Goal: Task Accomplishment & Management: Use online tool/utility

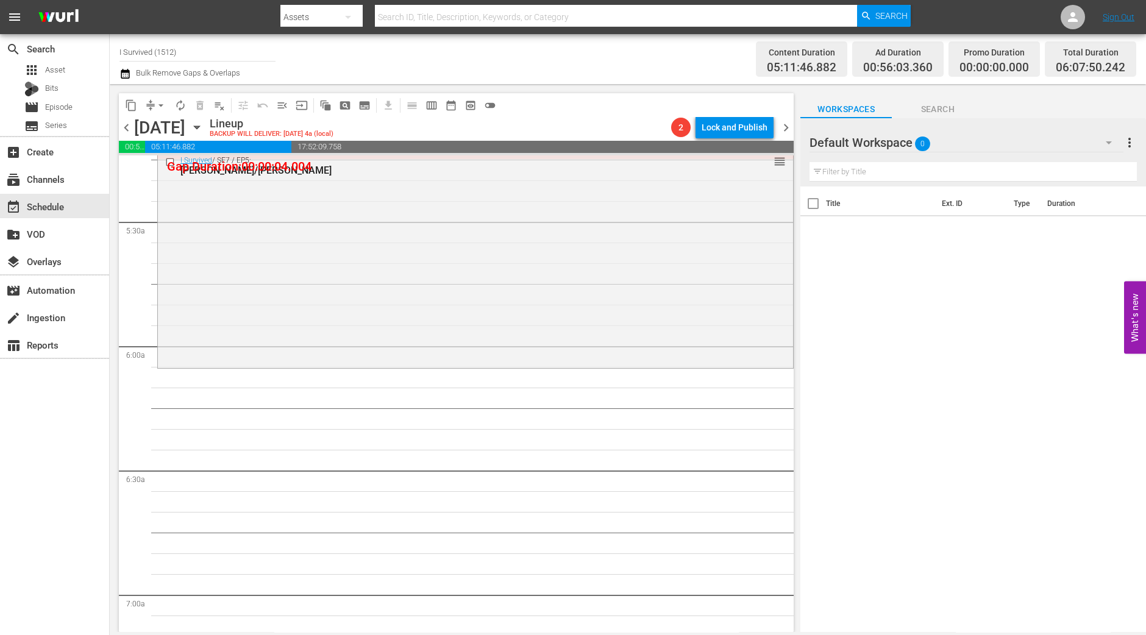
scroll to position [1240, 0]
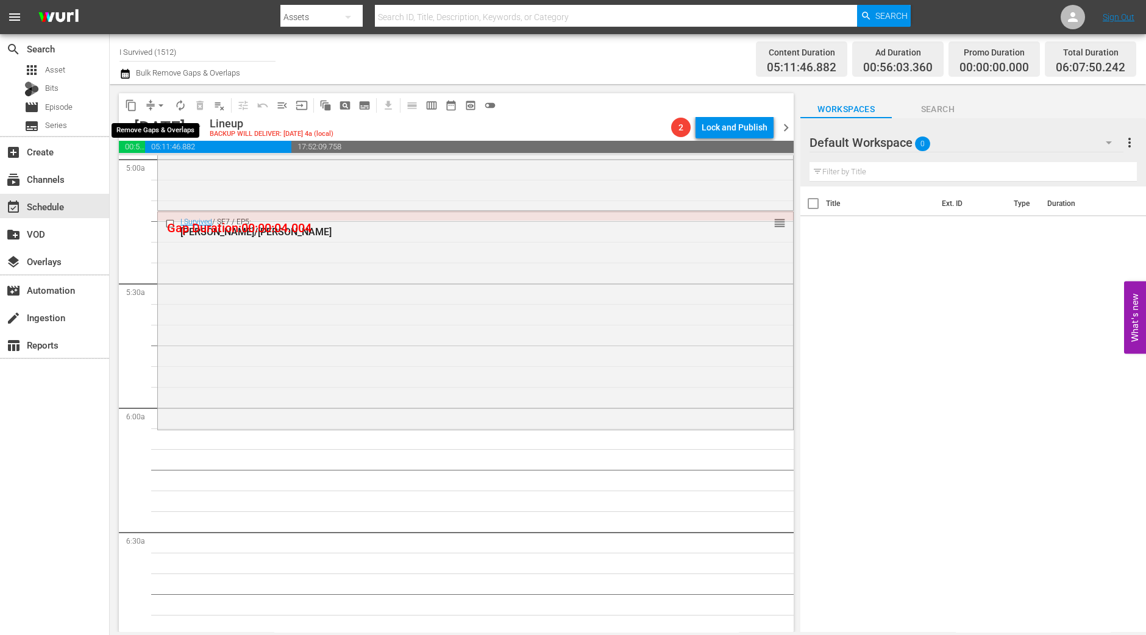
click at [159, 105] on span "arrow_drop_down" at bounding box center [161, 105] width 12 height 12
click at [148, 126] on li "Align to Midnight" at bounding box center [162, 130] width 128 height 20
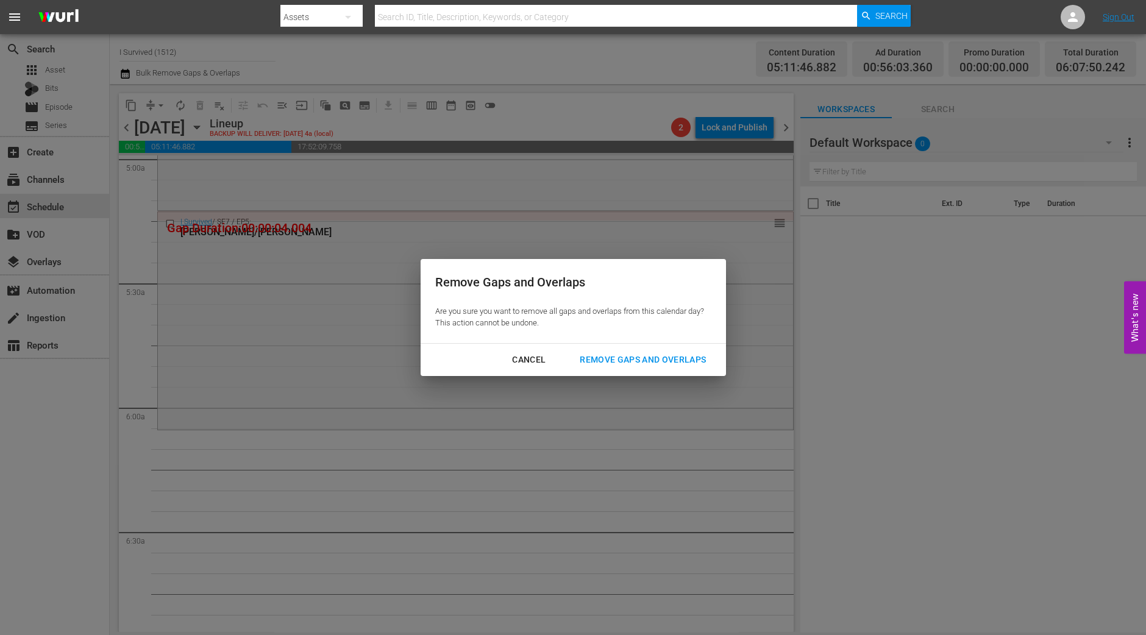
click at [661, 358] on div "Remove Gaps and Overlaps" at bounding box center [643, 359] width 146 height 15
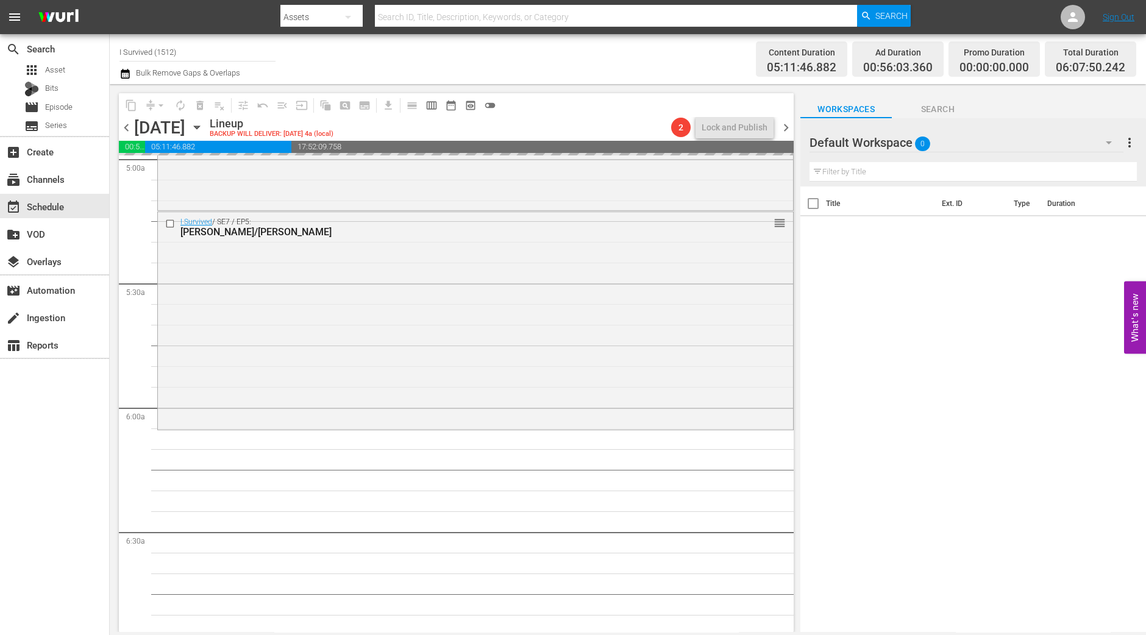
click at [651, 358] on div "I Survived / SE7 / EP5: Julie/John reorder" at bounding box center [475, 320] width 635 height 216
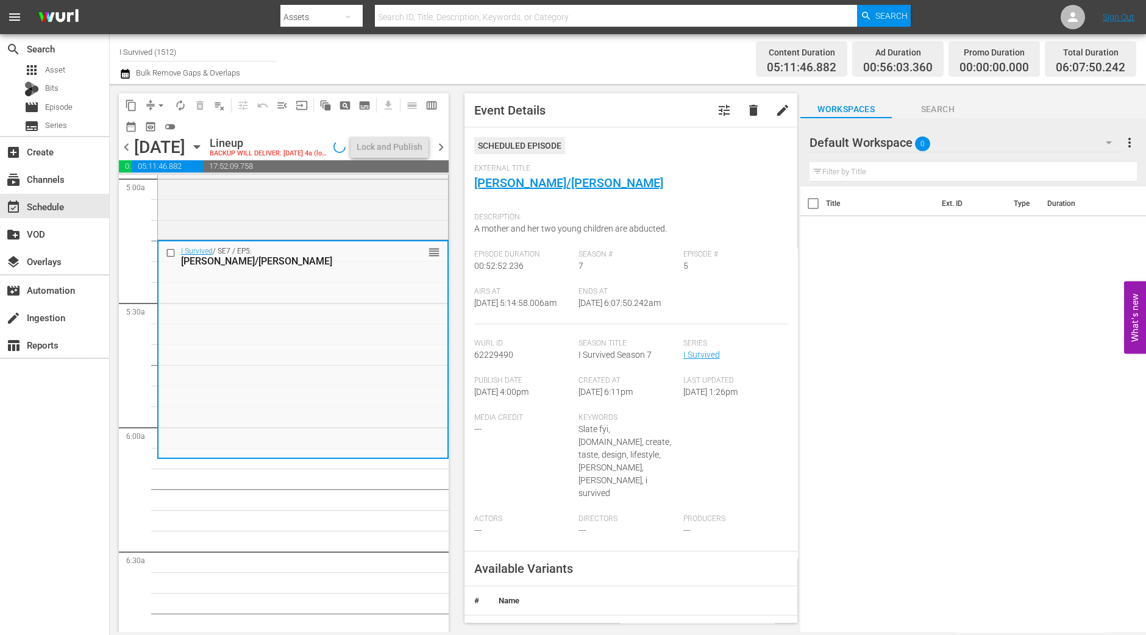
scroll to position [1219, 0]
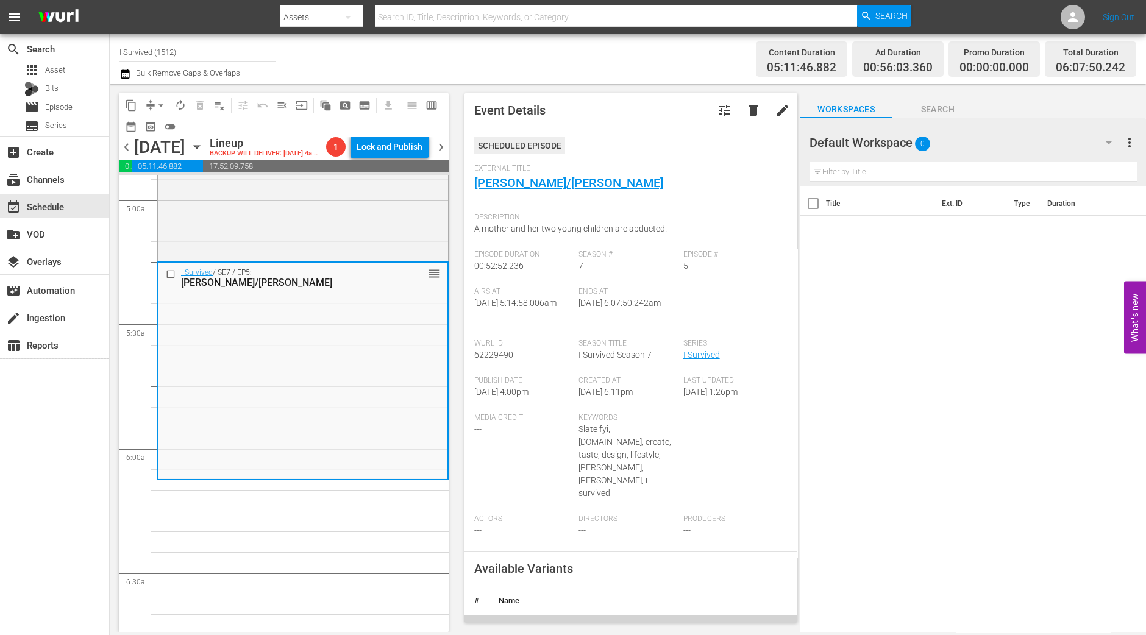
click at [116, 337] on div "content_copy compress arrow_drop_down autorenew_outlined delete_forever_outline…" at bounding box center [281, 358] width 342 height 548
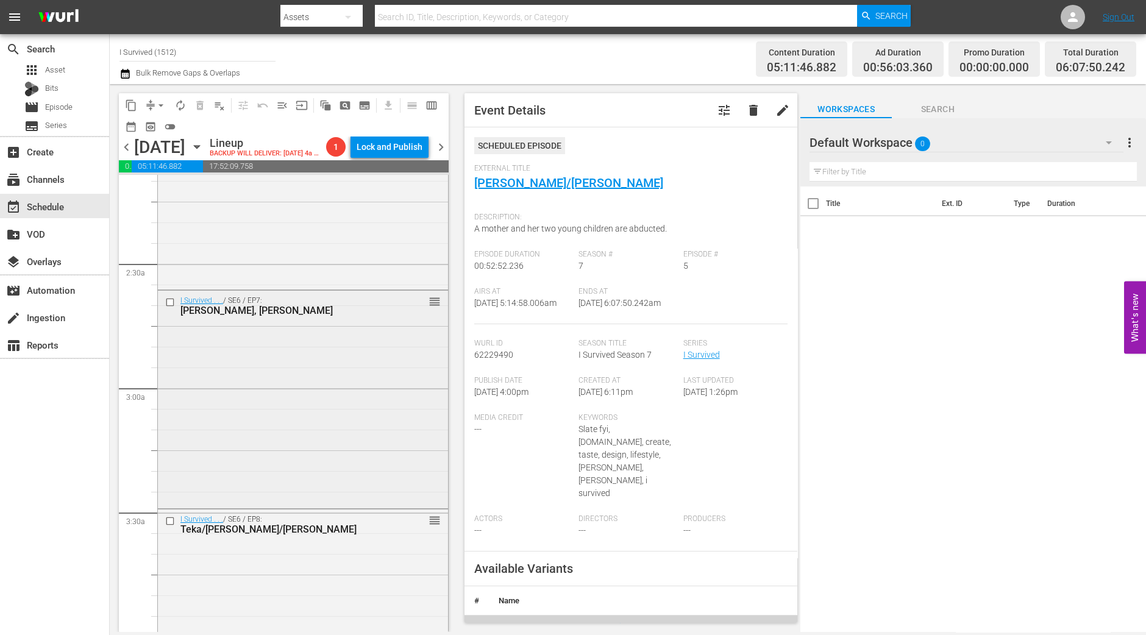
scroll to position [0, 0]
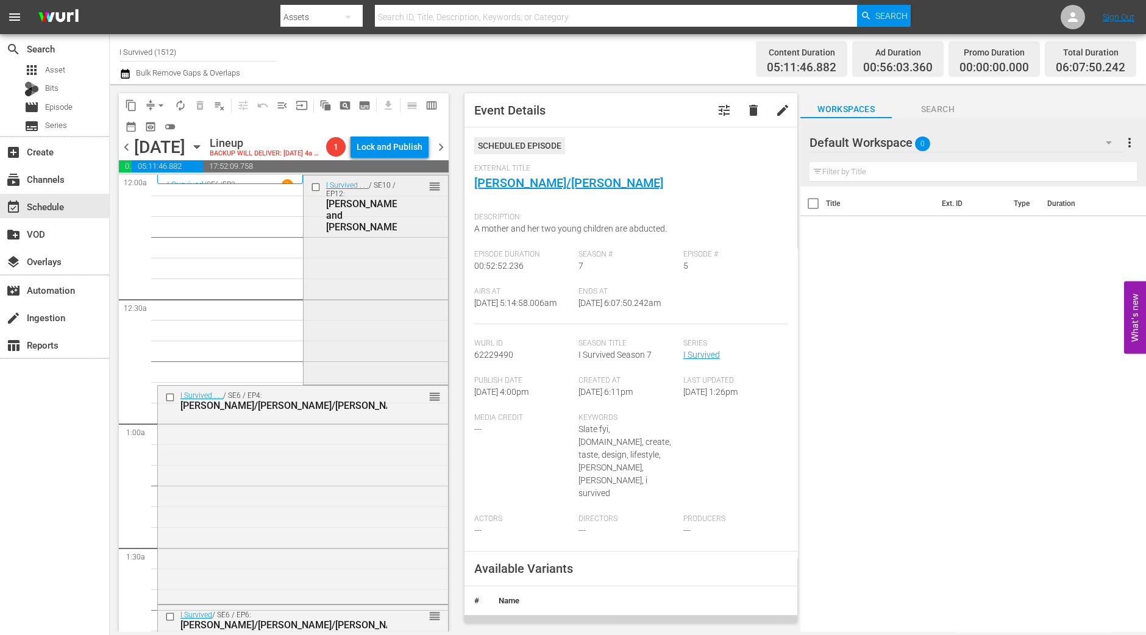
click at [369, 300] on div "I Survived . . . / SE10 / EP12: Shaunna and Brad/Lee/Emily reorder" at bounding box center [376, 279] width 145 height 207
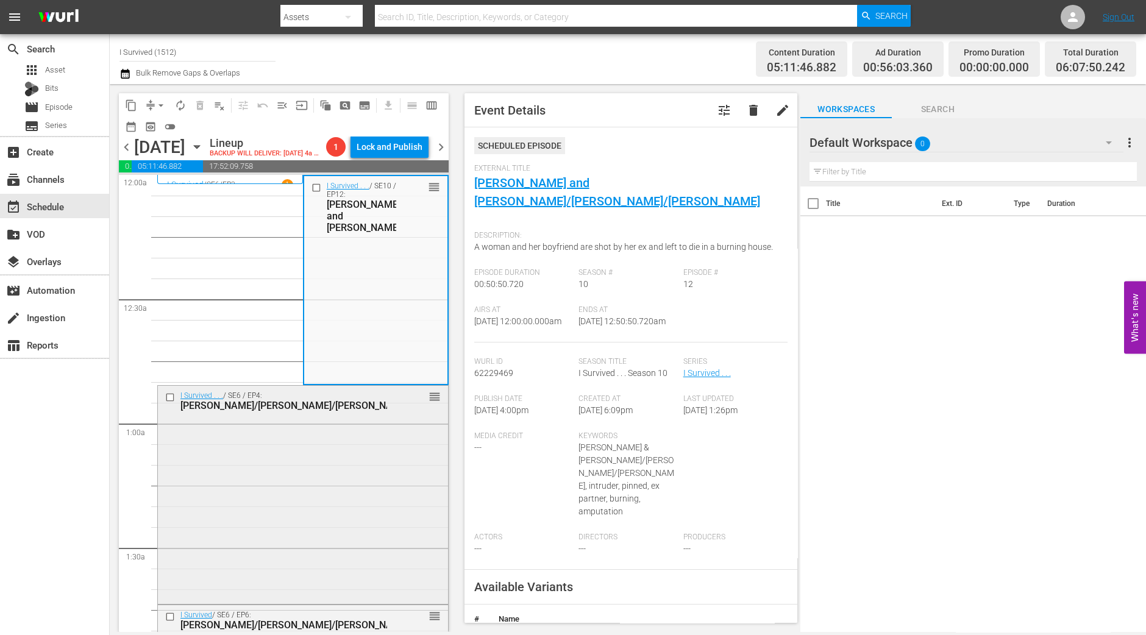
click at [314, 514] on div "I Survived . . . / SE6 / EP4: Tennille/Chris/Joyce reorder" at bounding box center [303, 493] width 290 height 215
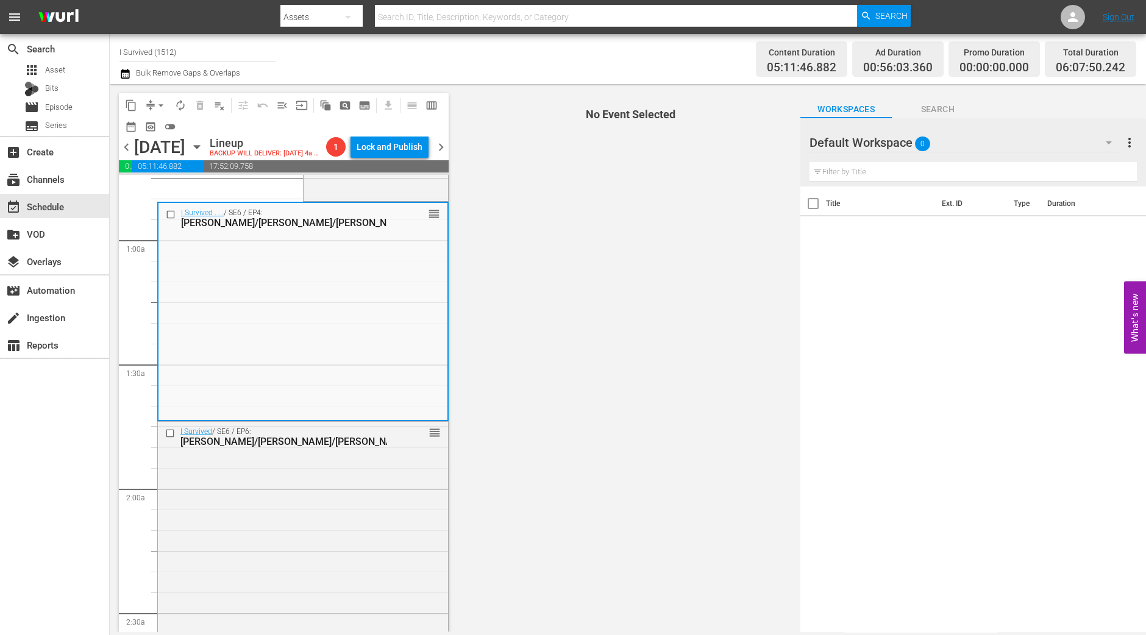
scroll to position [152, 0]
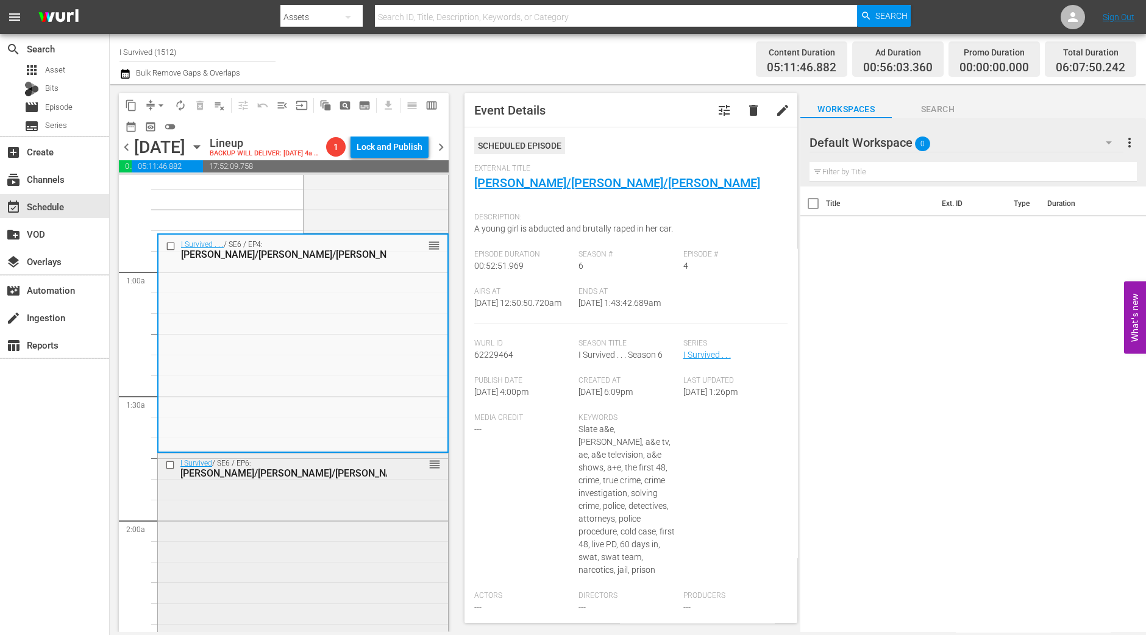
click at [330, 562] on div "I Survived / SE6 / EP6: Kristina/Jon/Amanda reorder" at bounding box center [303, 561] width 290 height 215
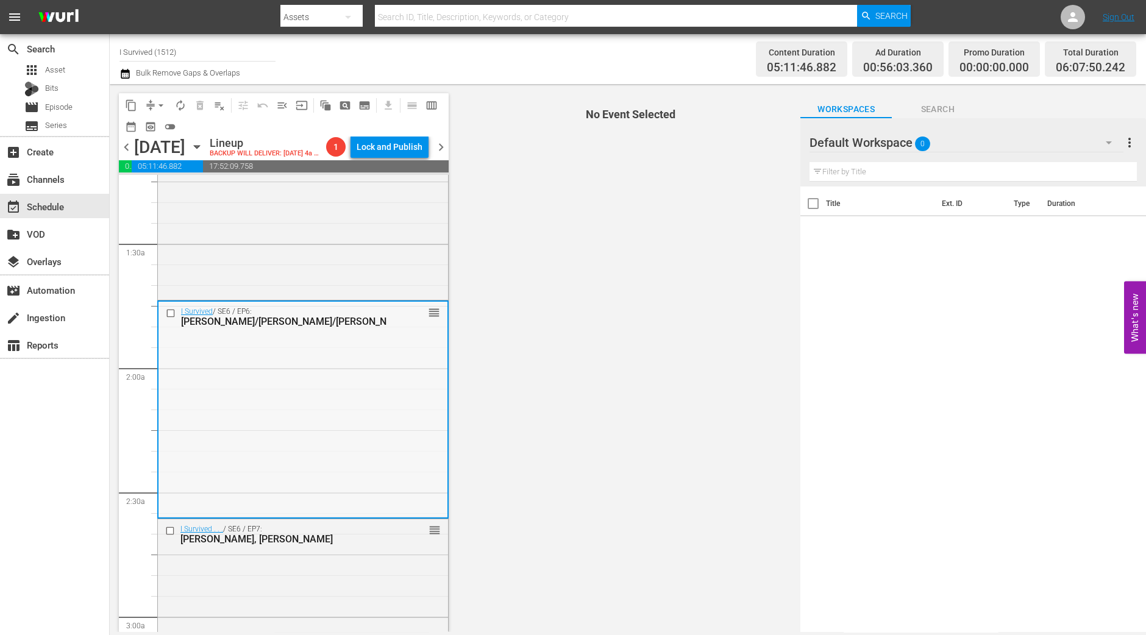
scroll to position [381, 0]
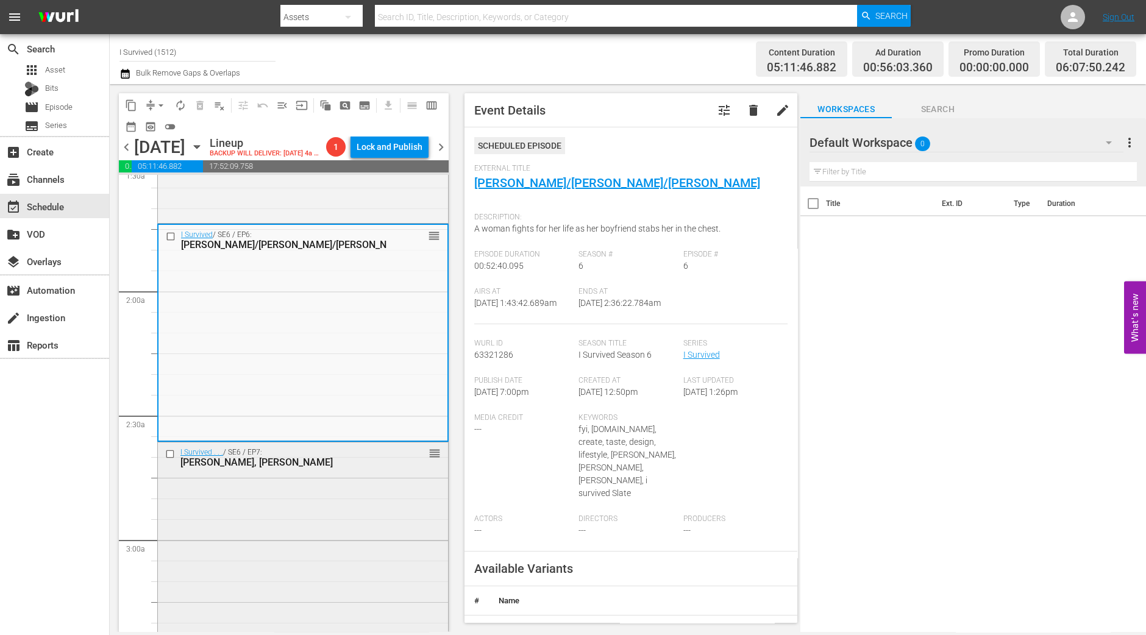
click at [386, 468] on div "I Survived . . . / SE6 / EP7: Danielle, Amy, Mark reorder" at bounding box center [303, 458] width 290 height 30
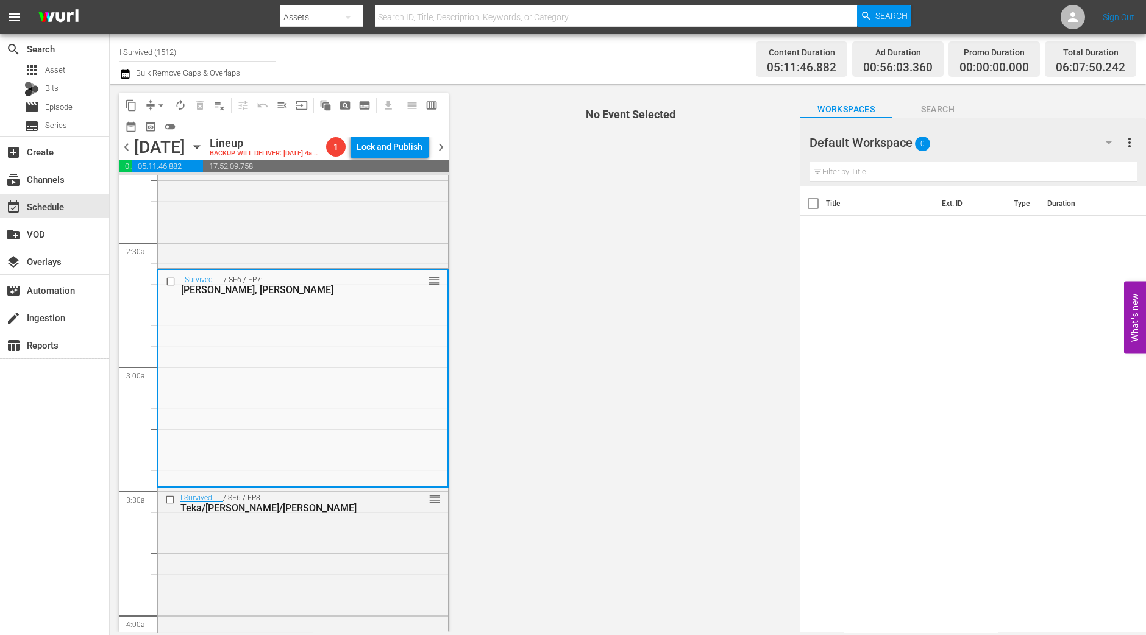
scroll to position [609, 0]
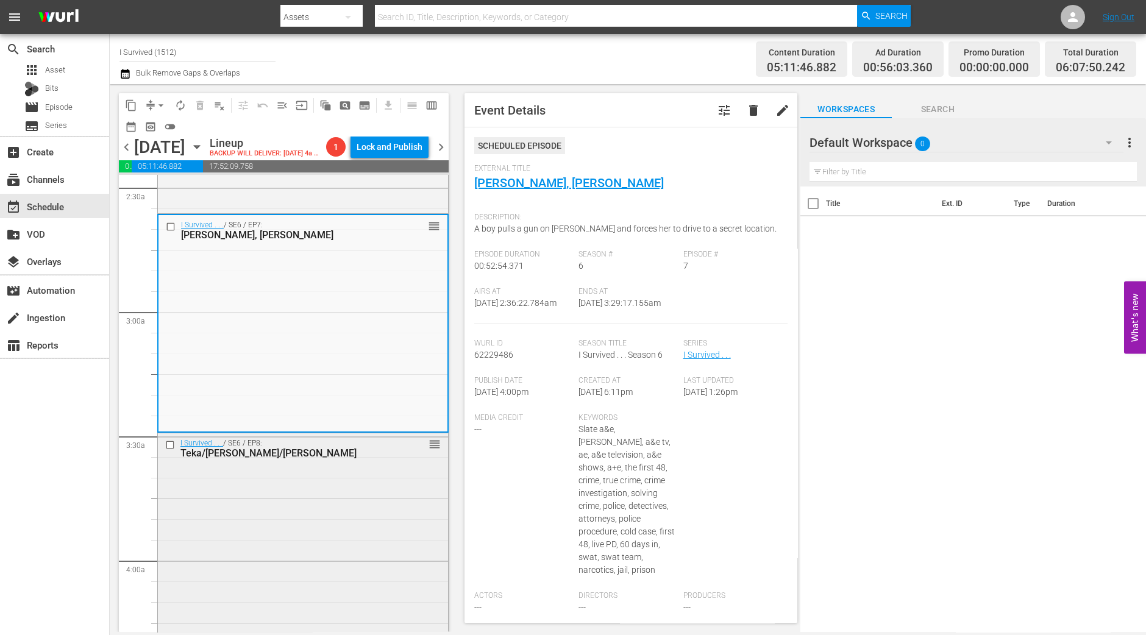
click at [377, 557] on div "I Survived . . . / SE6 / EP8: Teka/Robert/Debbie reorder" at bounding box center [303, 541] width 290 height 215
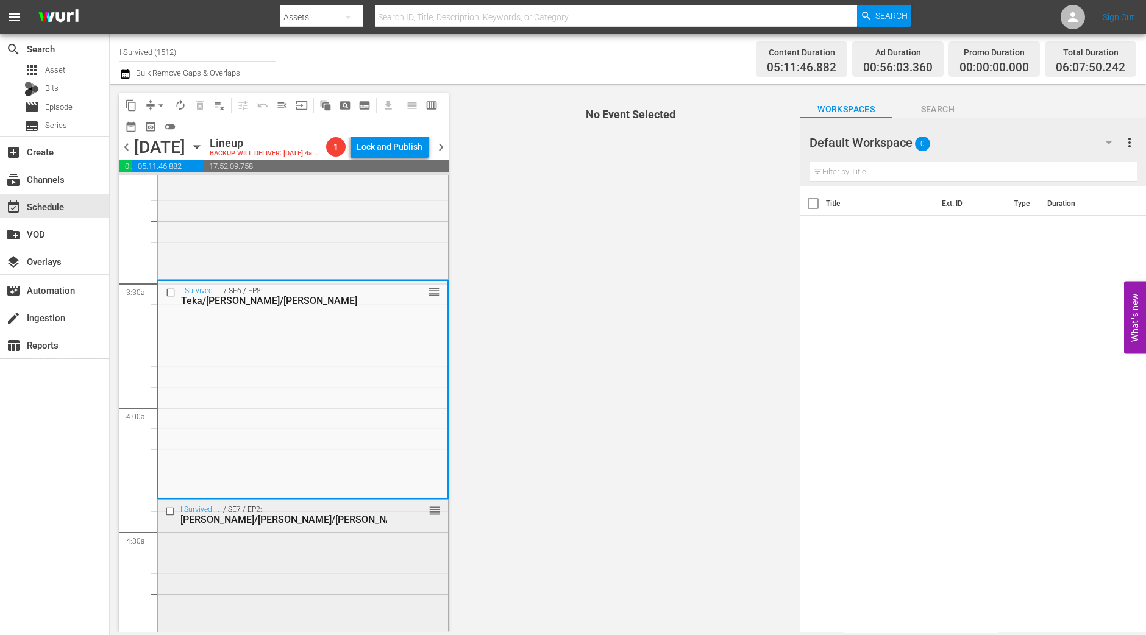
scroll to position [838, 0]
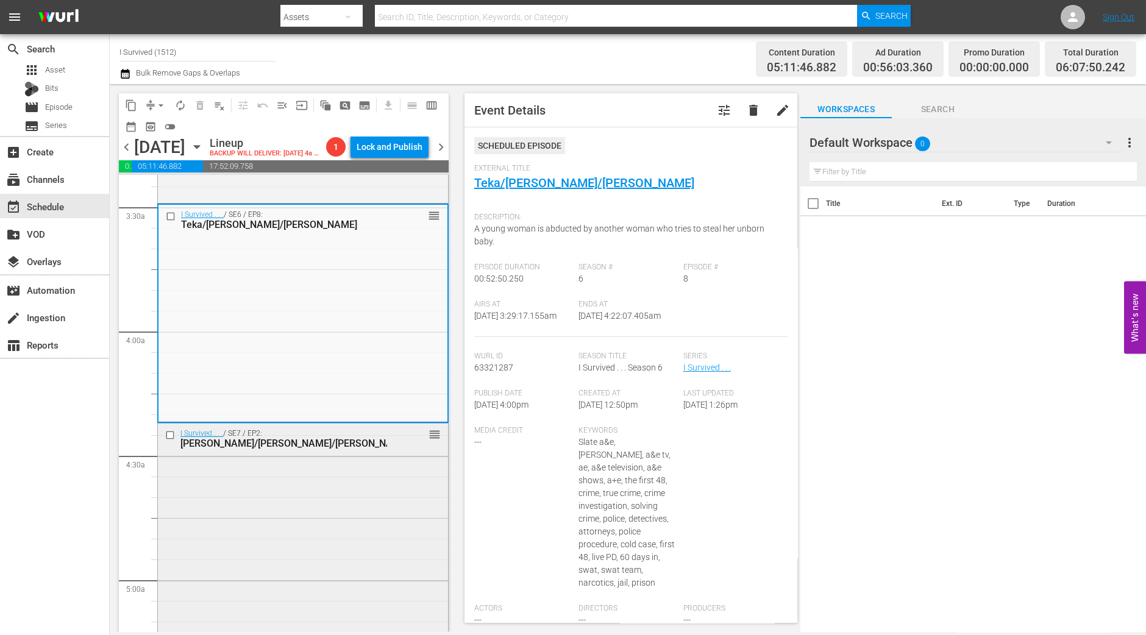
click at [335, 506] on div "I Survived . . . / SE7 / EP2: Sharetha/Joe/John reorder" at bounding box center [303, 531] width 290 height 215
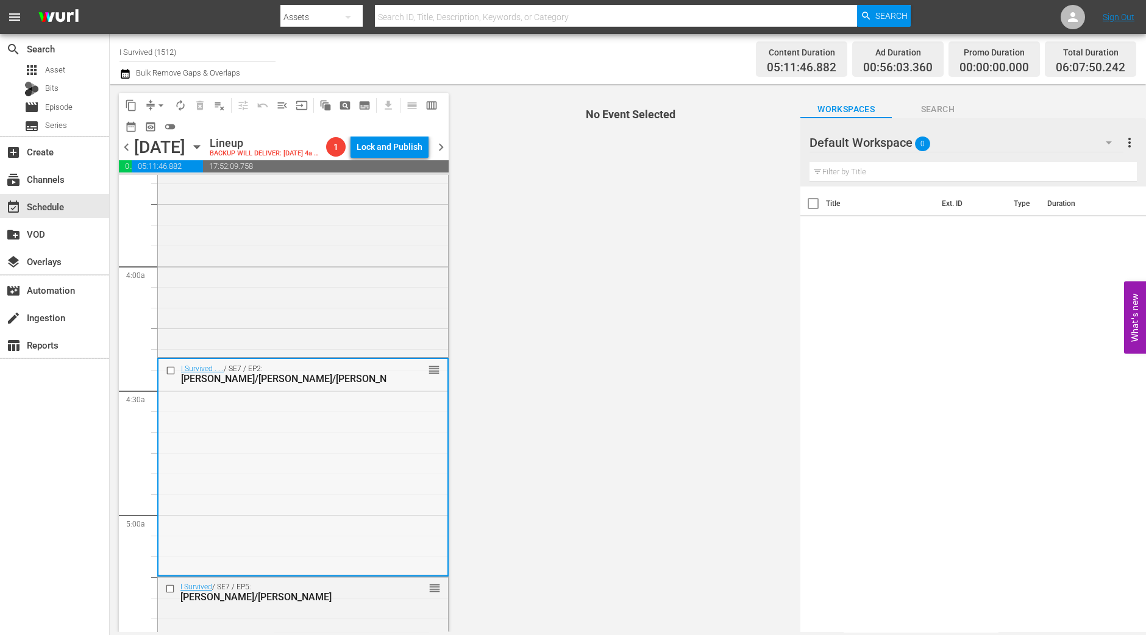
scroll to position [990, 0]
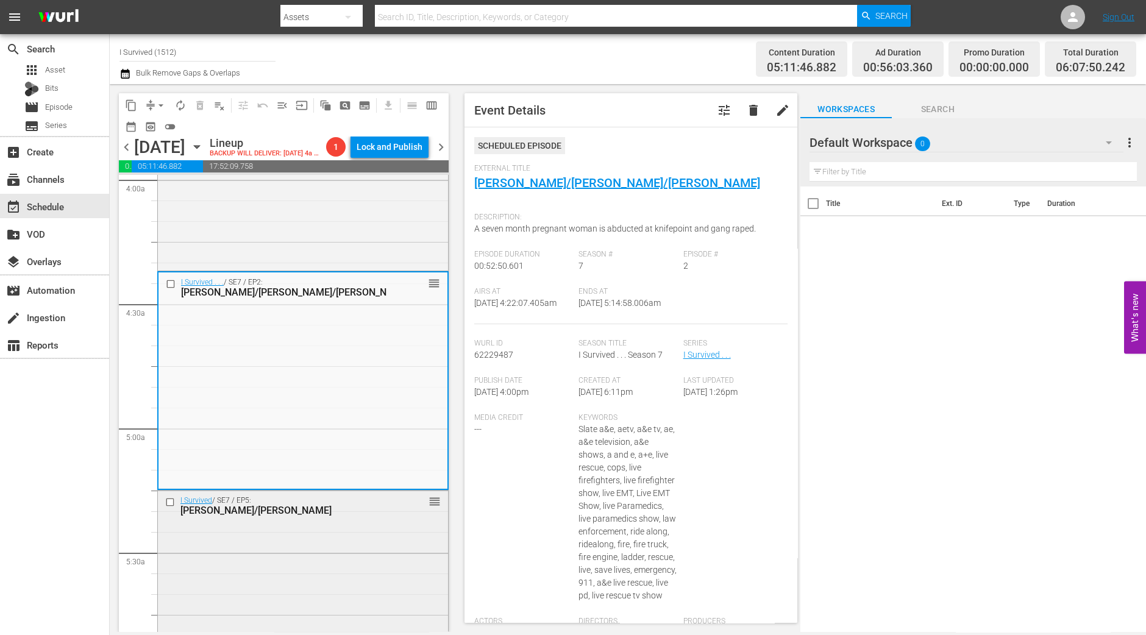
click at [350, 552] on div "I Survived / SE7 / EP5: Julie/John reorder" at bounding box center [303, 599] width 290 height 216
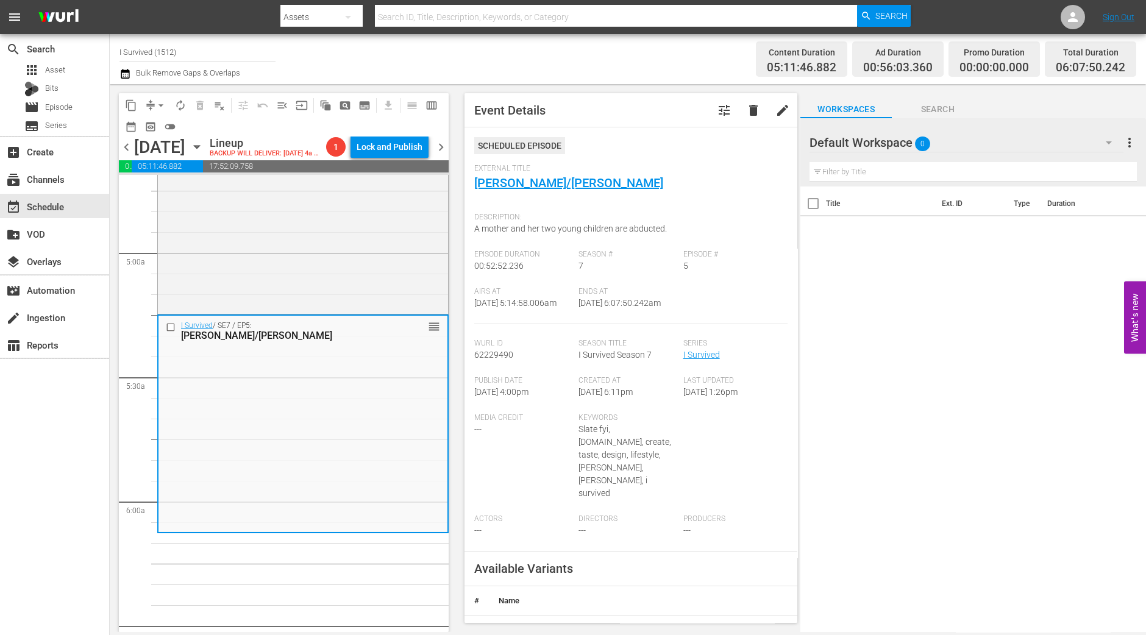
scroll to position [1219, 0]
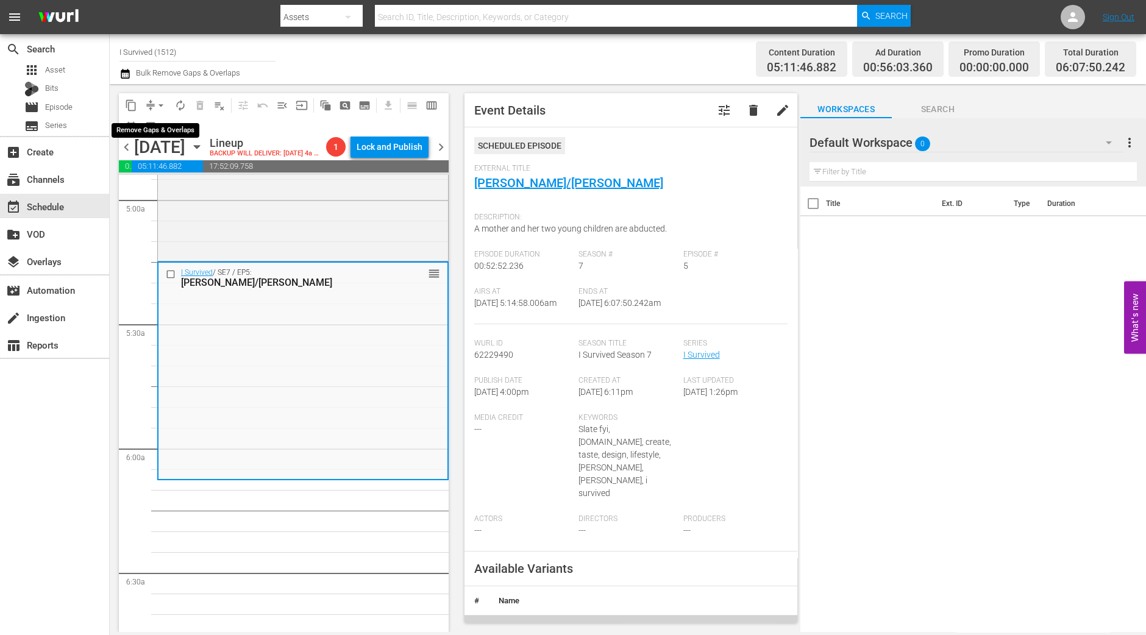
click at [160, 99] on span "arrow_drop_down" at bounding box center [161, 105] width 12 height 12
click at [165, 125] on li "Align to Midnight" at bounding box center [162, 130] width 128 height 20
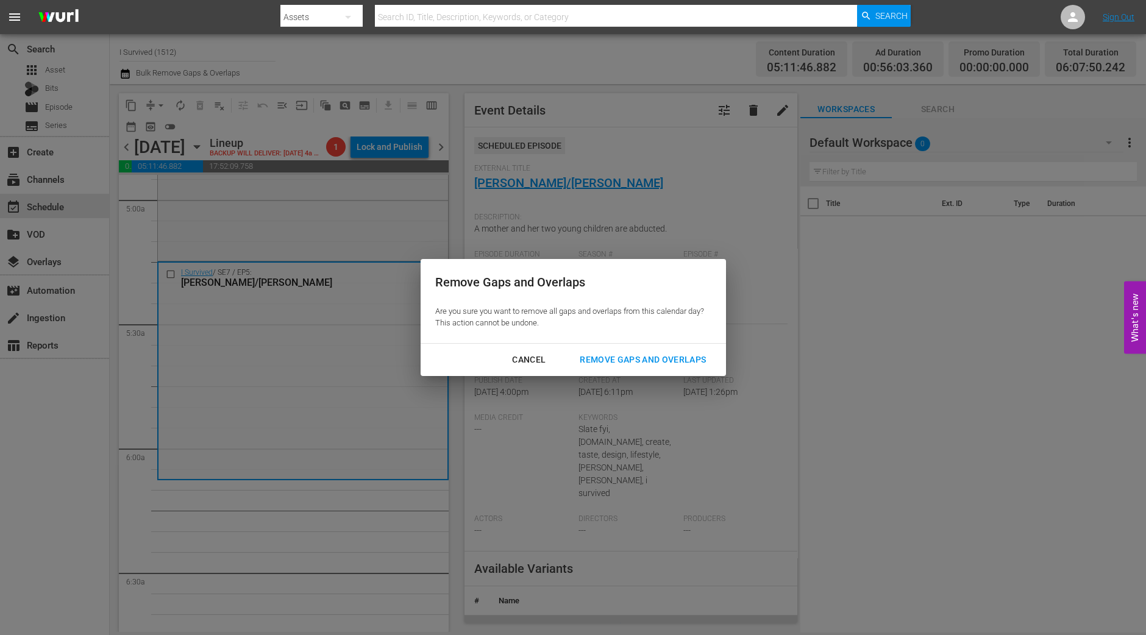
click at [638, 364] on div "Remove Gaps and Overlaps" at bounding box center [643, 359] width 146 height 15
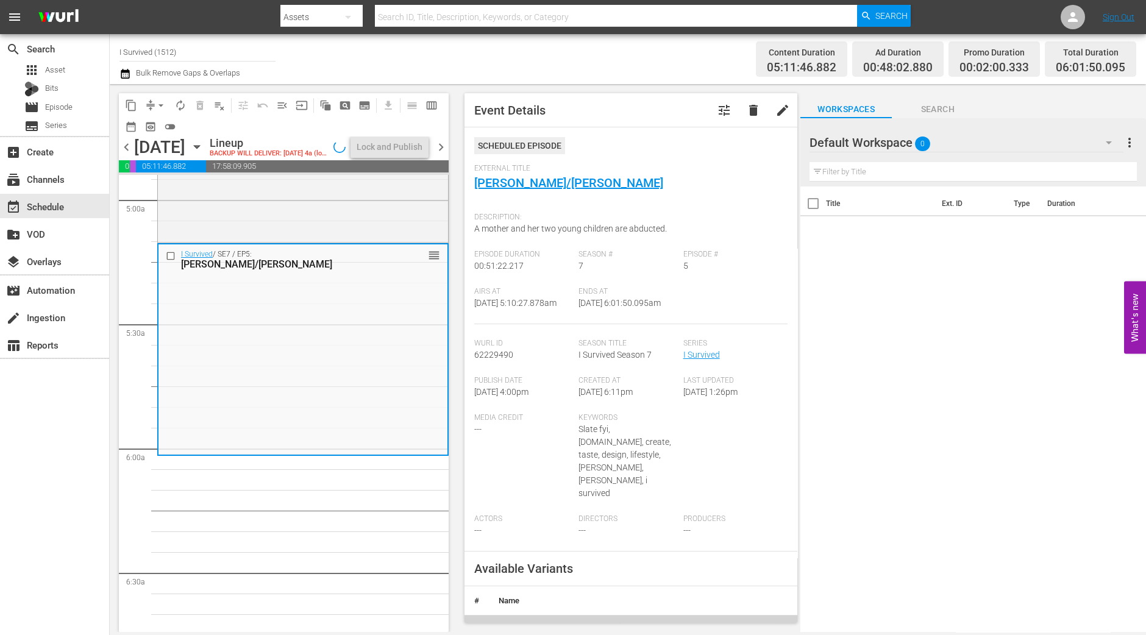
scroll to position [1198, 0]
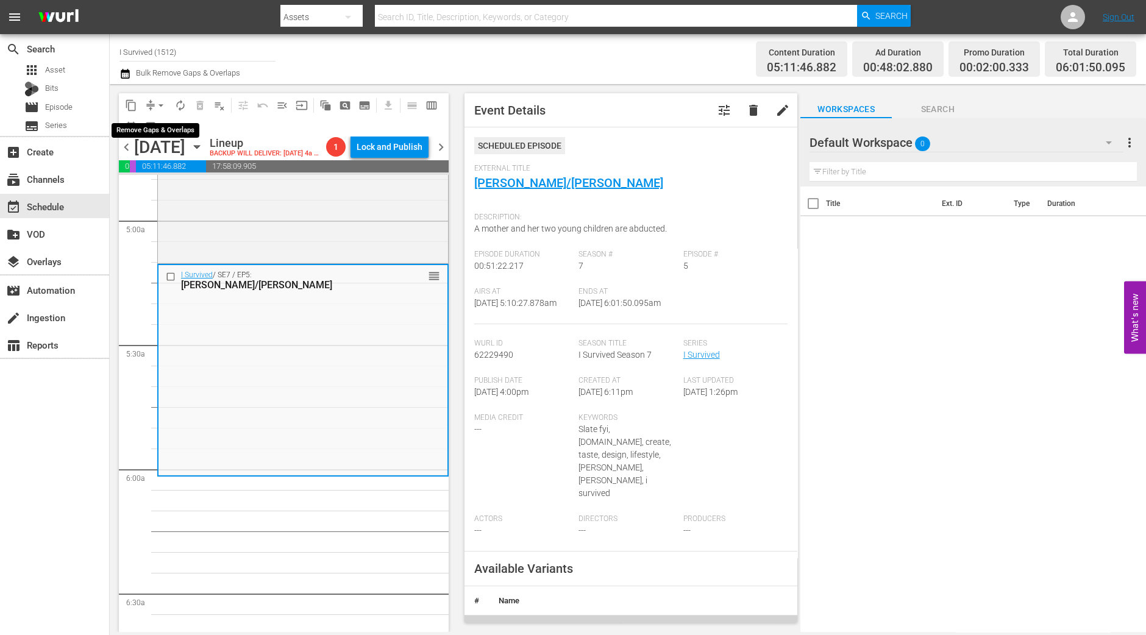
click at [162, 102] on span "arrow_drop_down" at bounding box center [161, 105] width 12 height 12
click at [165, 129] on li "Align to Midnight" at bounding box center [162, 130] width 128 height 20
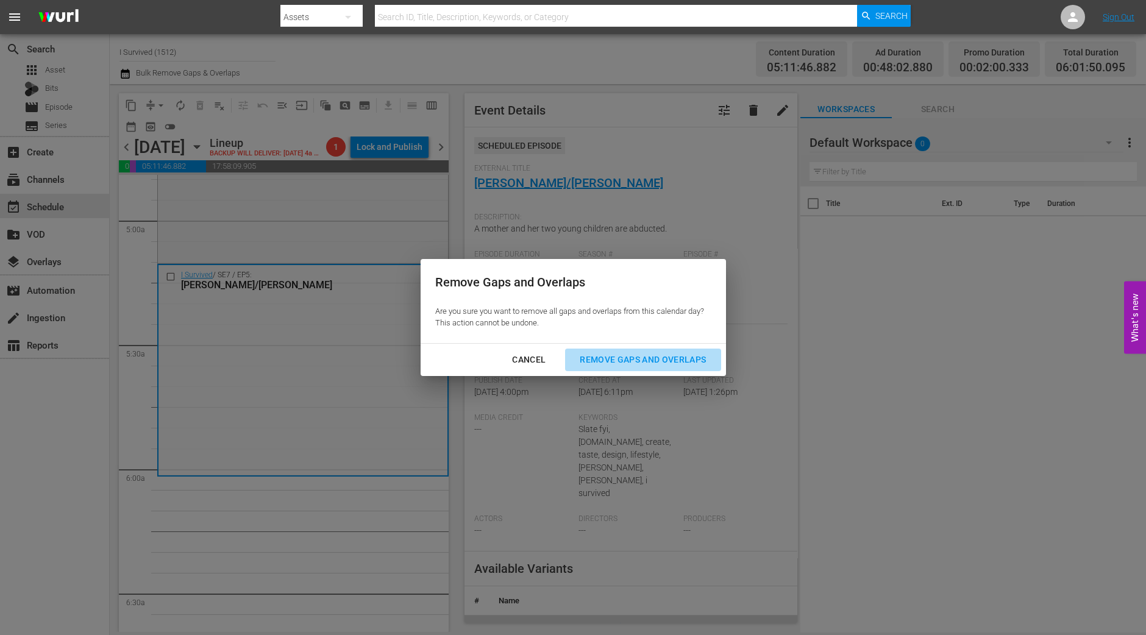
click at [632, 362] on div "Remove Gaps and Overlaps" at bounding box center [643, 359] width 146 height 15
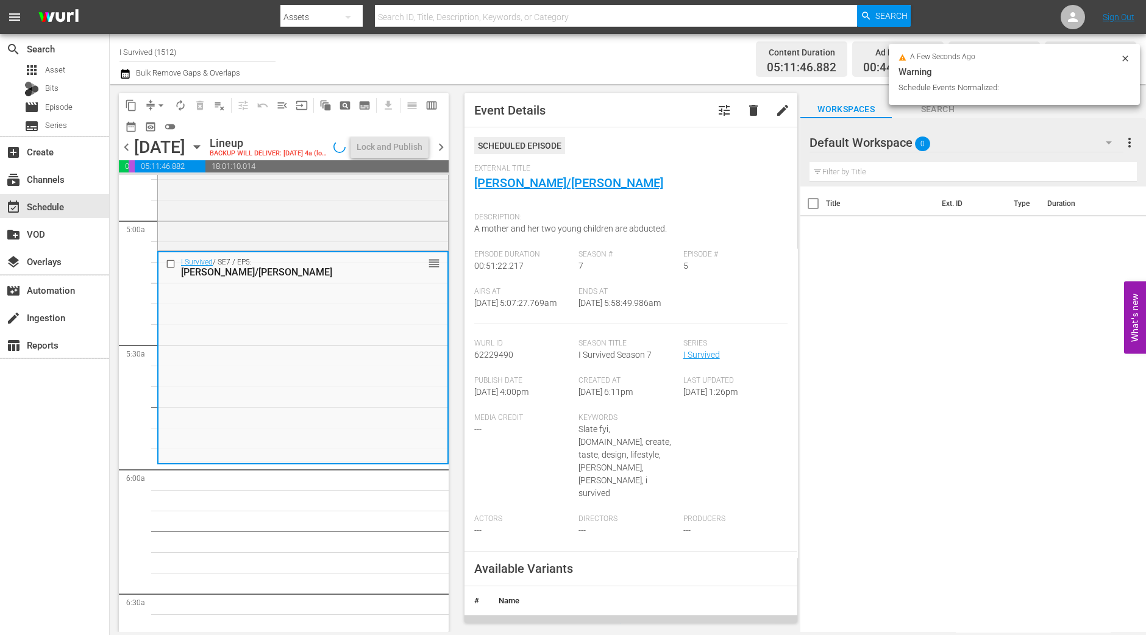
scroll to position [1240, 0]
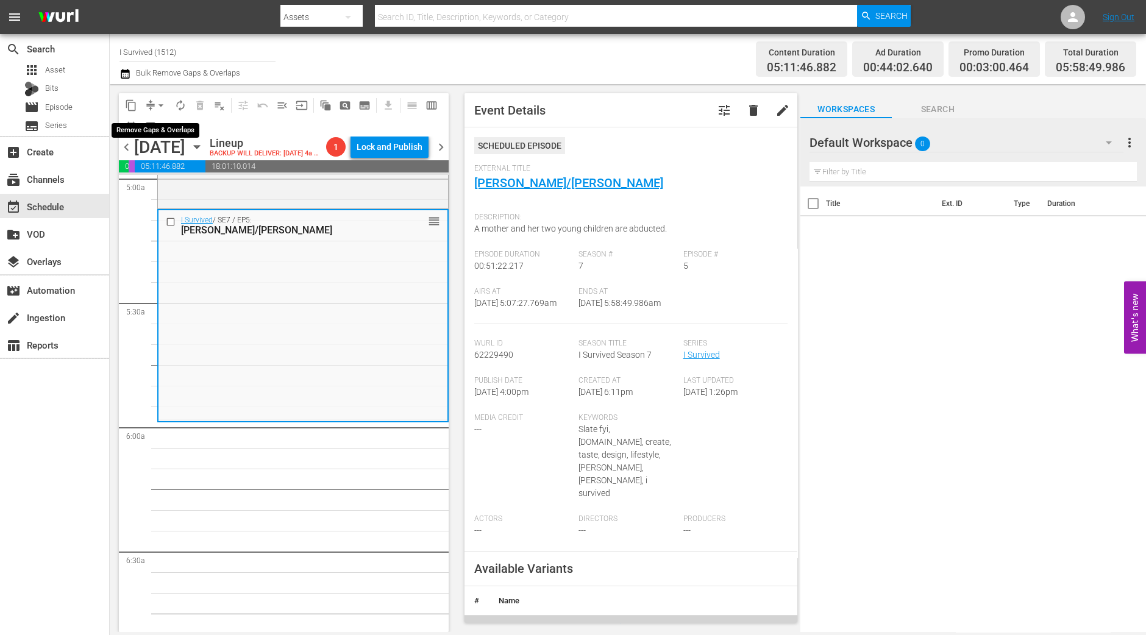
click at [155, 108] on span "arrow_drop_down" at bounding box center [161, 105] width 12 height 12
click at [157, 131] on li "Align to Midnight" at bounding box center [162, 130] width 128 height 20
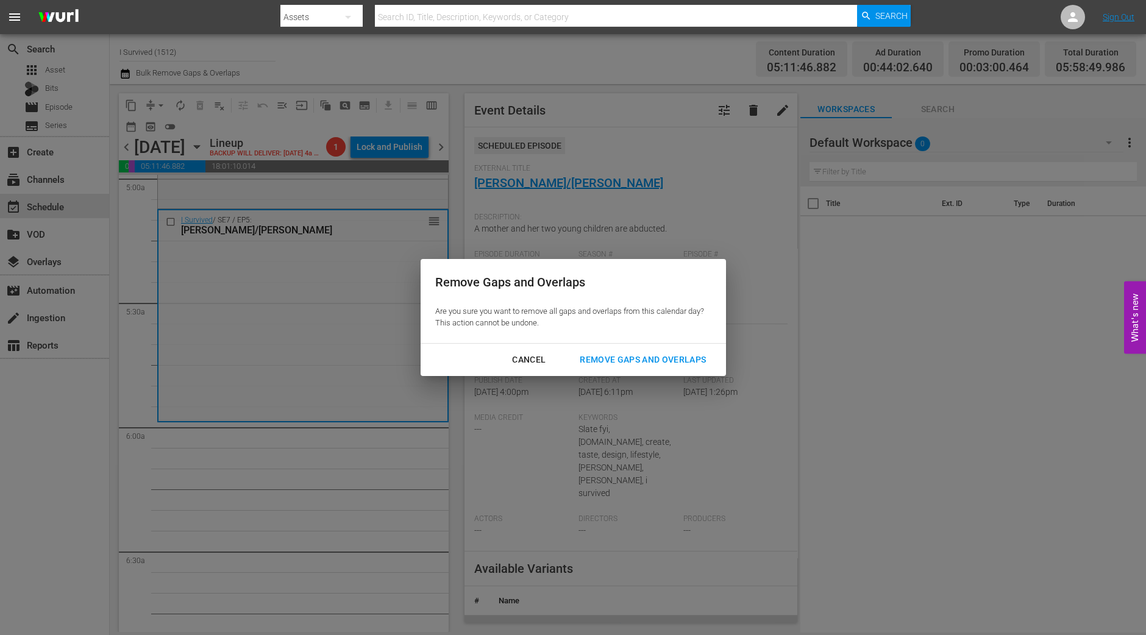
click at [624, 360] on div "Remove Gaps and Overlaps" at bounding box center [643, 359] width 146 height 15
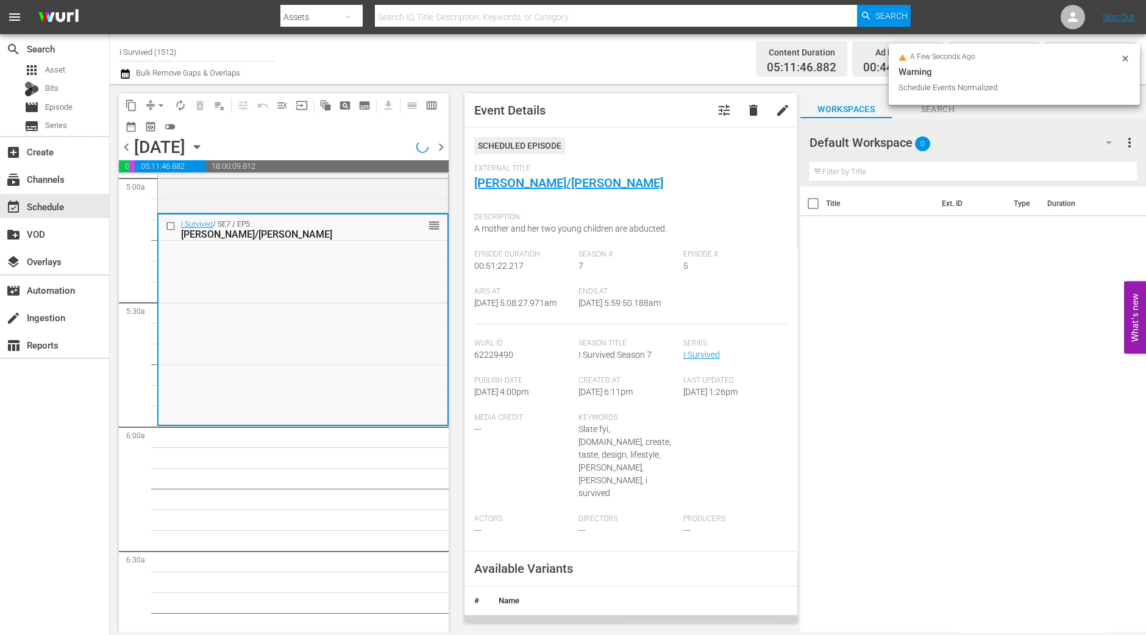
scroll to position [1219, 0]
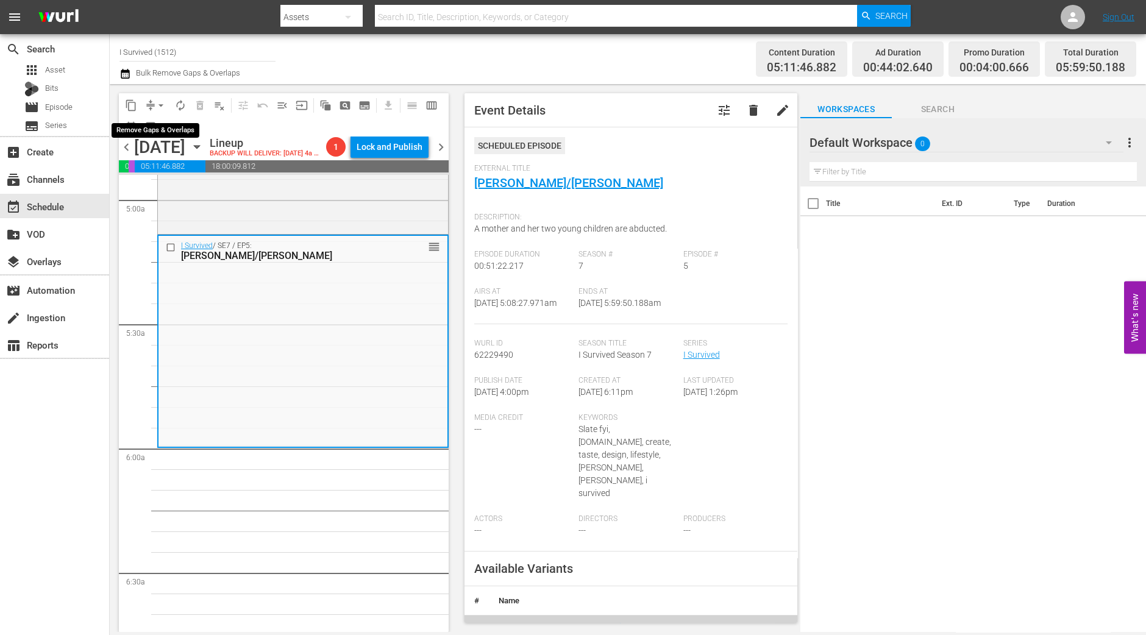
click at [153, 102] on button "arrow_drop_down" at bounding box center [161, 106] width 20 height 20
click at [152, 124] on li "Align to Midnight" at bounding box center [162, 130] width 128 height 20
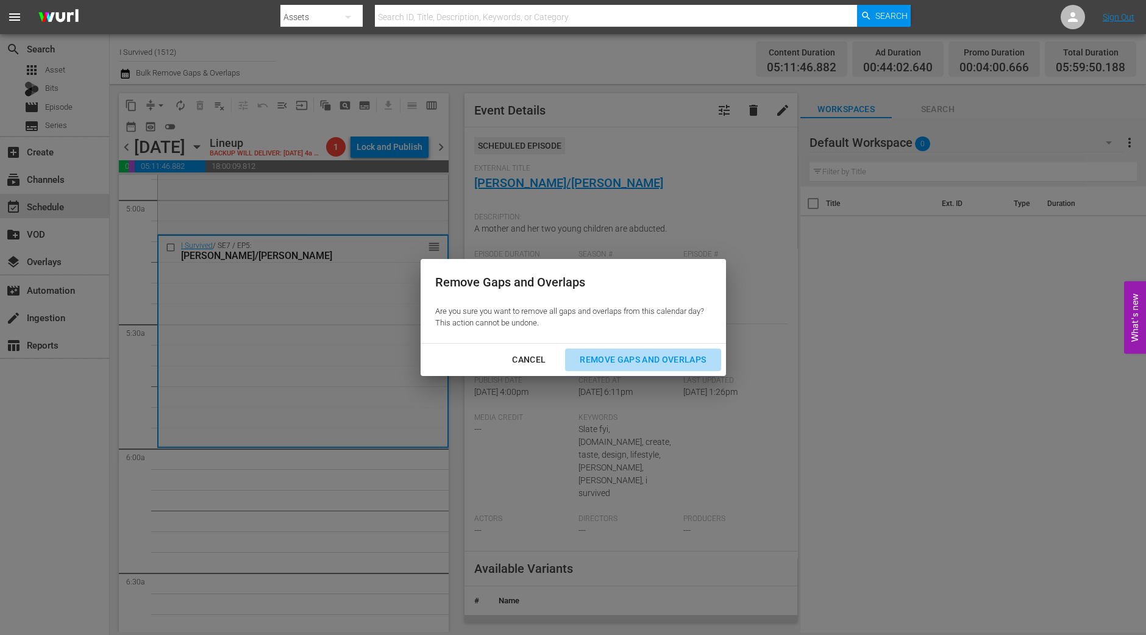
click at [632, 364] on div "Remove Gaps and Overlaps" at bounding box center [643, 359] width 146 height 15
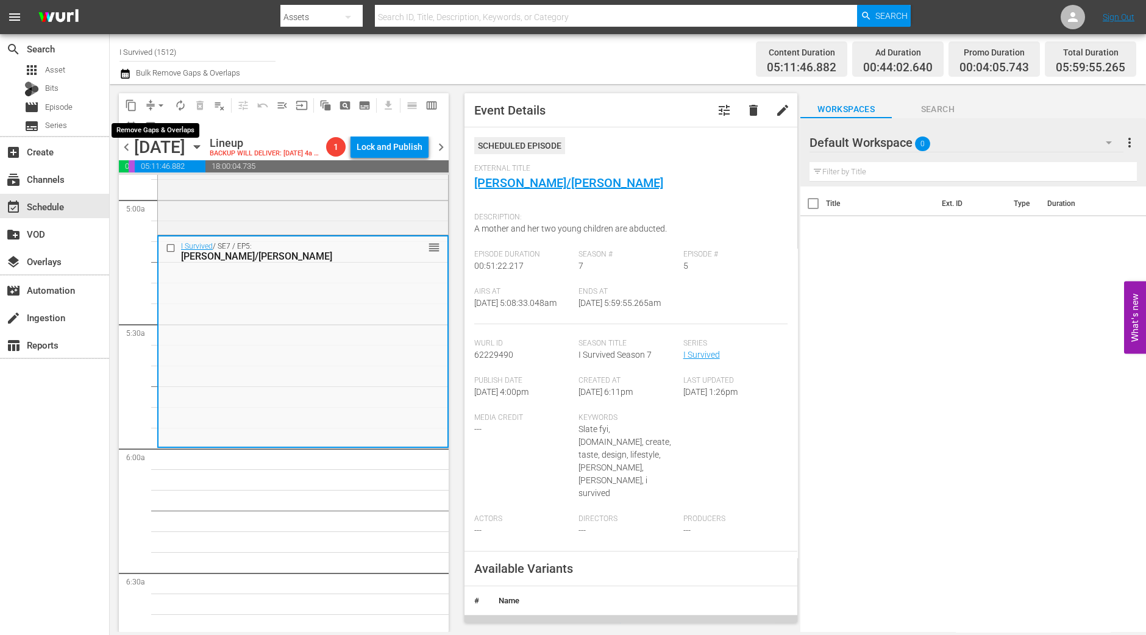
click at [158, 105] on span "arrow_drop_down" at bounding box center [161, 105] width 12 height 12
click at [155, 133] on li "Align to Midnight" at bounding box center [162, 130] width 128 height 20
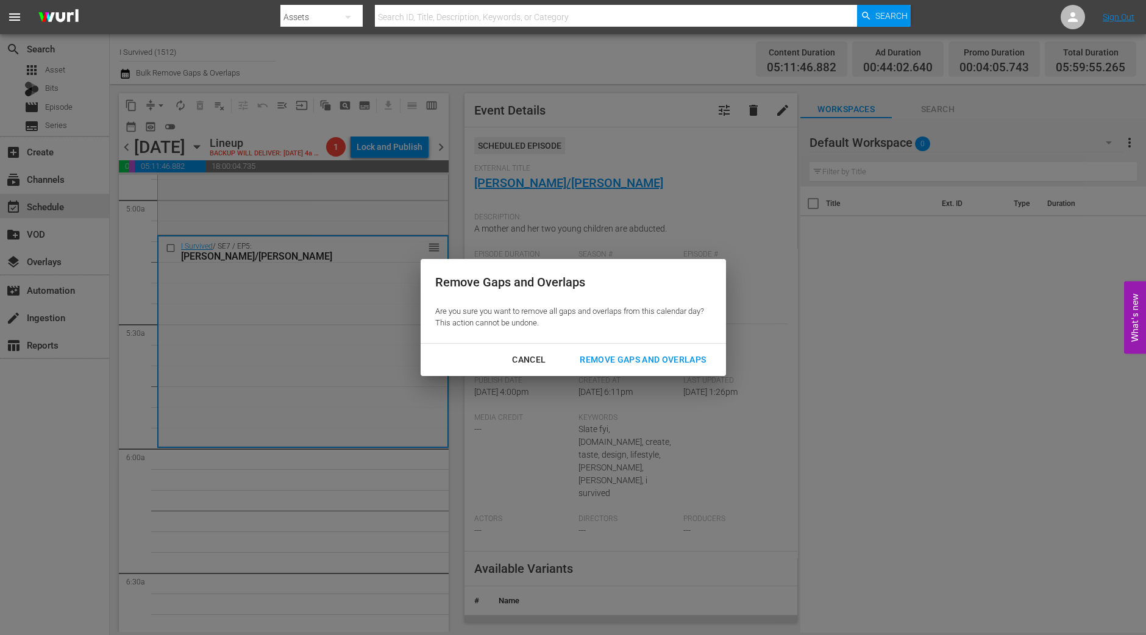
click at [707, 363] on div "Remove Gaps and Overlaps" at bounding box center [643, 359] width 146 height 15
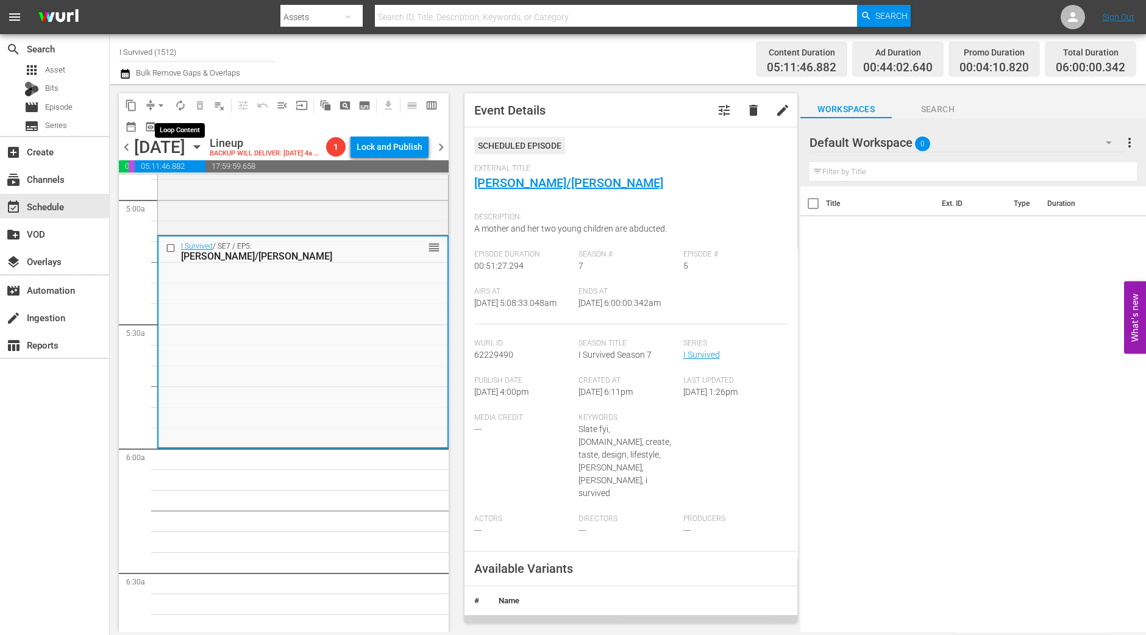
click at [180, 102] on span "autorenew_outlined" at bounding box center [180, 105] width 12 height 12
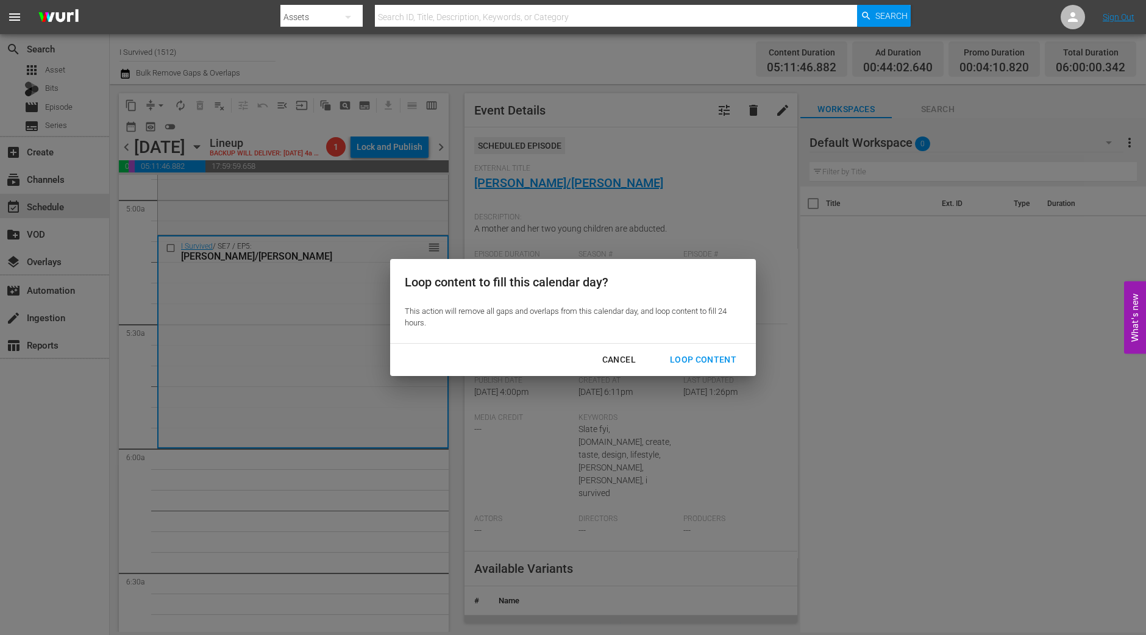
click at [726, 362] on div "Loop Content" at bounding box center [703, 359] width 86 height 15
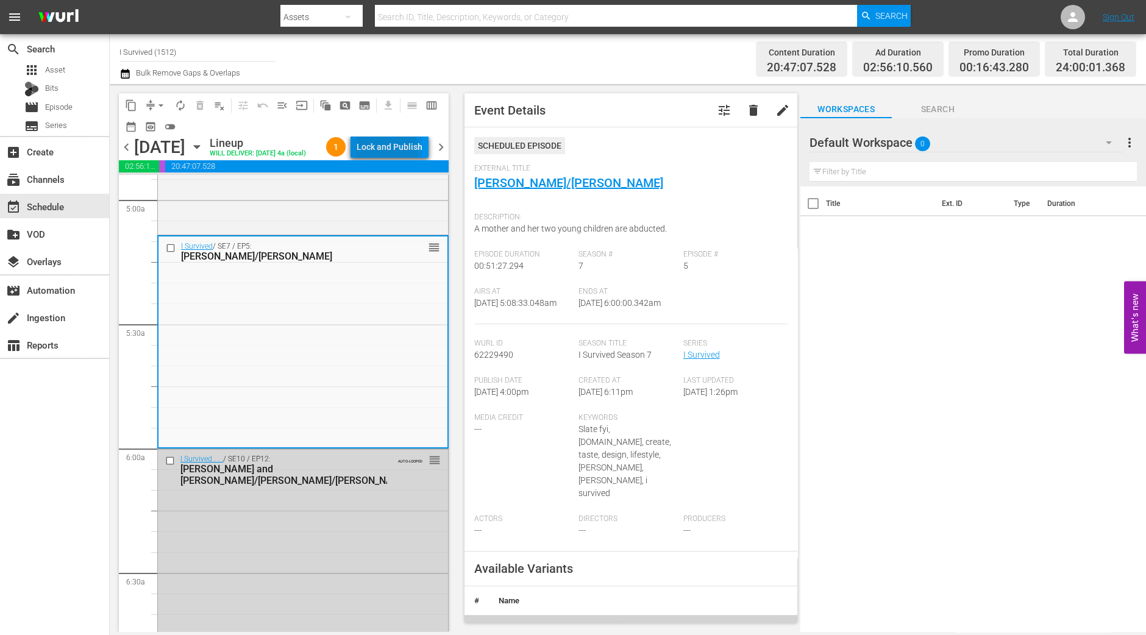
click at [388, 149] on div "Lock and Publish" at bounding box center [390, 147] width 66 height 22
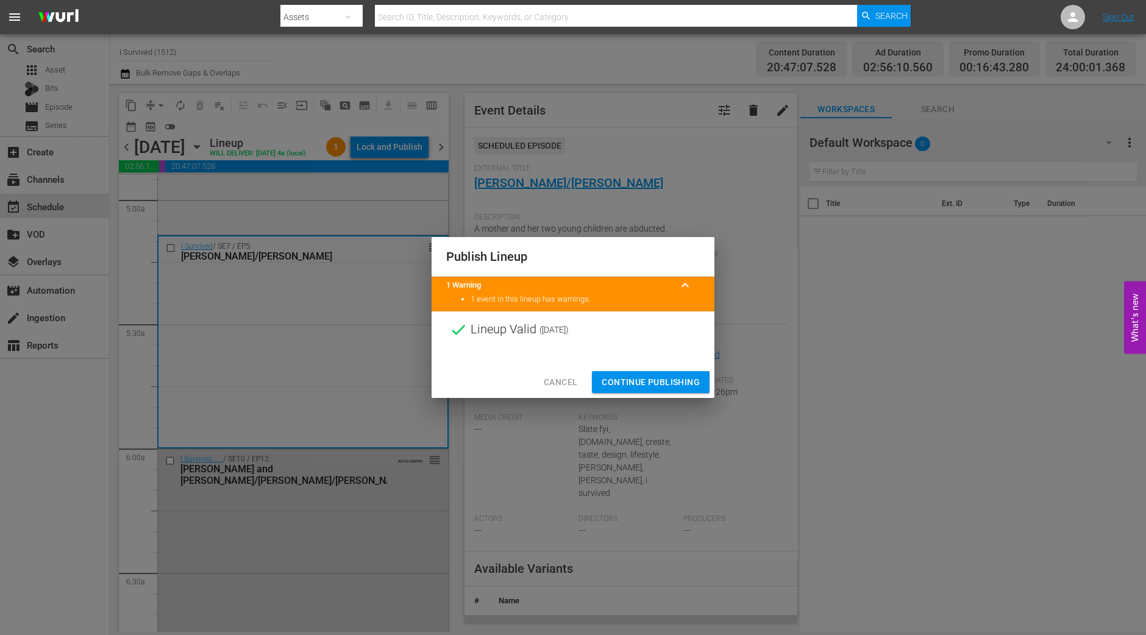
click at [655, 376] on span "Continue Publishing" at bounding box center [651, 382] width 98 height 15
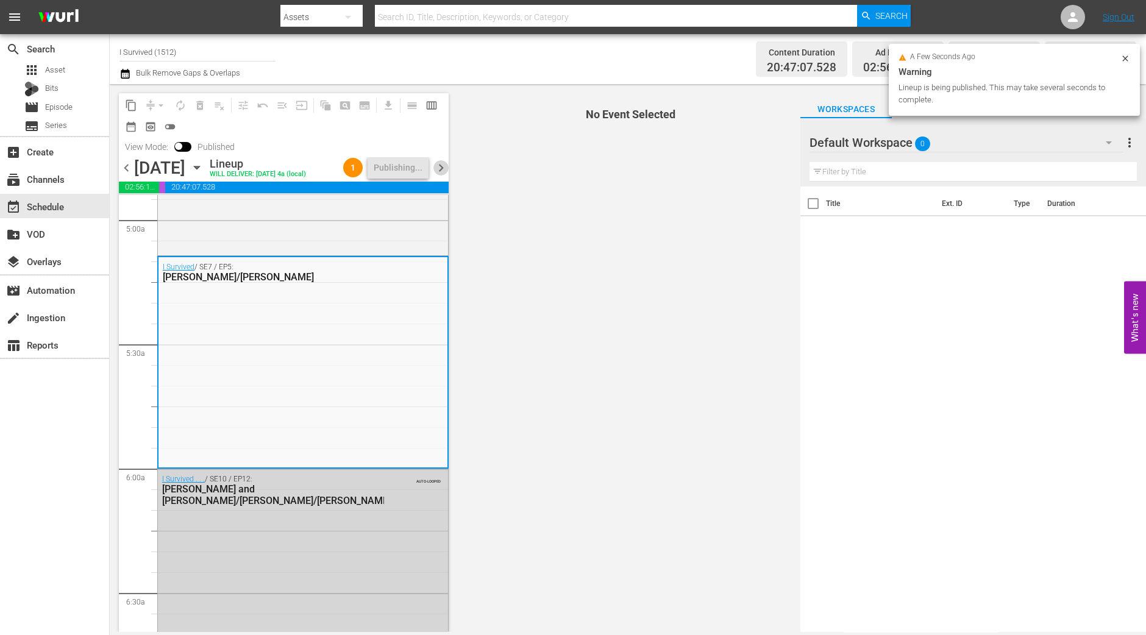
click at [443, 164] on span "chevron_right" at bounding box center [441, 167] width 15 height 15
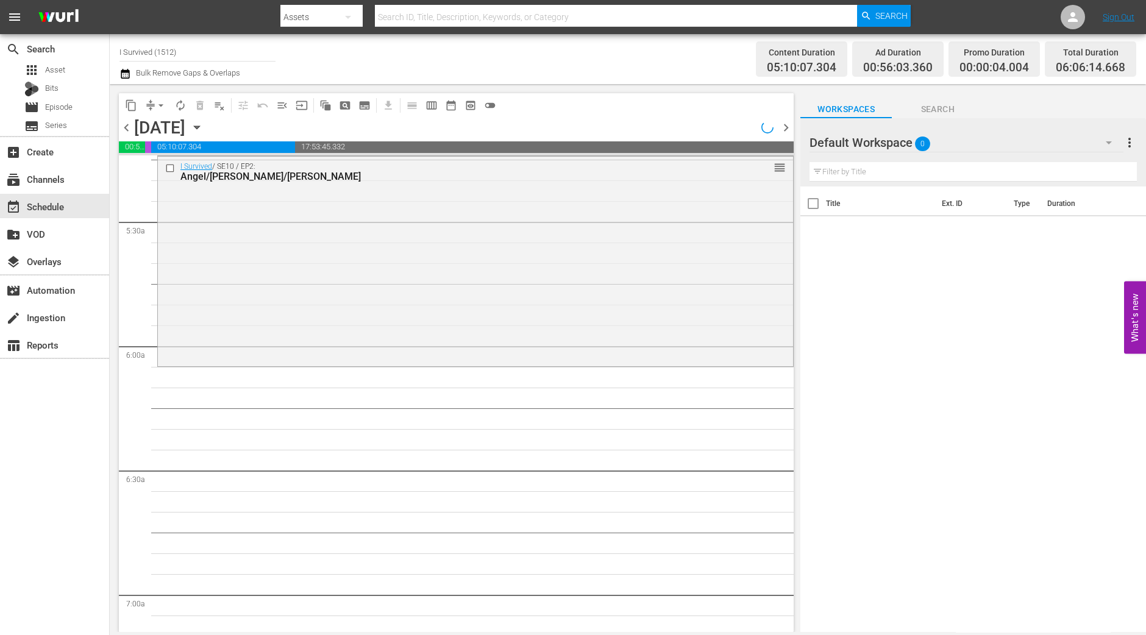
scroll to position [1261, 0]
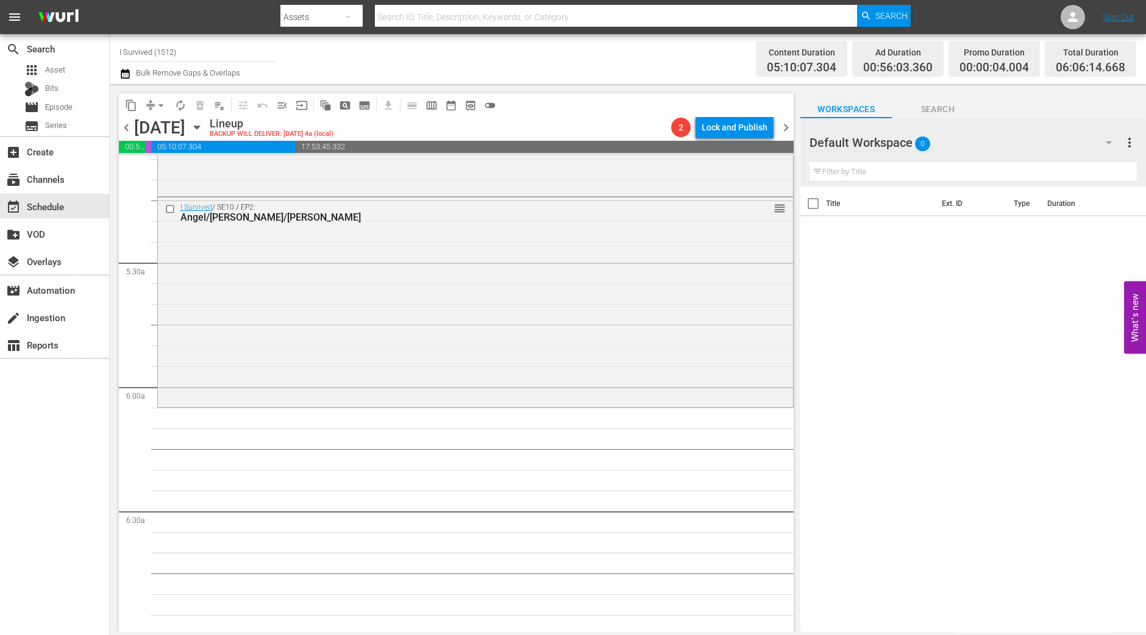
click at [288, 312] on div "I Survived / SE10 / EP2: Angel/Elyse/Richard reorder" at bounding box center [475, 301] width 635 height 207
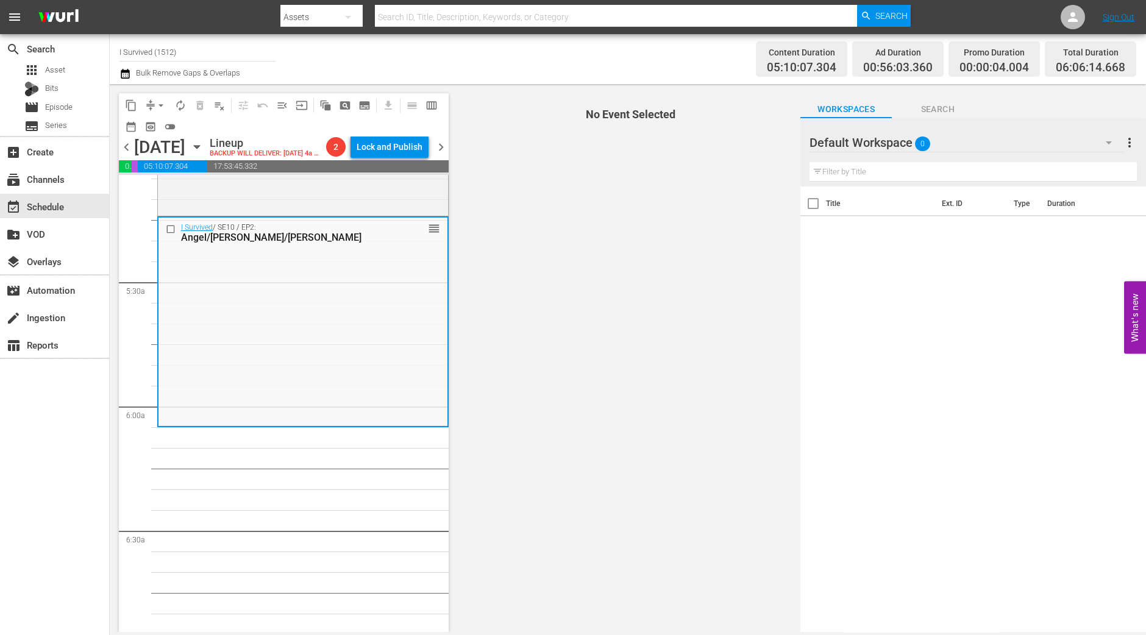
click at [156, 98] on button "arrow_drop_down" at bounding box center [161, 106] width 20 height 20
click at [155, 132] on li "Align to Midnight" at bounding box center [161, 130] width 101 height 20
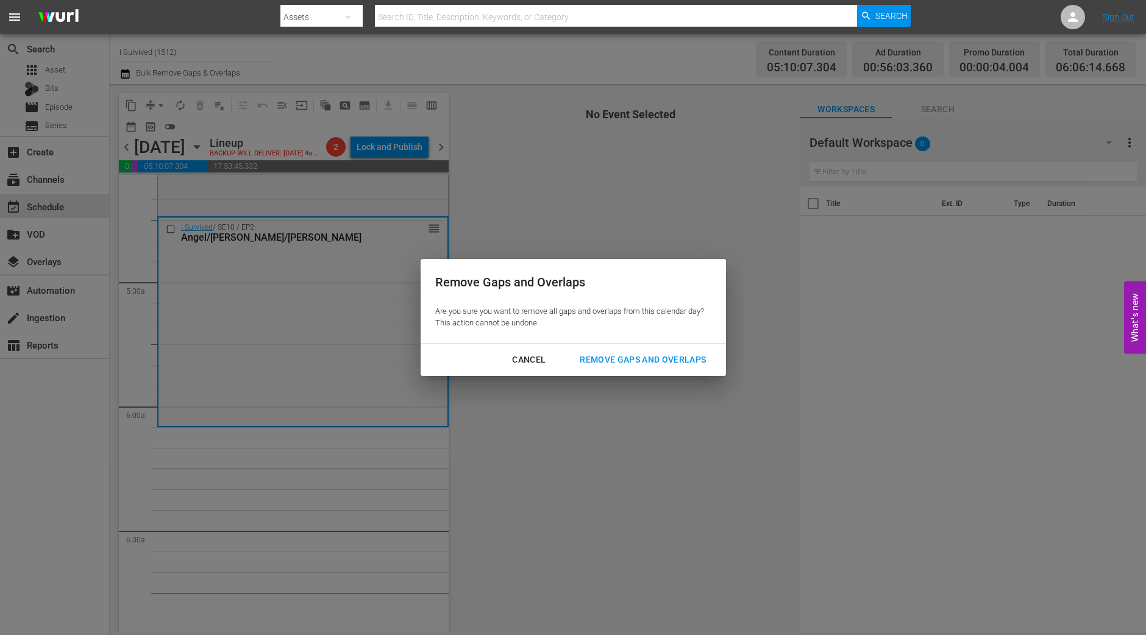
click at [668, 362] on div "Remove Gaps and Overlaps" at bounding box center [643, 359] width 146 height 15
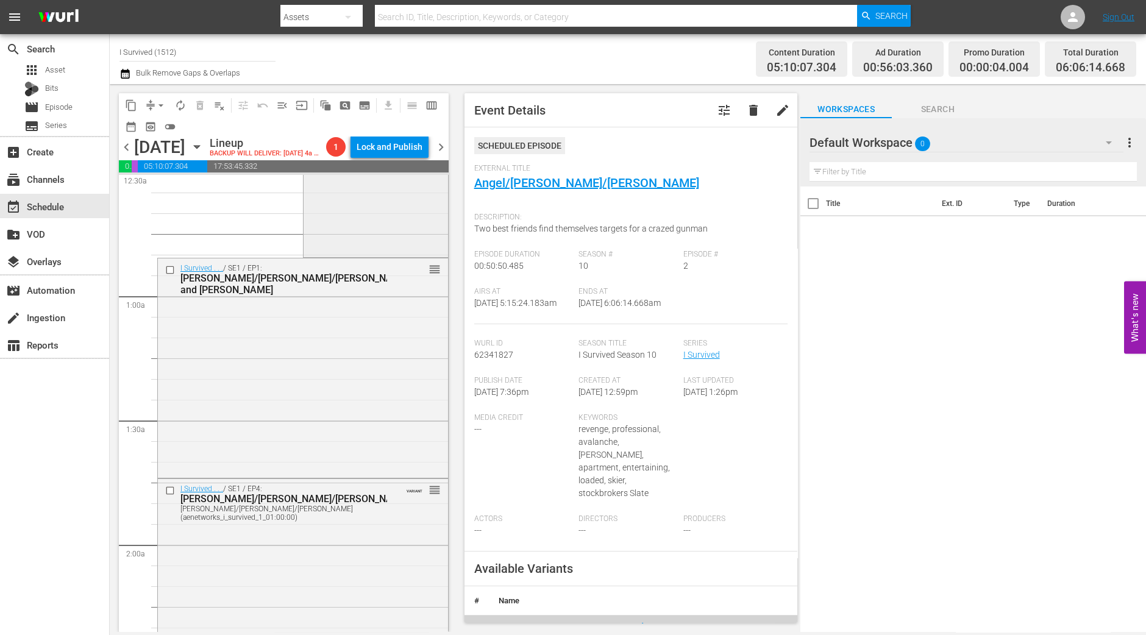
scroll to position [0, 0]
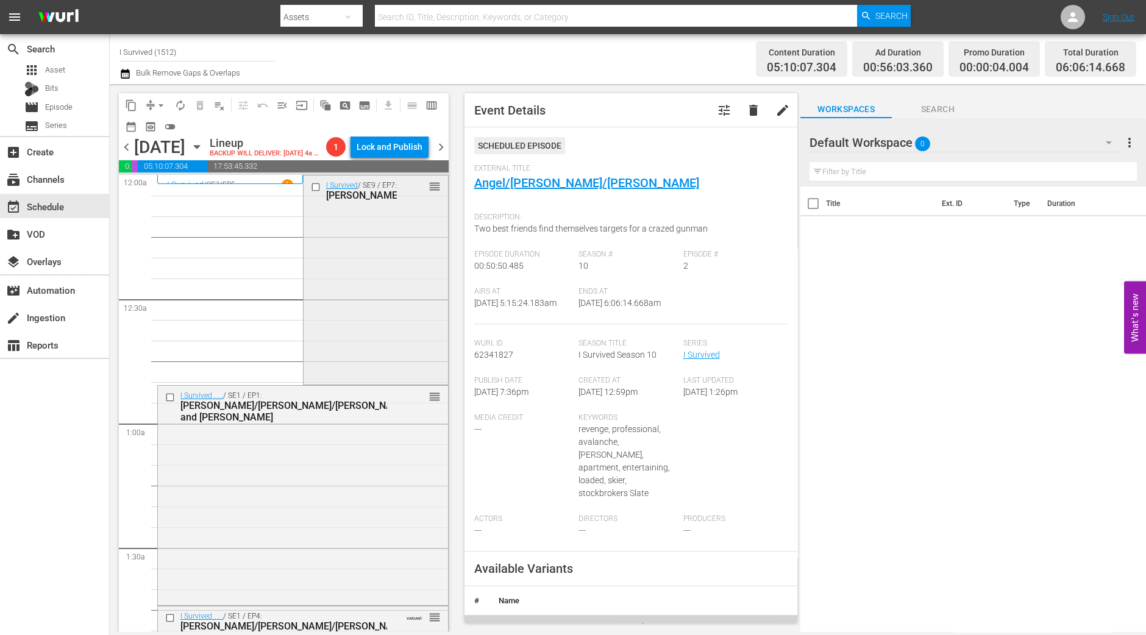
click at [395, 309] on div "I Survived / SE9 / EP7: Kirby/Suzanna/Raegan reorder" at bounding box center [376, 279] width 145 height 207
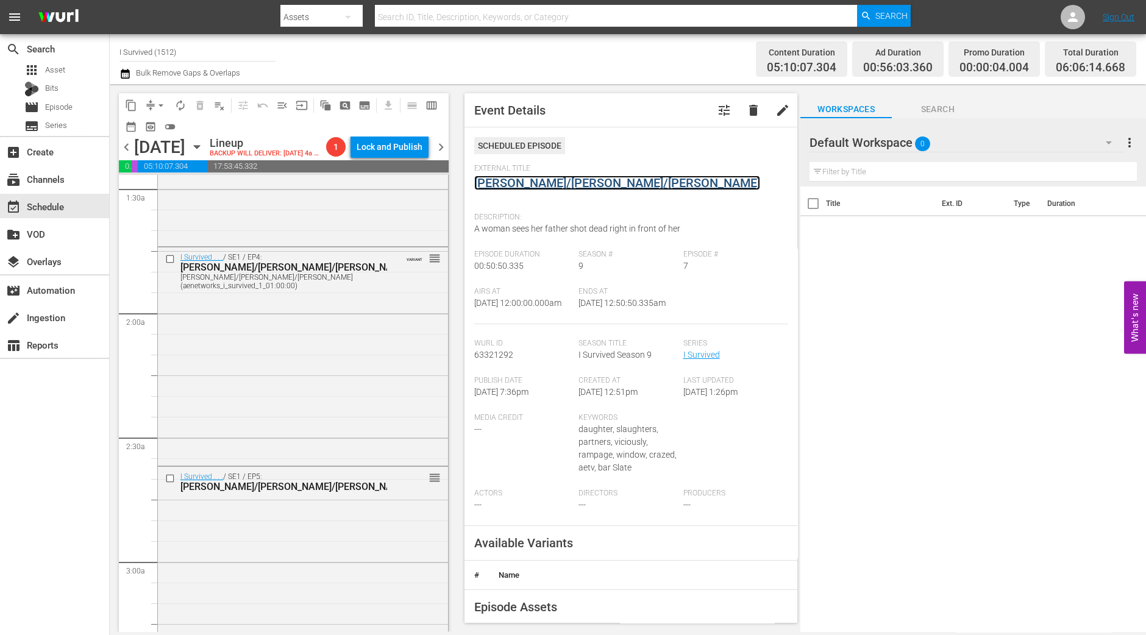
scroll to position [381, 0]
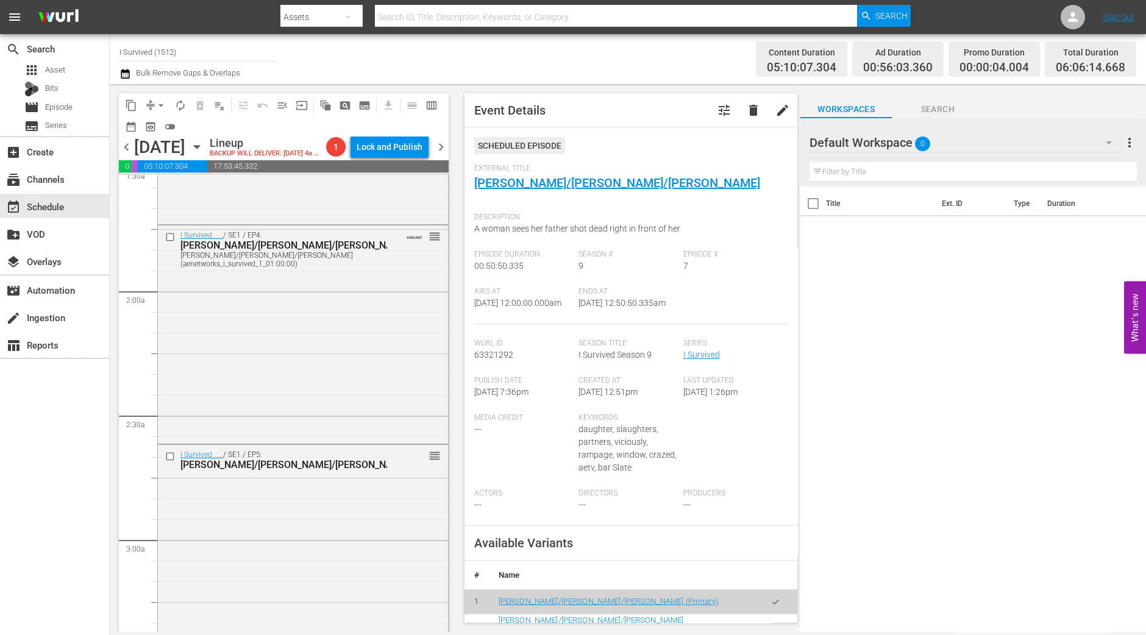
click at [285, 321] on div "I Survived . . . / SE1 / EP4: Lonnie/Rulon/Stanley Lonnie/Rulon/Stanley (aenetw…" at bounding box center [303, 333] width 290 height 215
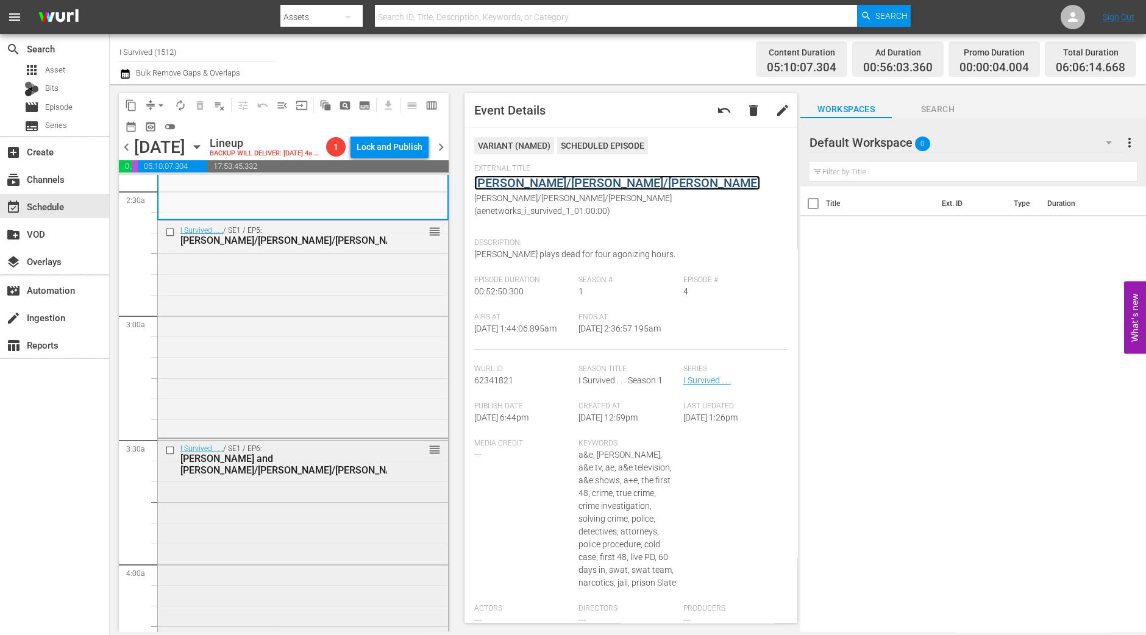
scroll to position [609, 0]
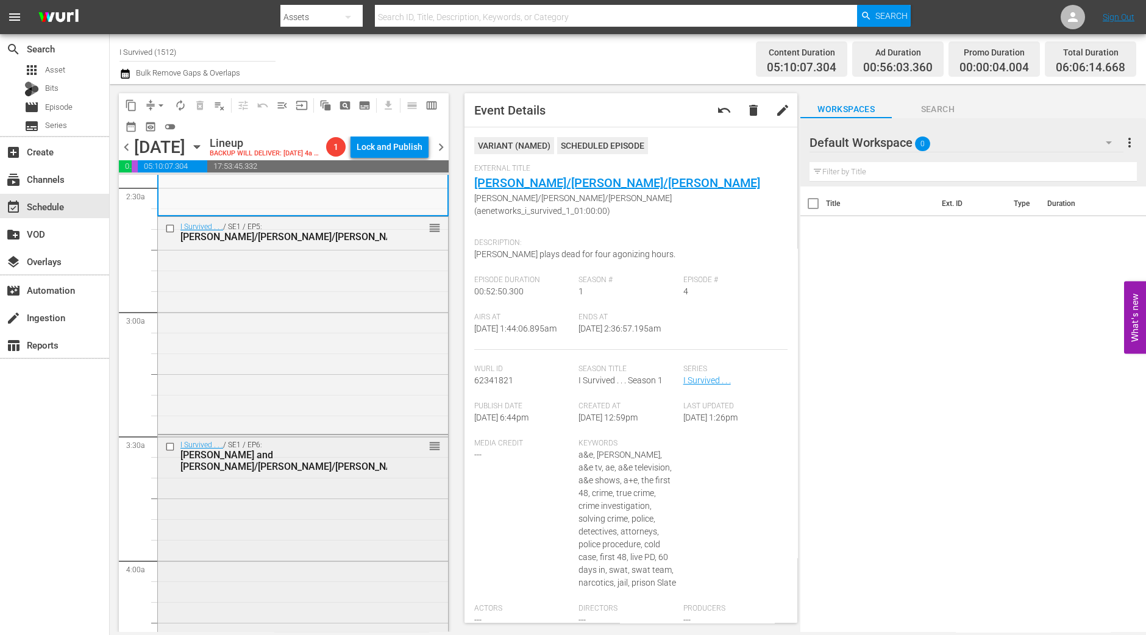
click at [293, 521] on div "I Survived . . . / SE1 / EP6: Wayne and Mary/Holly/Linda reorder" at bounding box center [303, 543] width 290 height 216
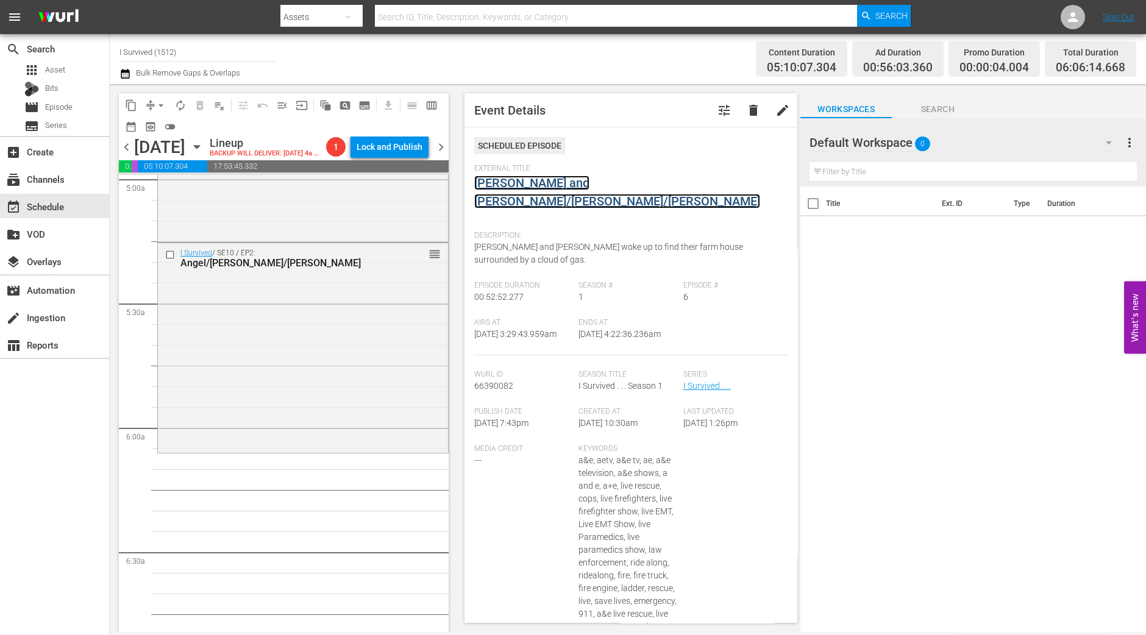
scroll to position [1296, 0]
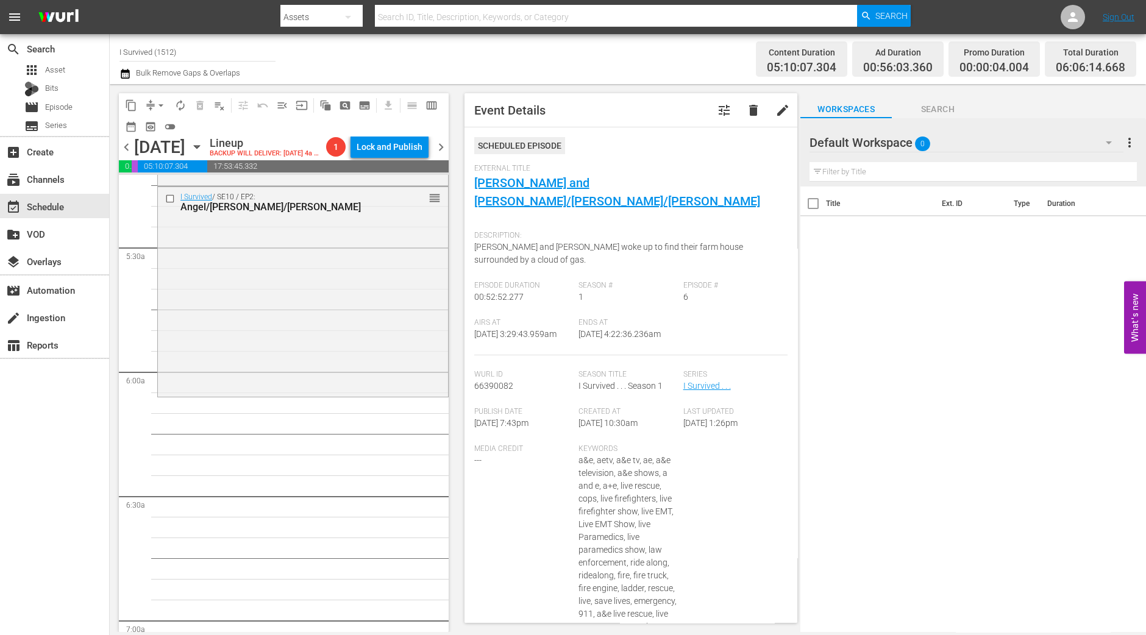
click at [348, 335] on div "I Survived / SE10 / EP2: Angel/Elyse/Richard reorder" at bounding box center [303, 290] width 290 height 207
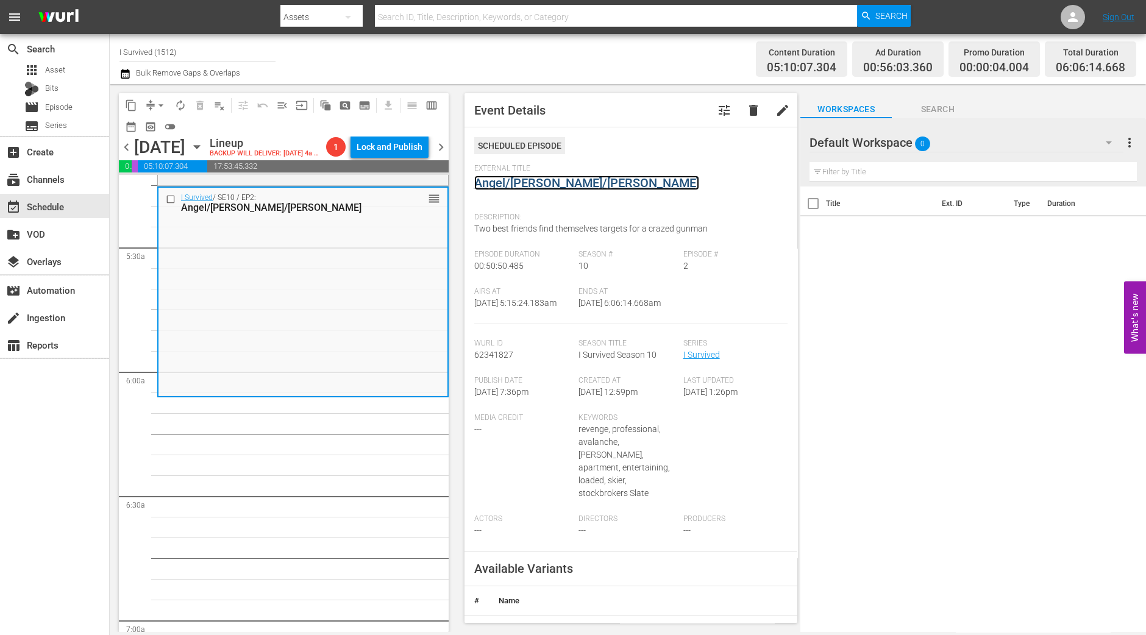
drag, startPoint x: 542, startPoint y: 173, endPoint x: 523, endPoint y: 178, distance: 19.5
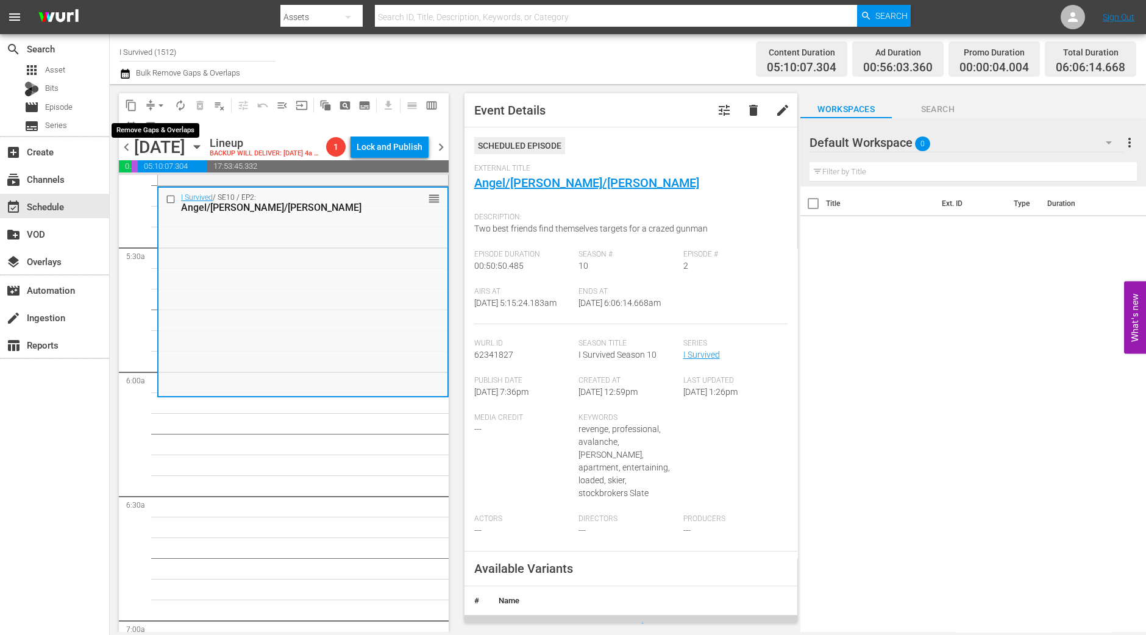
click at [160, 110] on span "arrow_drop_down" at bounding box center [161, 105] width 12 height 12
click at [159, 131] on li "Align to Midnight" at bounding box center [162, 130] width 128 height 20
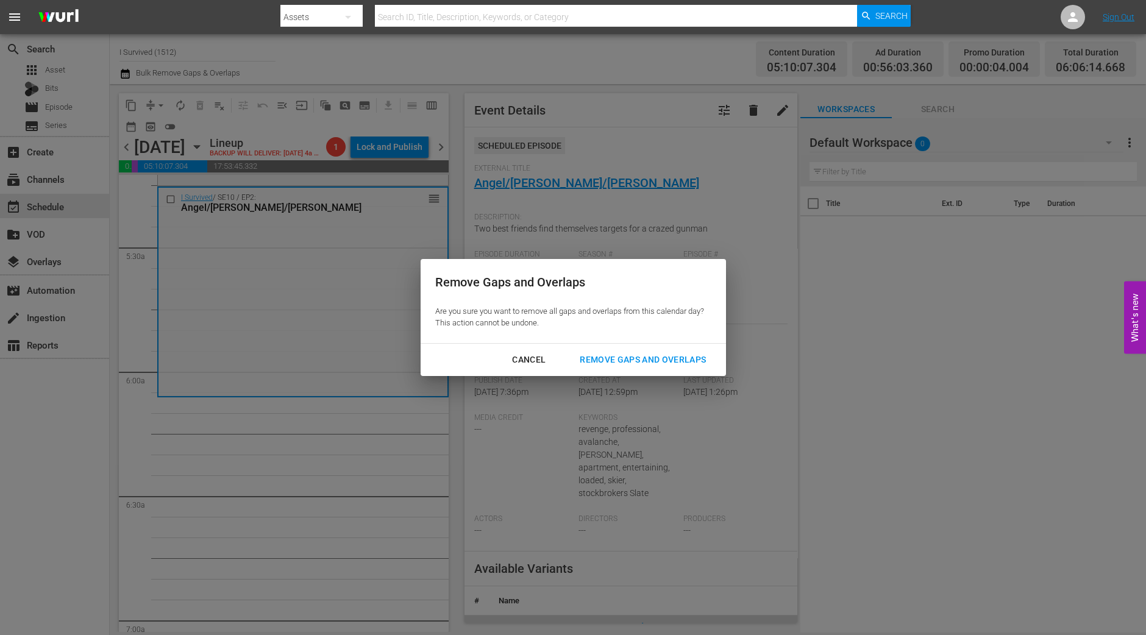
click at [655, 362] on div "Remove Gaps and Overlaps" at bounding box center [643, 359] width 146 height 15
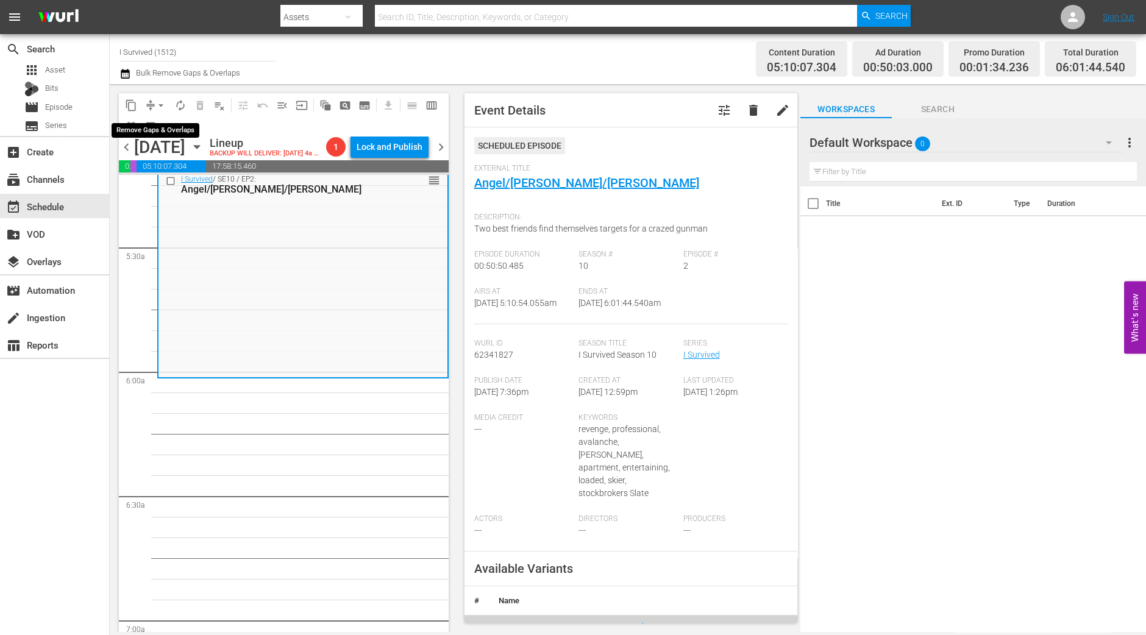
click at [158, 105] on span "arrow_drop_down" at bounding box center [161, 105] width 12 height 12
click at [155, 135] on li "Align to Midnight" at bounding box center [162, 130] width 128 height 20
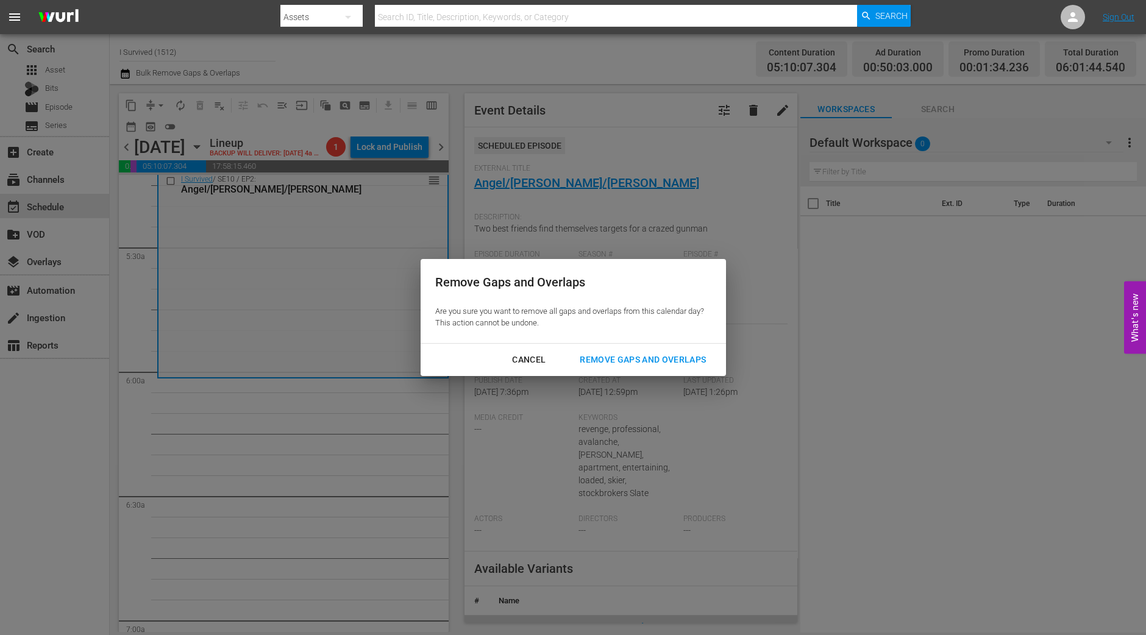
click at [621, 366] on div "Remove Gaps and Overlaps" at bounding box center [643, 359] width 146 height 15
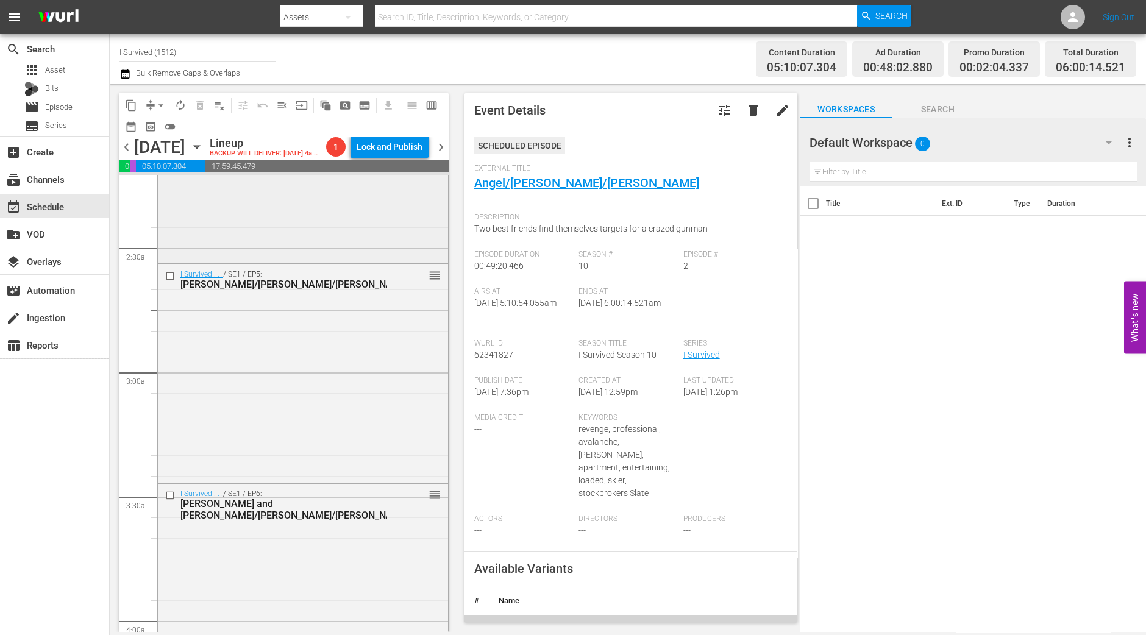
scroll to position [609, 0]
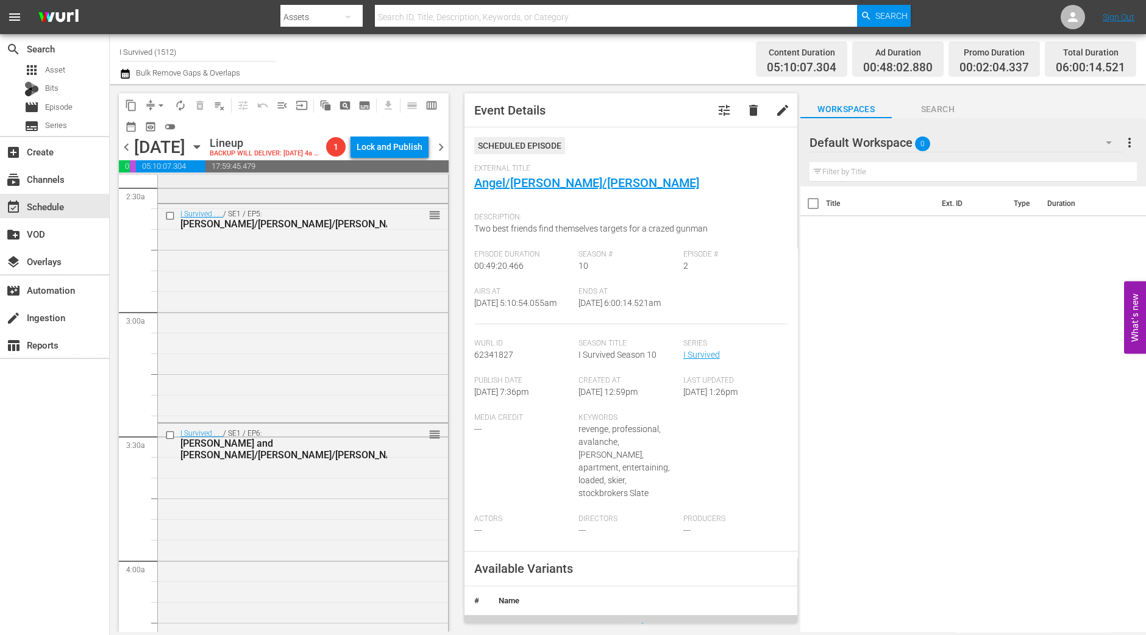
click at [341, 368] on div "I Survived . . . / SE1 / EP5: Denise/Nick/Leonilda reorder" at bounding box center [303, 311] width 290 height 215
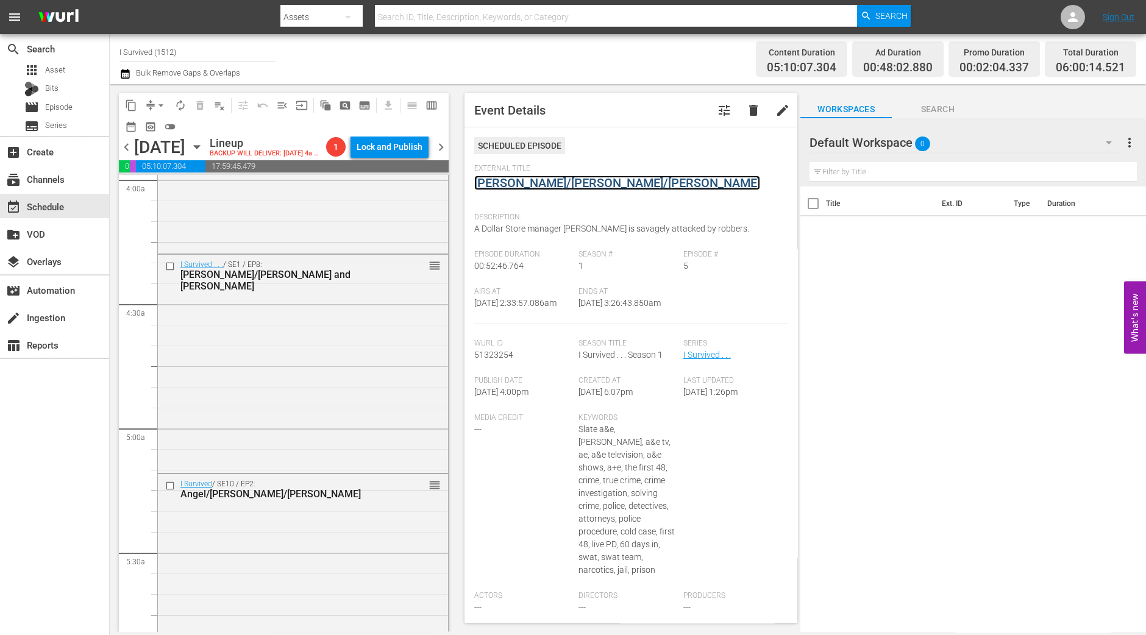
scroll to position [1372, 0]
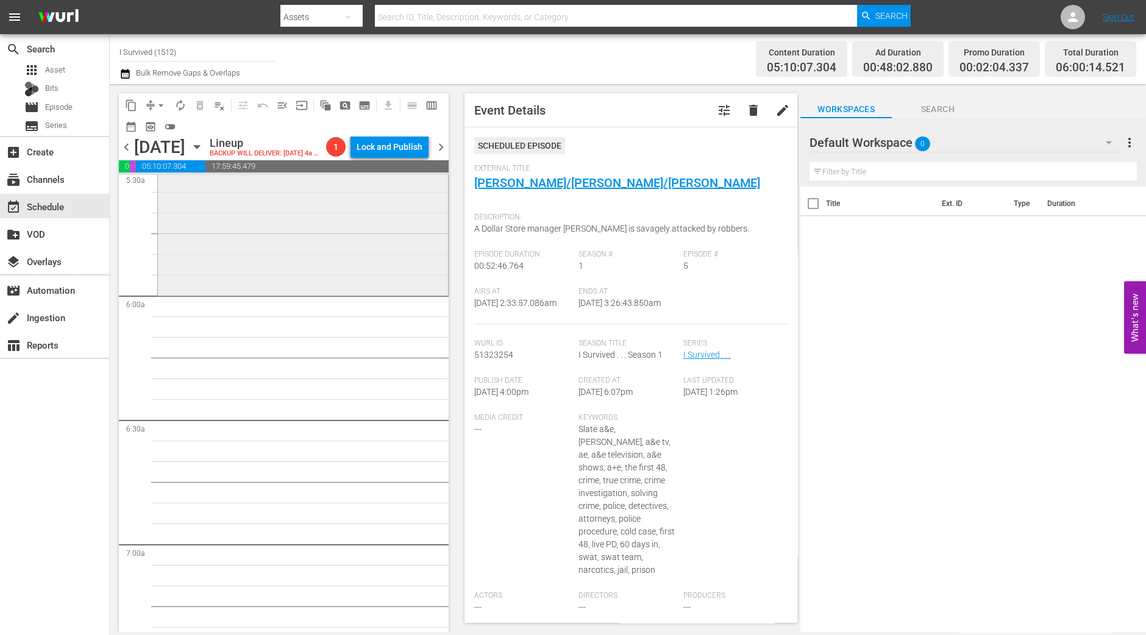
click at [255, 294] on div "I Survived / SE10 / EP2: Angel/Elyse/Richard reorder" at bounding box center [303, 193] width 290 height 201
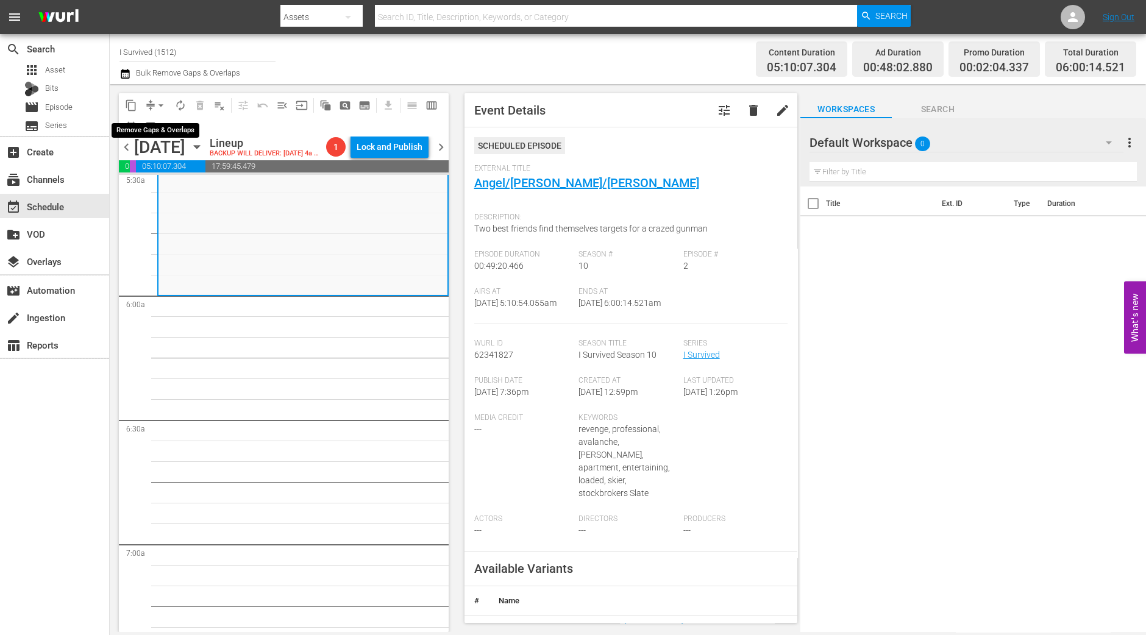
click at [161, 102] on span "arrow_drop_down" at bounding box center [161, 105] width 12 height 12
click at [165, 124] on li "Align to Midnight" at bounding box center [162, 130] width 128 height 20
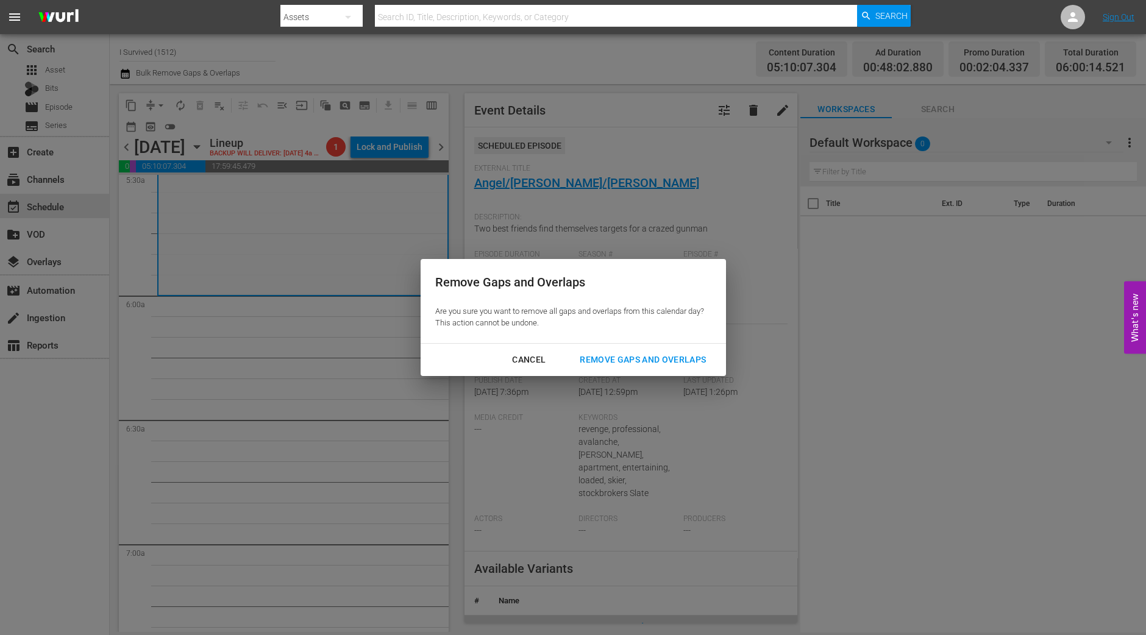
click at [695, 361] on div "Remove Gaps and Overlaps" at bounding box center [643, 359] width 146 height 15
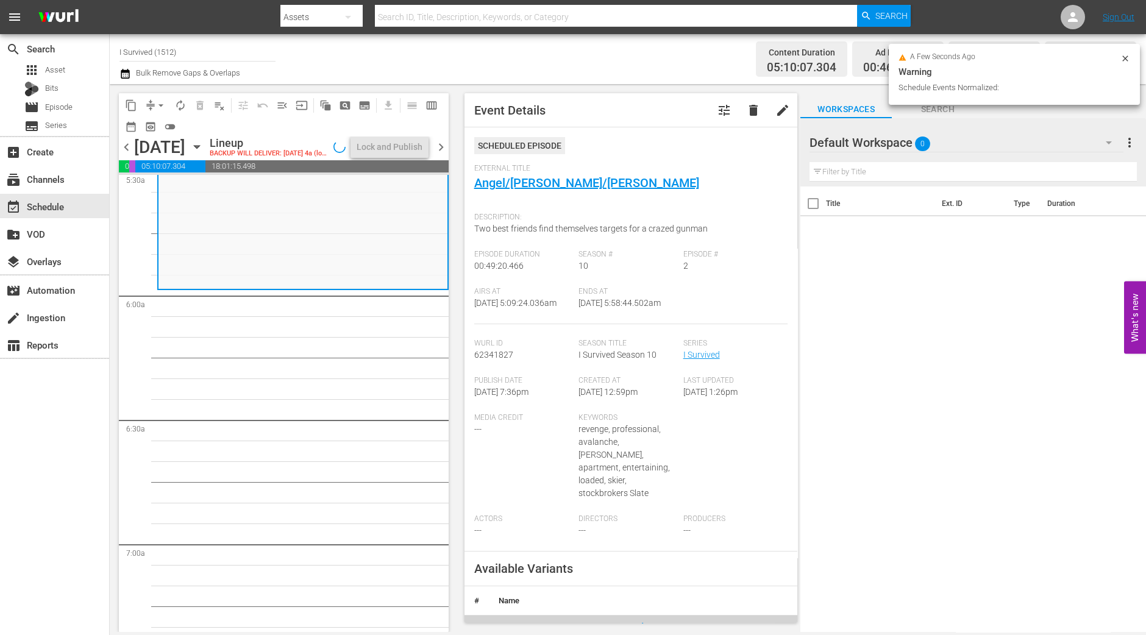
scroll to position [1393, 0]
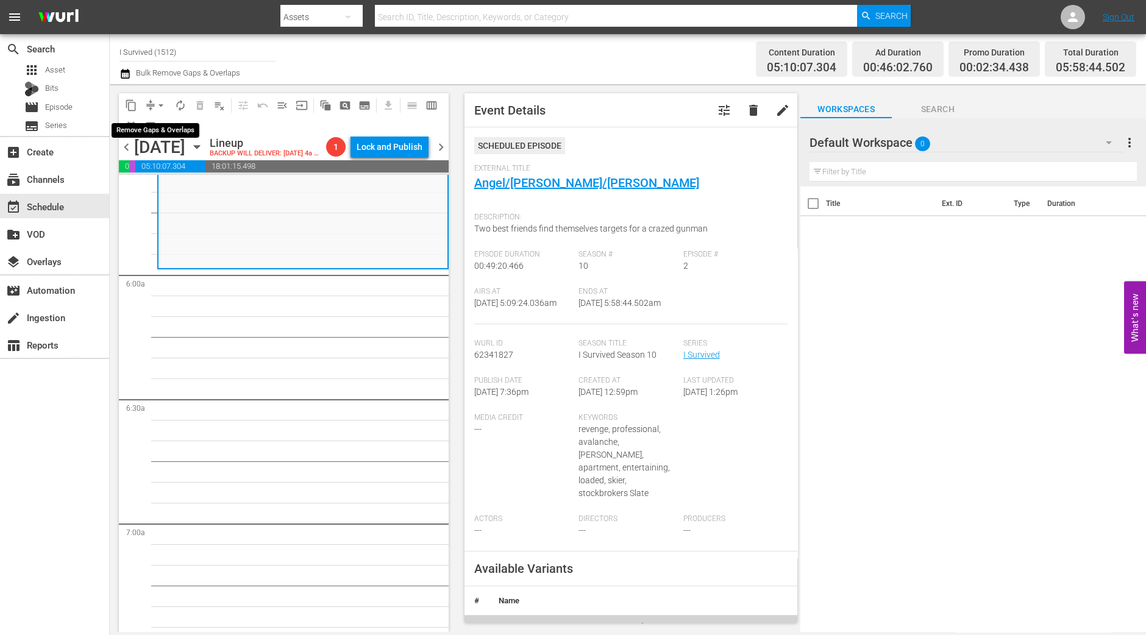
click at [155, 103] on span "arrow_drop_down" at bounding box center [161, 105] width 12 height 12
click at [171, 129] on li "Align to Midnight" at bounding box center [162, 130] width 128 height 20
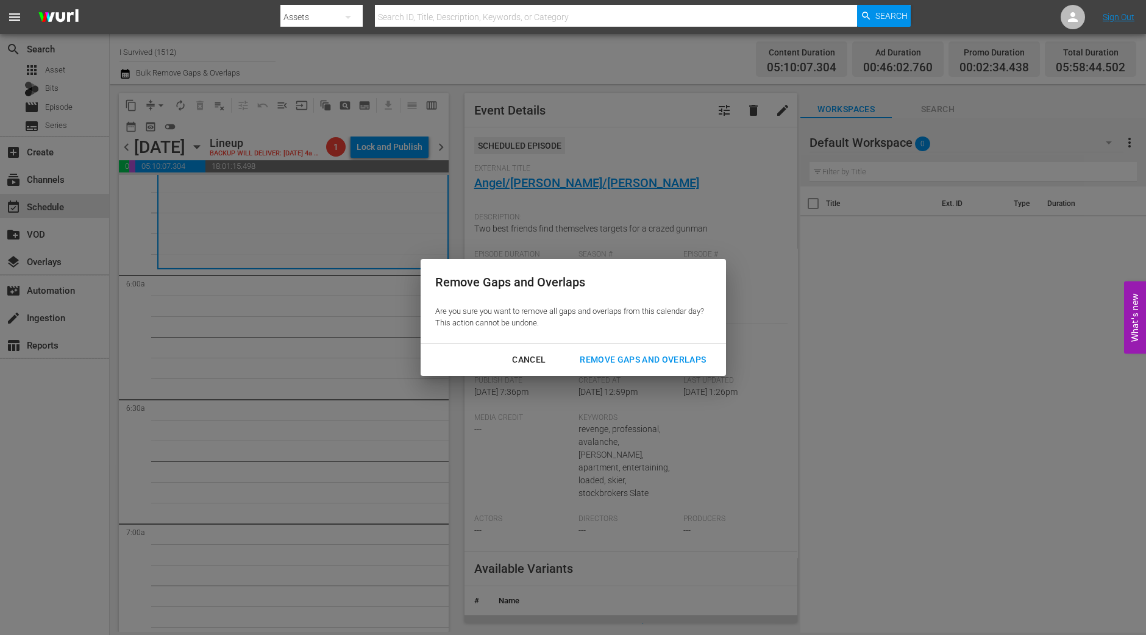
click at [681, 367] on div "Remove Gaps and Overlaps" at bounding box center [643, 359] width 146 height 15
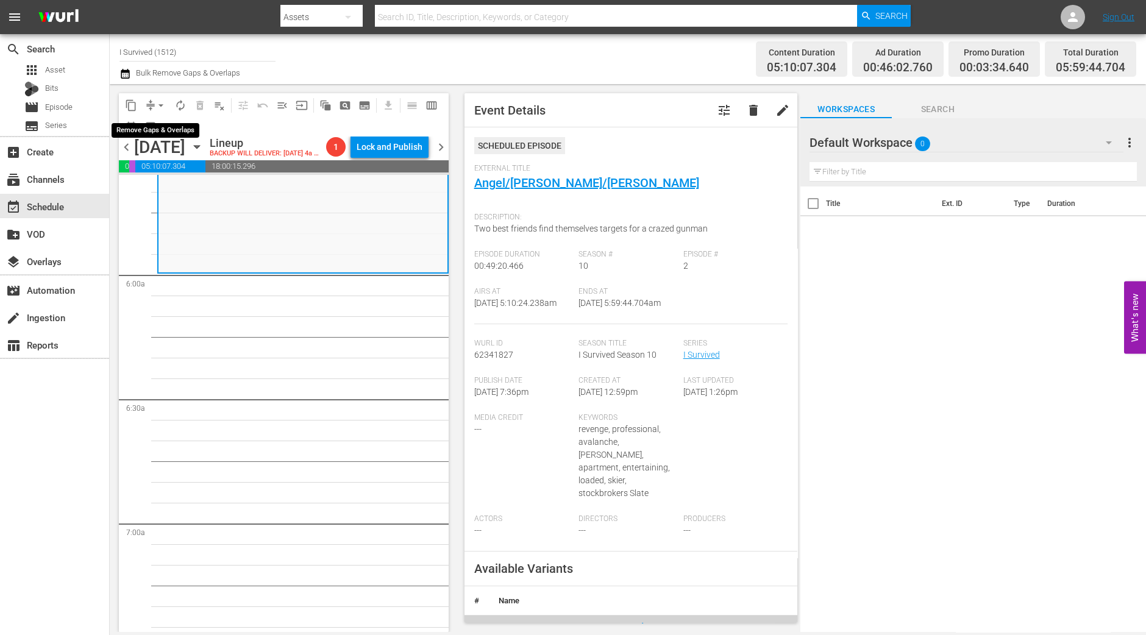
click at [155, 110] on span "arrow_drop_down" at bounding box center [161, 105] width 12 height 12
click at [155, 134] on li "Align to Midnight" at bounding box center [162, 130] width 128 height 20
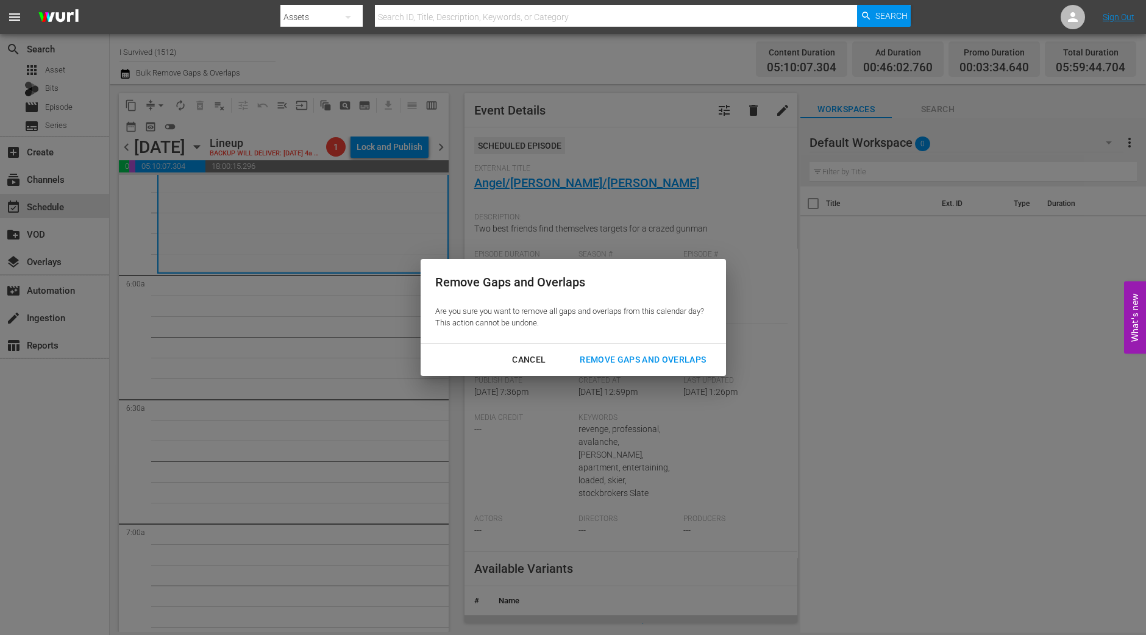
click at [646, 359] on div "Remove Gaps and Overlaps" at bounding box center [643, 359] width 146 height 15
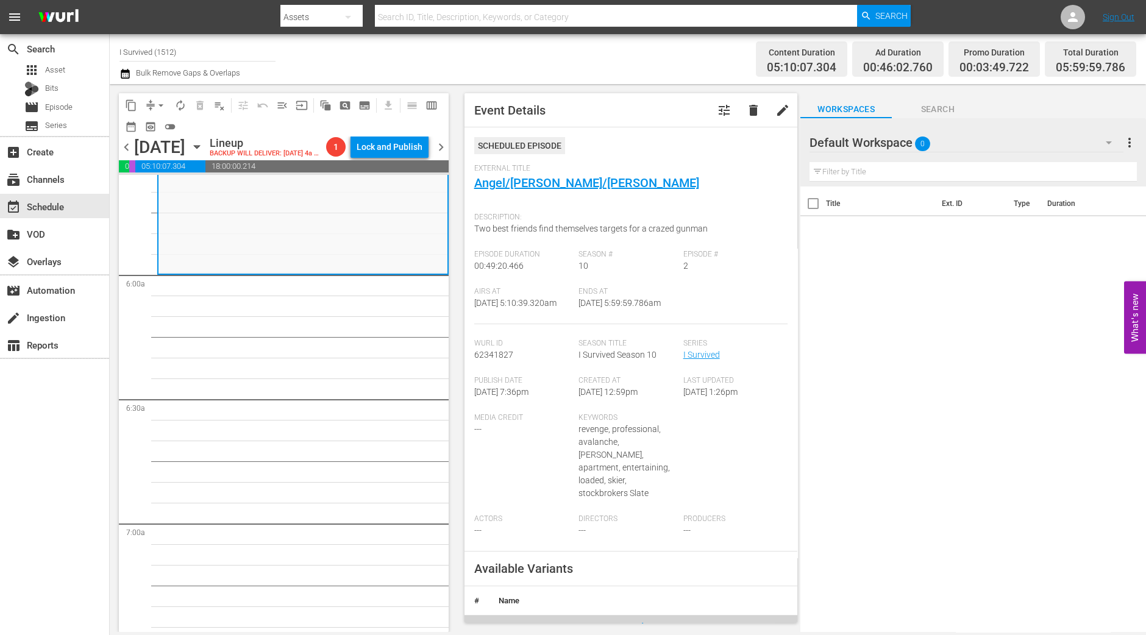
click at [159, 108] on span "arrow_drop_down" at bounding box center [161, 105] width 12 height 12
click at [155, 132] on li "Align to Midnight" at bounding box center [162, 130] width 128 height 20
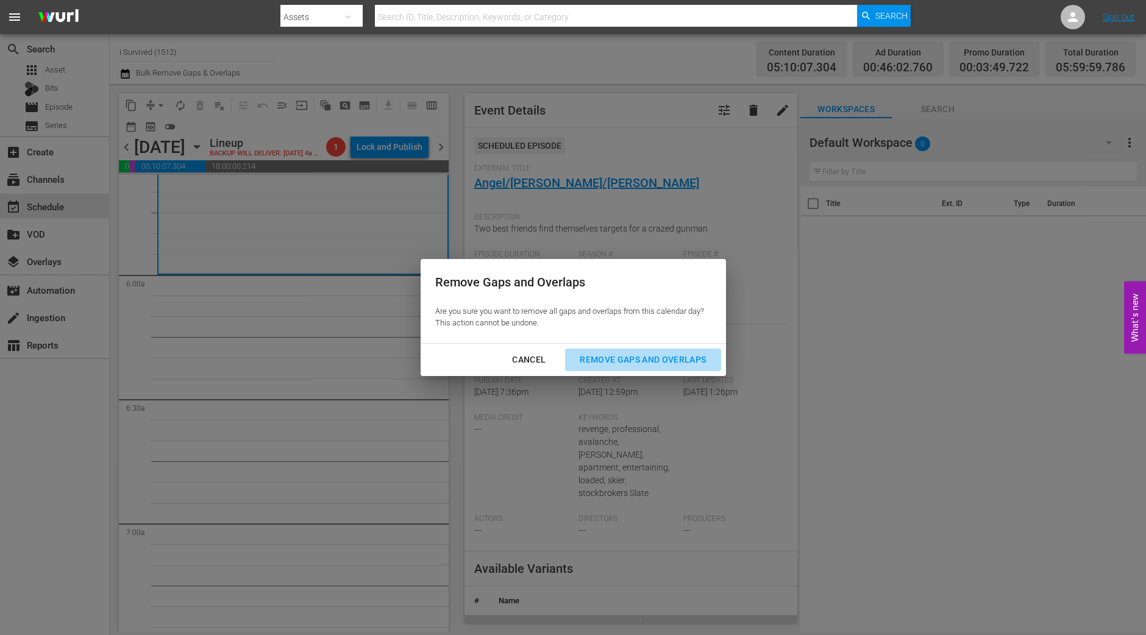
click at [676, 368] on button "Remove Gaps and Overlaps" at bounding box center [642, 360] width 155 height 23
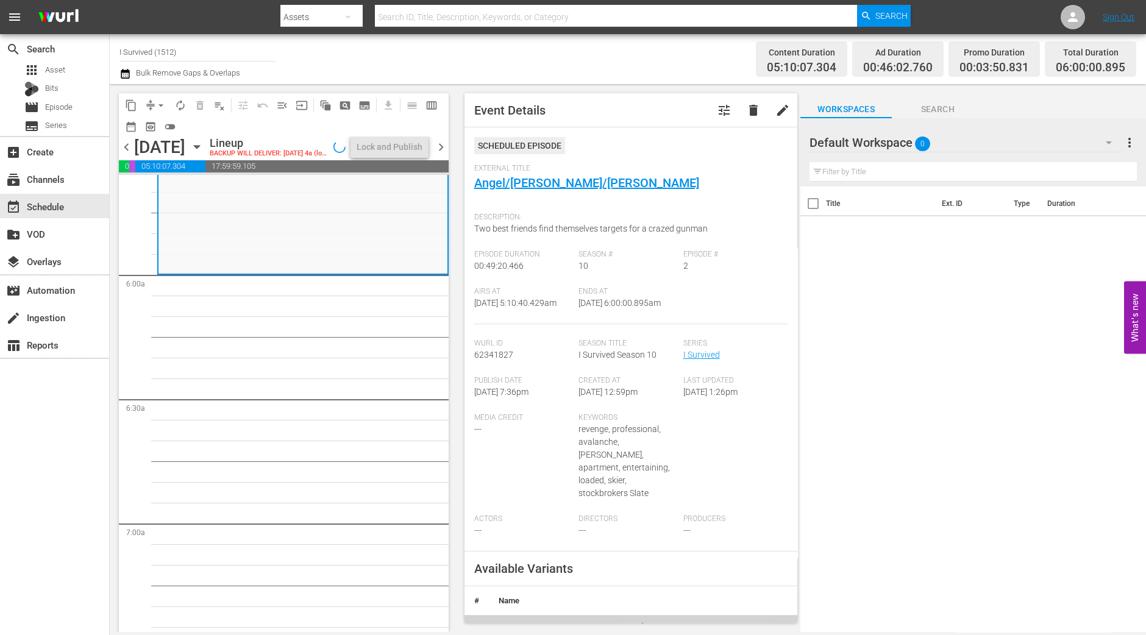
click at [118, 608] on div "content_copy compress arrow_drop_down autorenew_outlined delete_forever_outline…" at bounding box center [281, 358] width 342 height 548
click at [170, 105] on button "arrow_drop_down" at bounding box center [161, 106] width 20 height 20
click at [177, 105] on span "autorenew_outlined" at bounding box center [180, 105] width 12 height 12
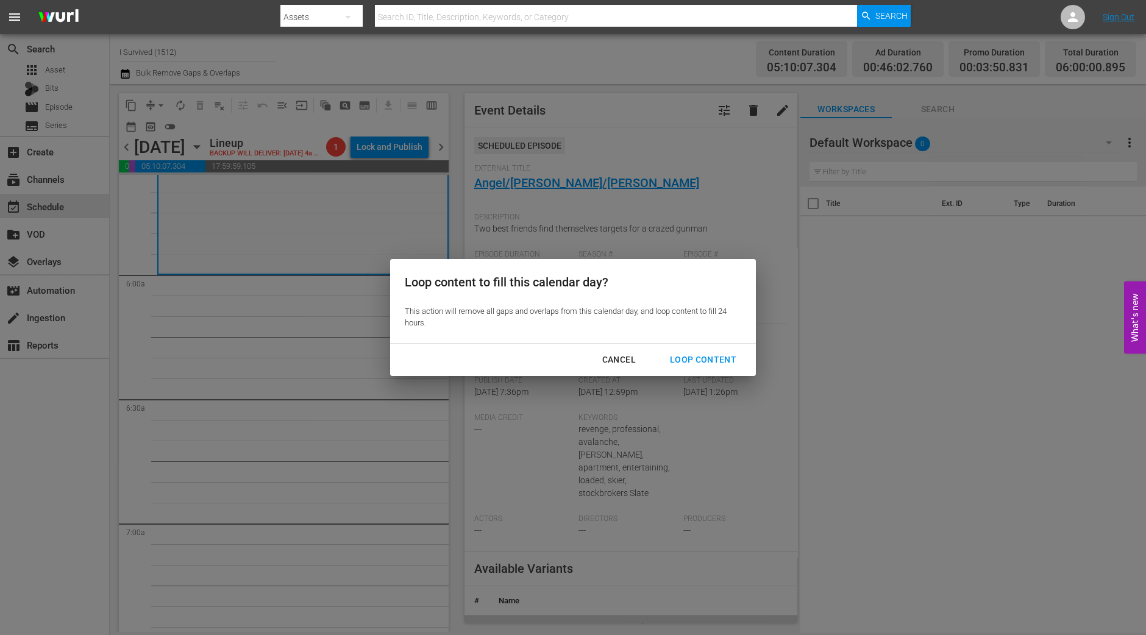
click at [696, 361] on div "Loop Content" at bounding box center [703, 359] width 86 height 15
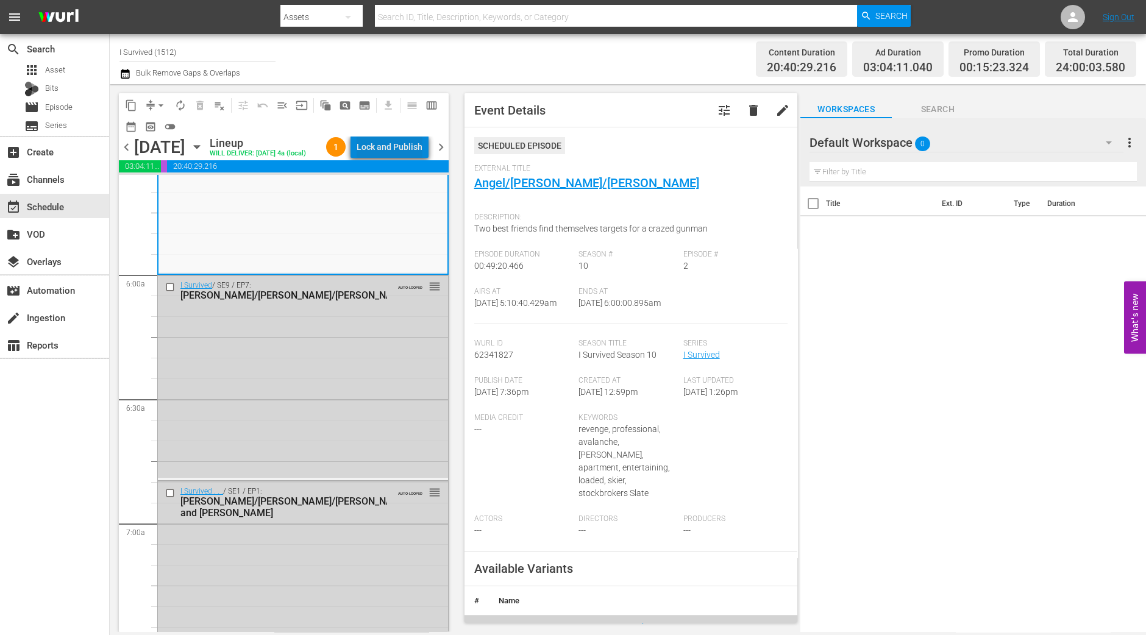
click at [407, 143] on div "Lock and Publish" at bounding box center [390, 147] width 66 height 22
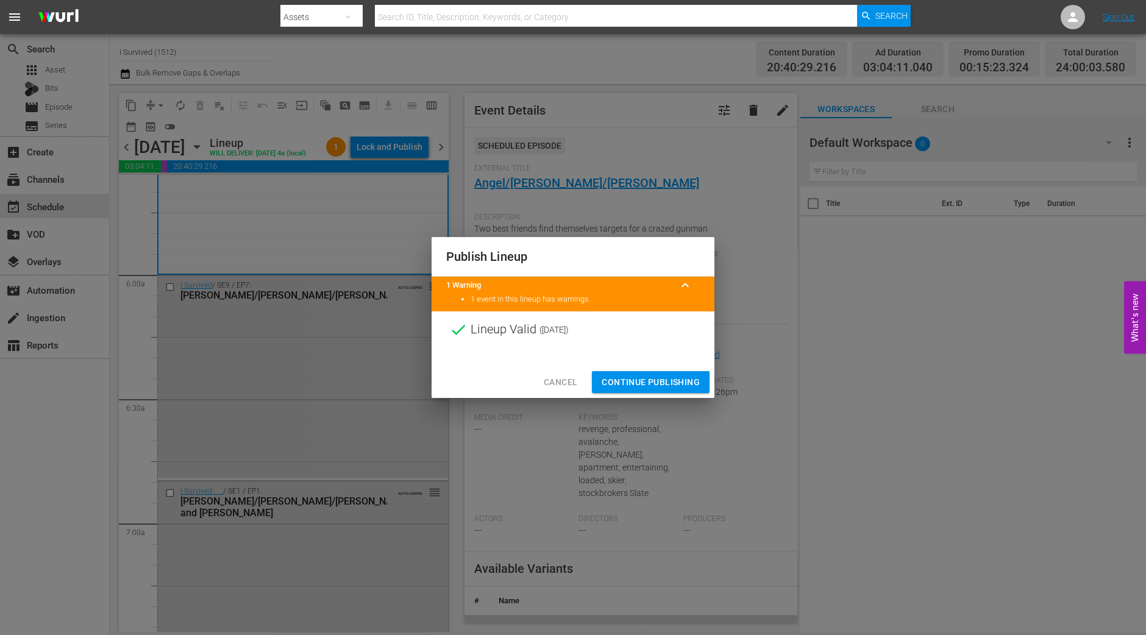
click at [657, 380] on span "Continue Publishing" at bounding box center [651, 382] width 98 height 15
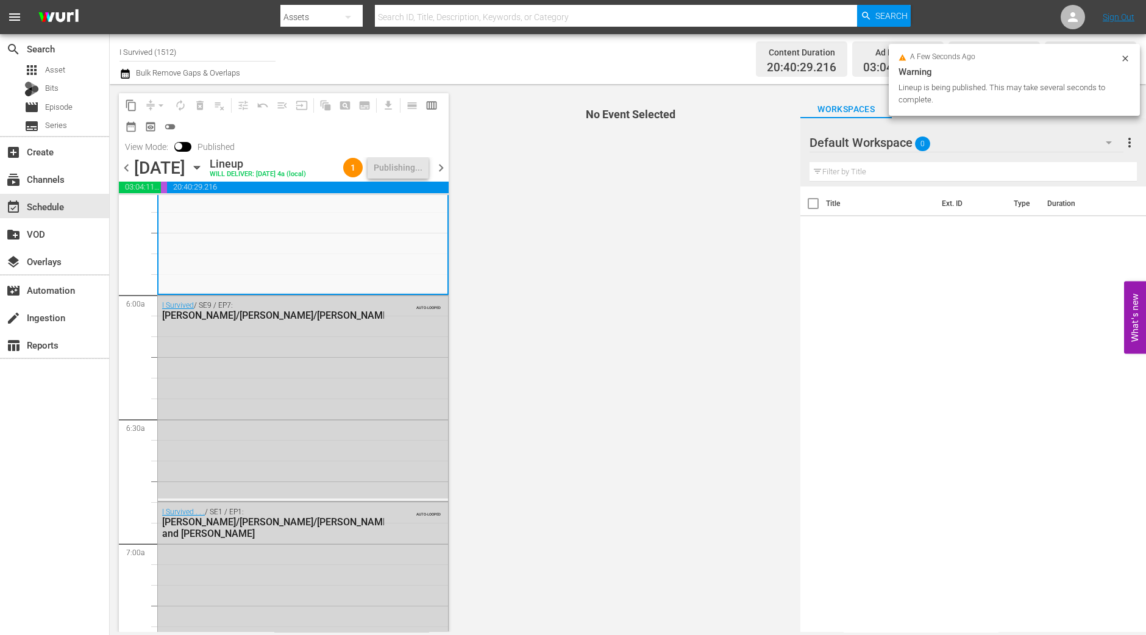
click at [444, 178] on div "chevron_left Wednesday, October 8th October 8th Lineup WILL DELIVER: 10/7 @ 4a …" at bounding box center [284, 169] width 330 height 24
click at [445, 168] on span "chevron_right" at bounding box center [441, 167] width 15 height 15
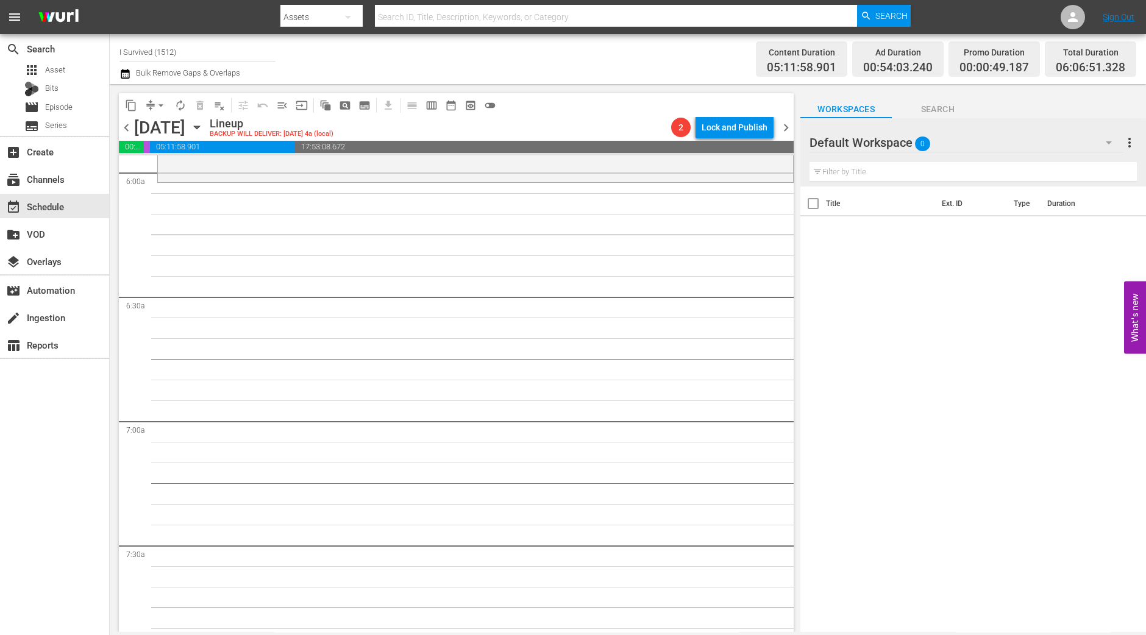
scroll to position [1393, 0]
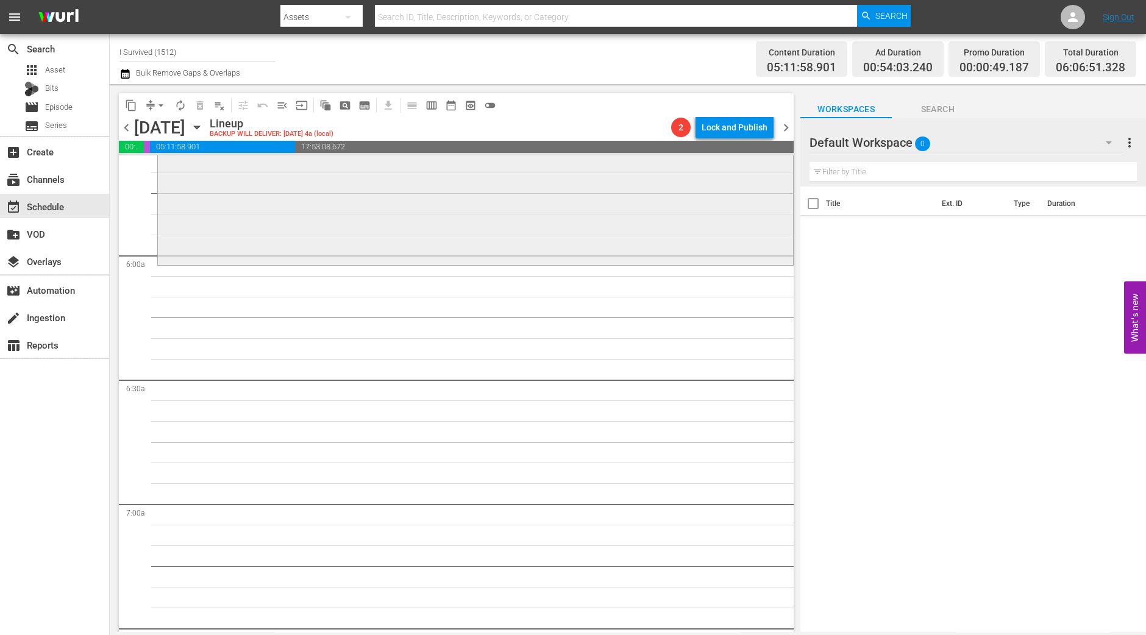
click at [529, 215] on div "I Survived / SE7 / EP1: Jennifer/Neely Ann reorder" at bounding box center [475, 155] width 635 height 215
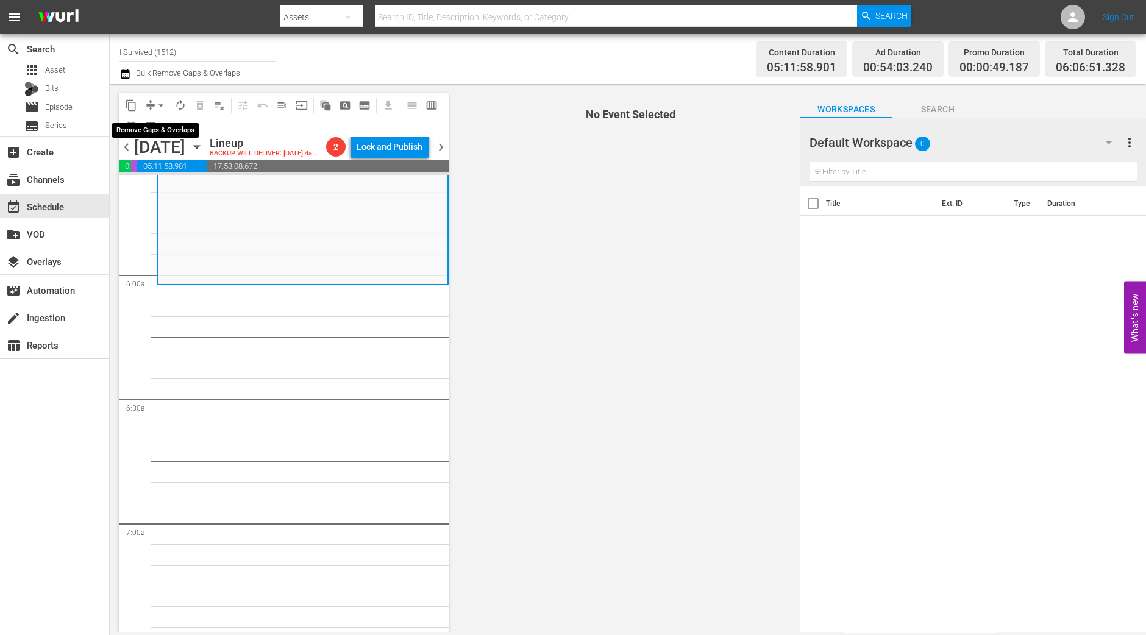
click at [158, 102] on span "arrow_drop_down" at bounding box center [161, 105] width 12 height 12
click at [171, 126] on li "Align to Midnight" at bounding box center [161, 130] width 101 height 20
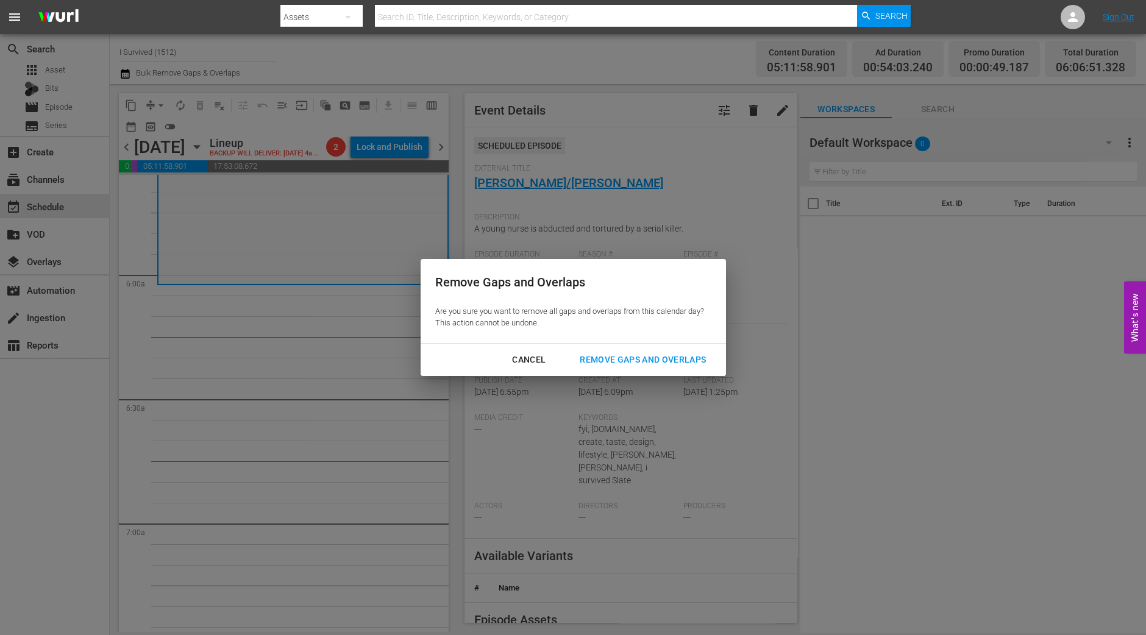
click at [634, 360] on div "Remove Gaps and Overlaps" at bounding box center [643, 359] width 146 height 15
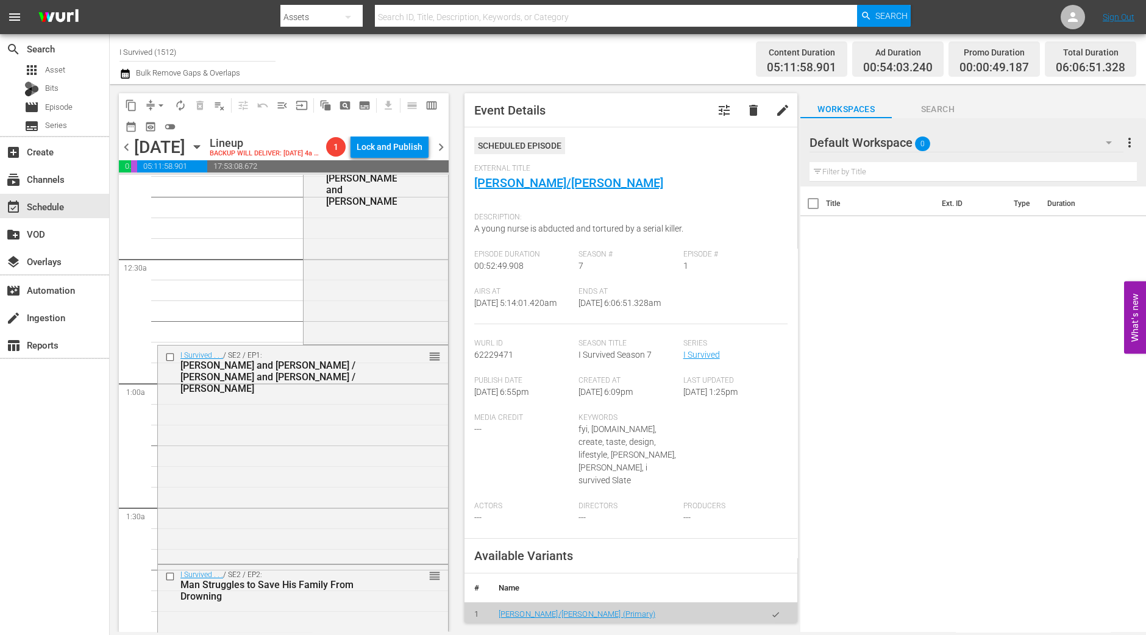
scroll to position [0, 0]
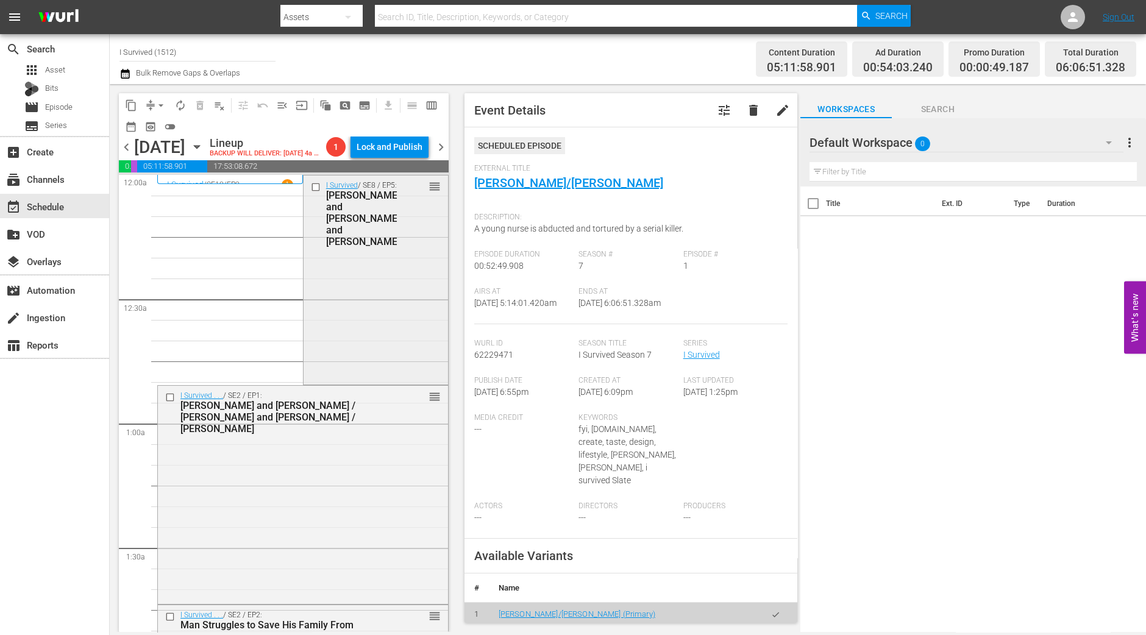
click at [362, 338] on div "I Survived / SE8 / EP5: Kim and Nina/Michael and Charles reorder" at bounding box center [376, 279] width 145 height 207
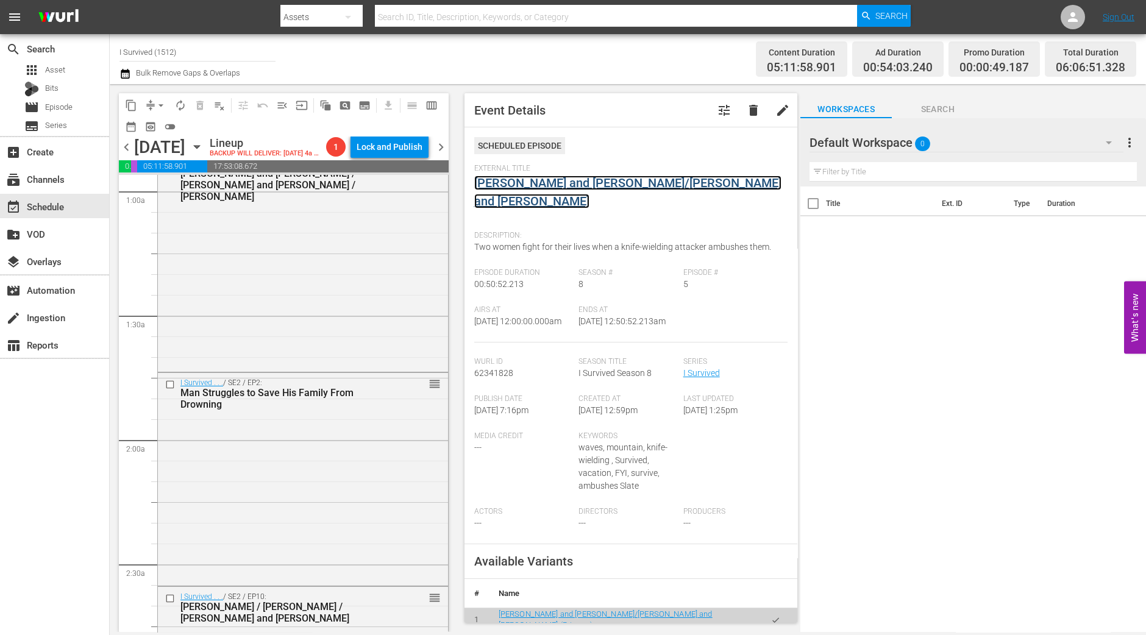
scroll to position [381, 0]
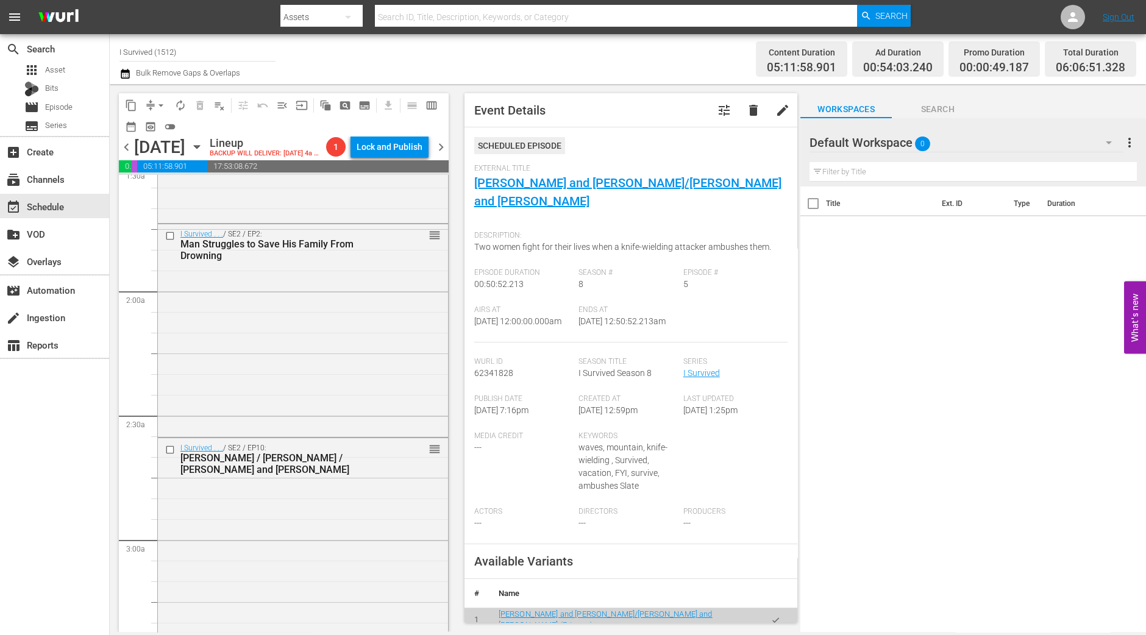
click at [278, 306] on div "I Survived . . . / SE2 / EP2: Man Struggles to Save His Family From Drowning re…" at bounding box center [303, 329] width 290 height 210
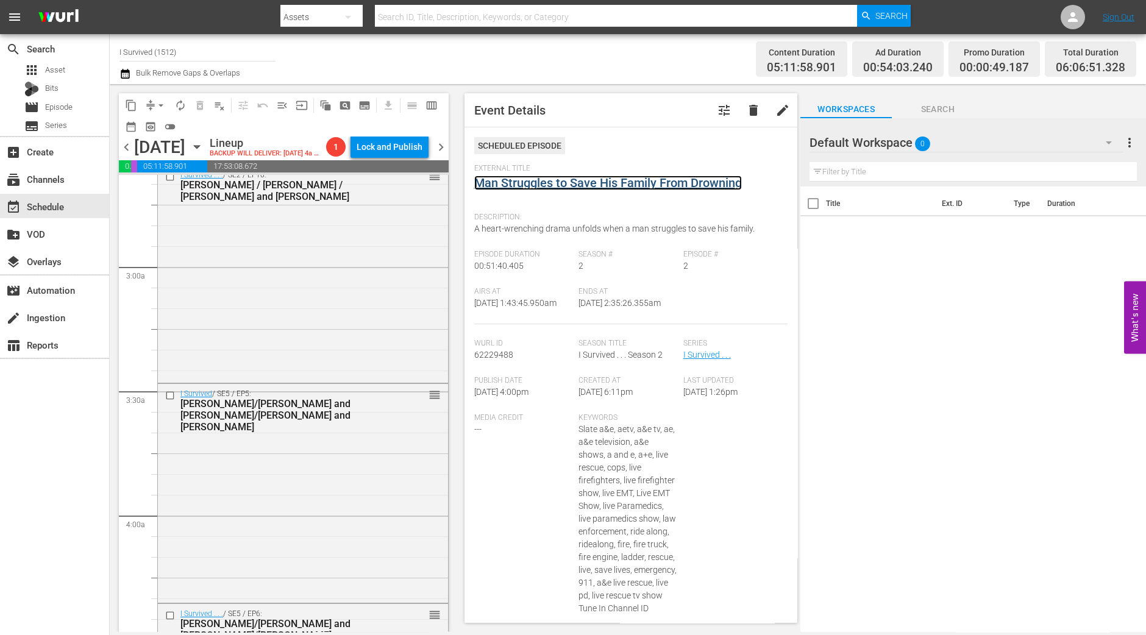
scroll to position [762, 0]
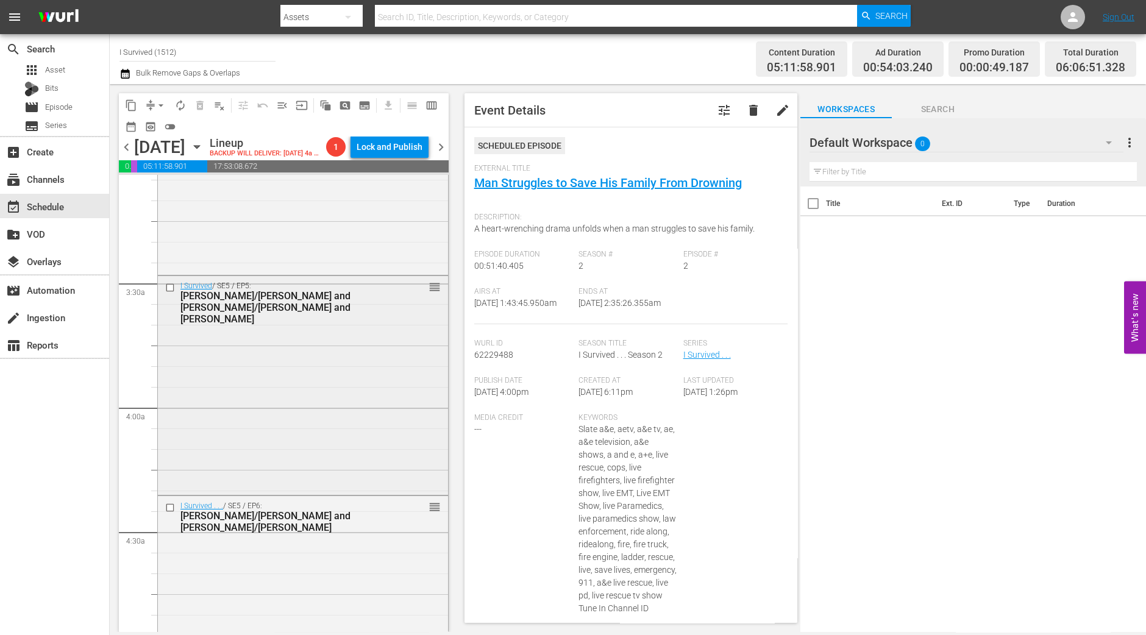
click at [353, 333] on div "I Survived / SE5 / EP5: Frederic/Henry and Becky/Missy and Mandy reorder" at bounding box center [303, 383] width 290 height 215
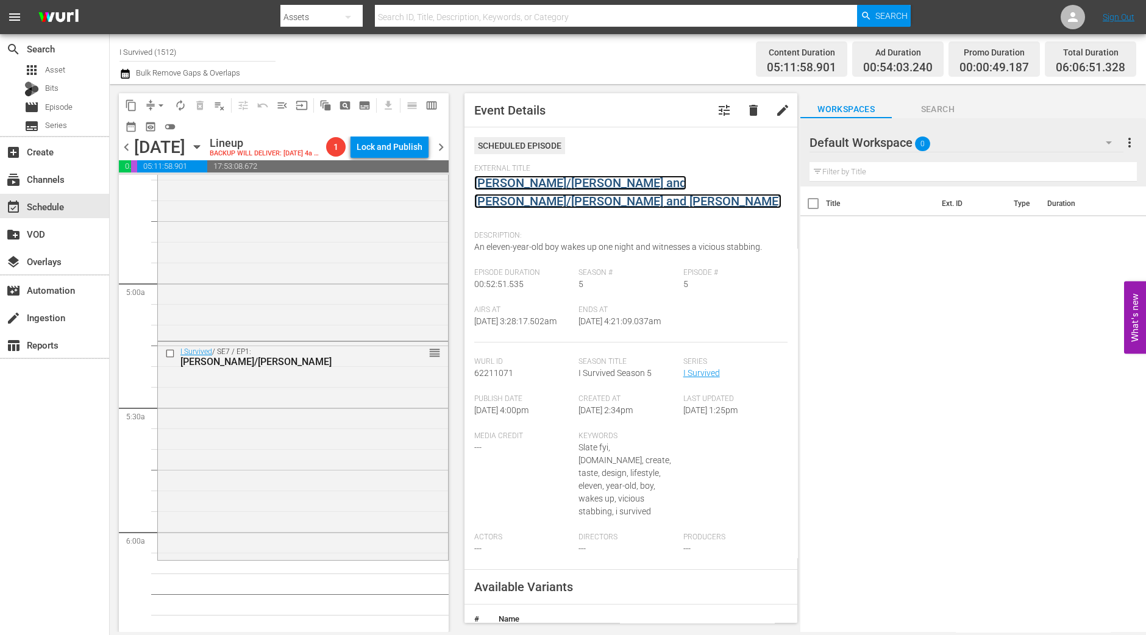
scroll to position [1219, 0]
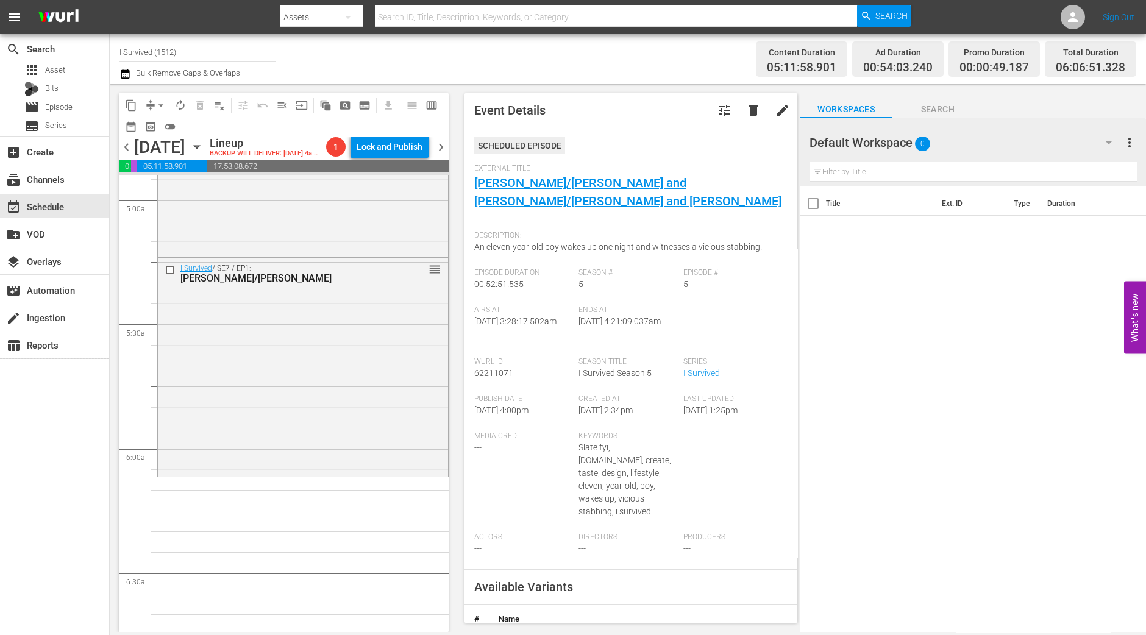
click at [360, 284] on div "Jennifer/Neely Ann" at bounding box center [283, 279] width 207 height 12
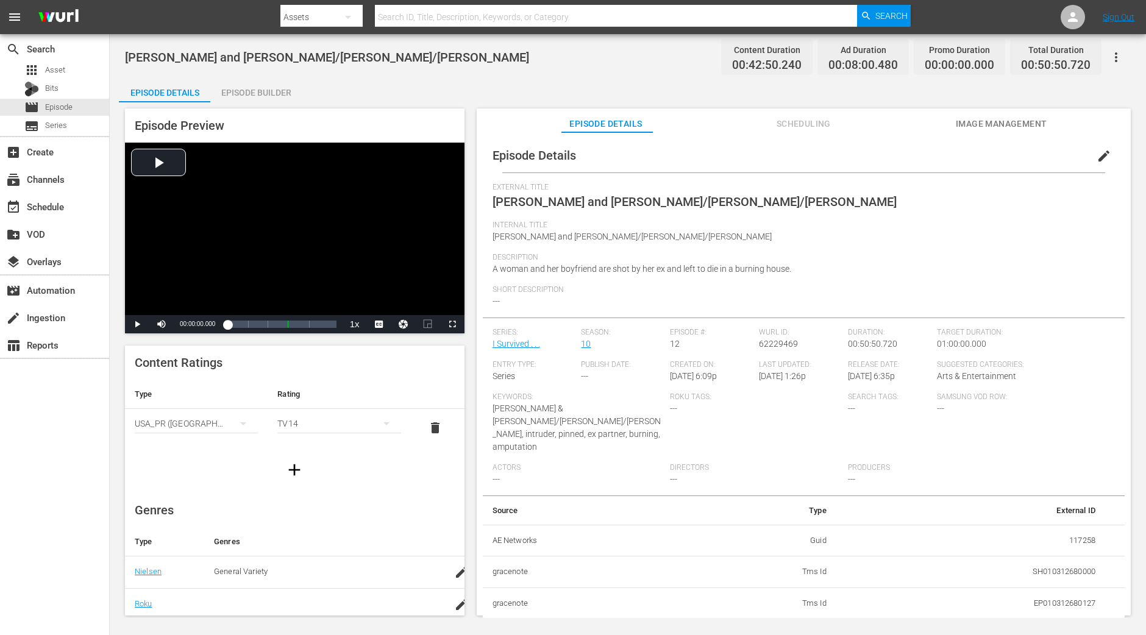
click at [259, 105] on div "Episode Preview Video Player is loading. Play Video Play Mute Current Time 00:0…" at bounding box center [628, 363] width 1018 height 523
click at [259, 101] on div "Episode Builder" at bounding box center [255, 92] width 91 height 29
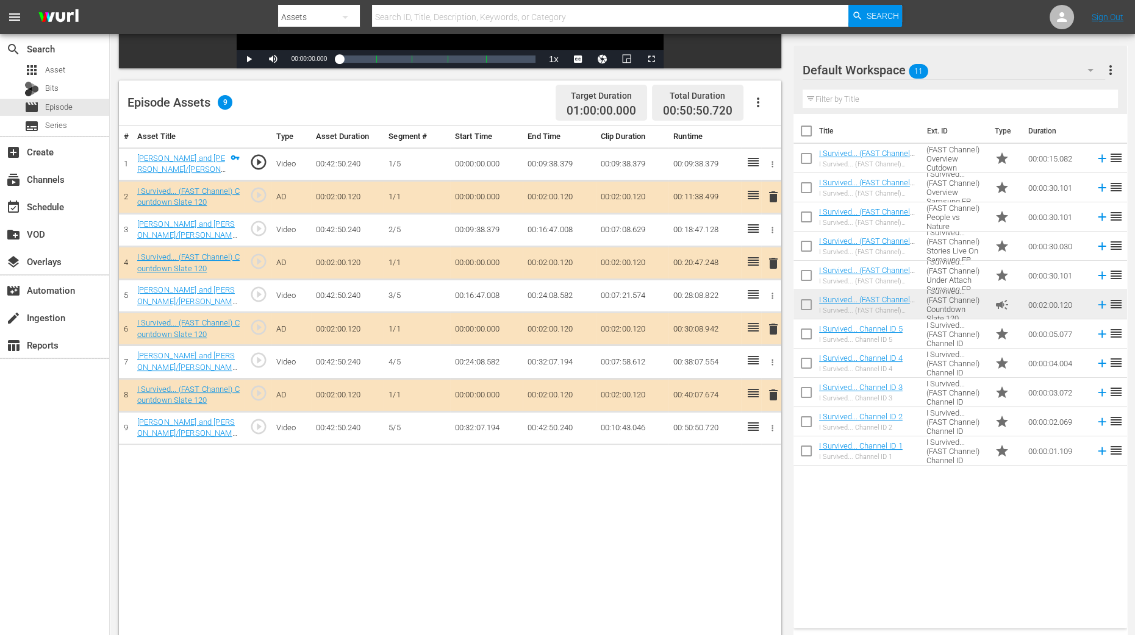
scroll to position [317, 0]
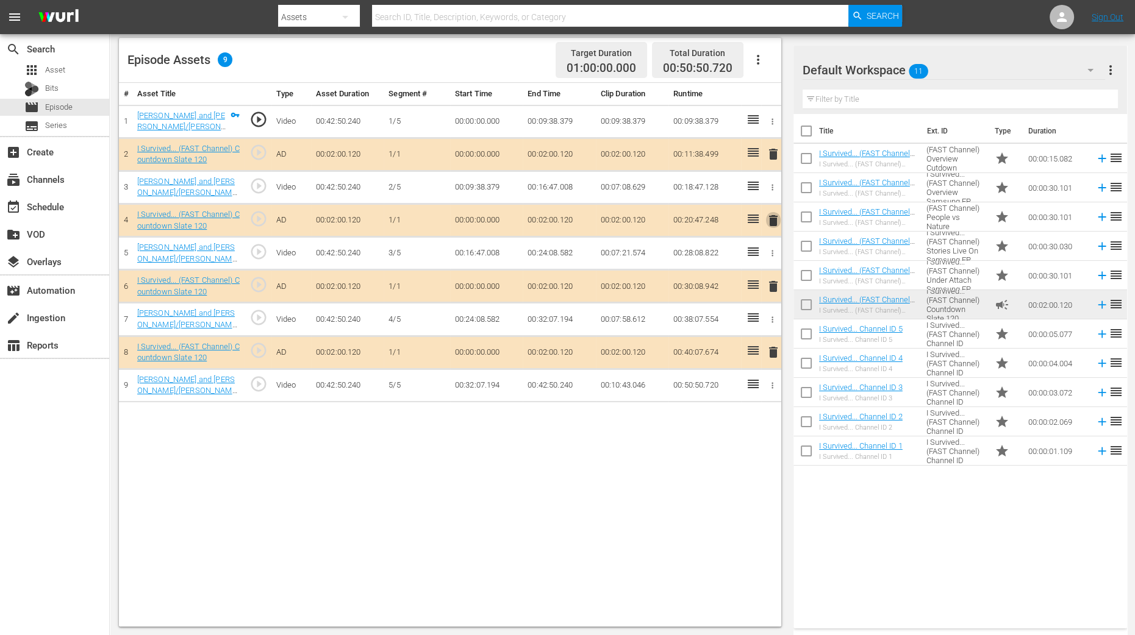
click at [770, 216] on span "delete" at bounding box center [773, 220] width 15 height 15
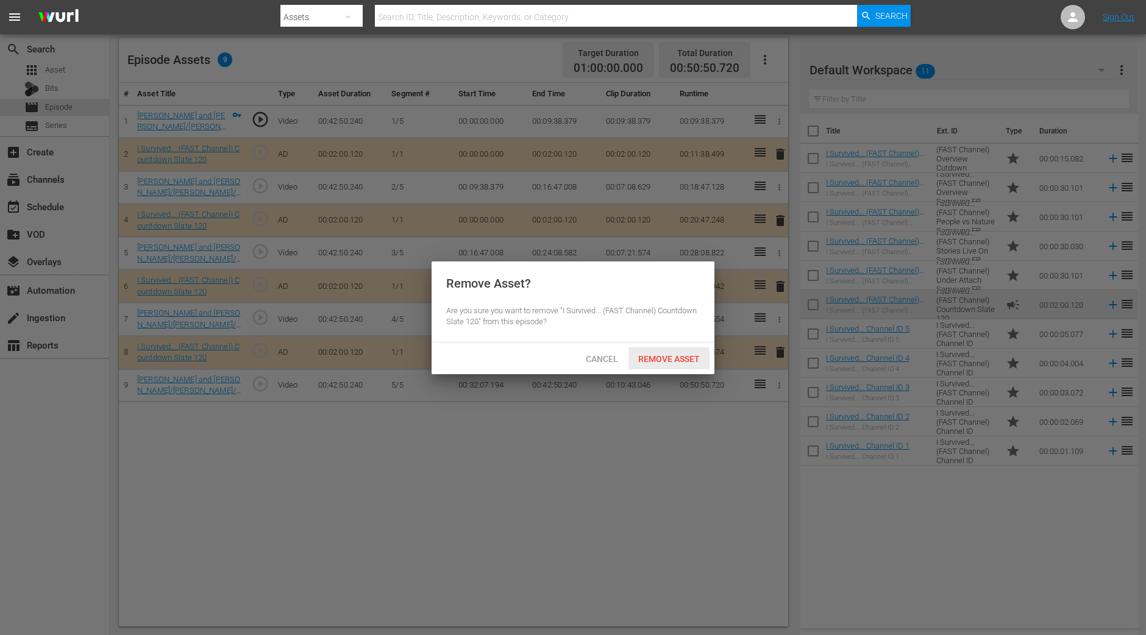
click at [678, 365] on div "Remove Asset" at bounding box center [669, 359] width 81 height 23
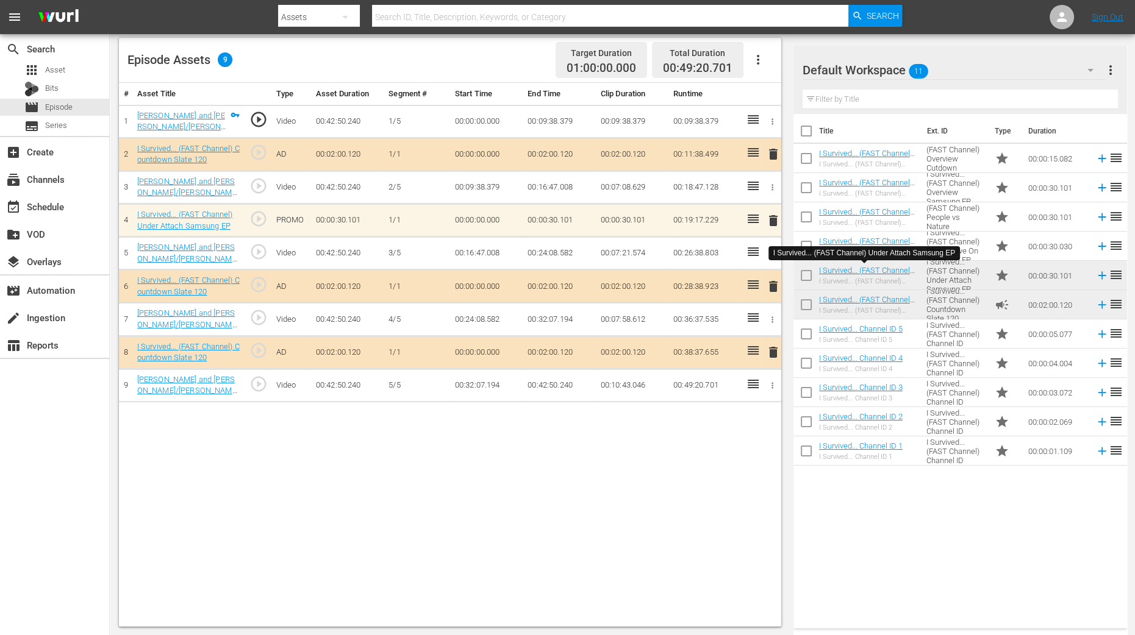
click at [644, 508] on div "# Asset Title Type Asset Duration Segment # Start Time End Time Clip Duration R…" at bounding box center [450, 355] width 662 height 544
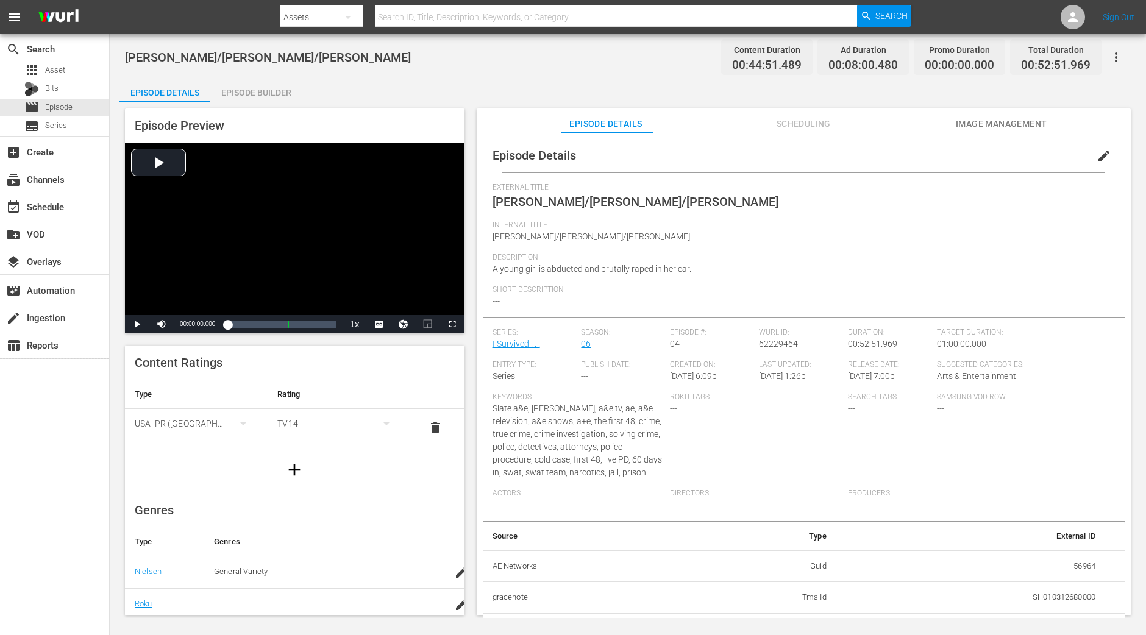
click at [260, 95] on div "Episode Builder" at bounding box center [255, 92] width 91 height 29
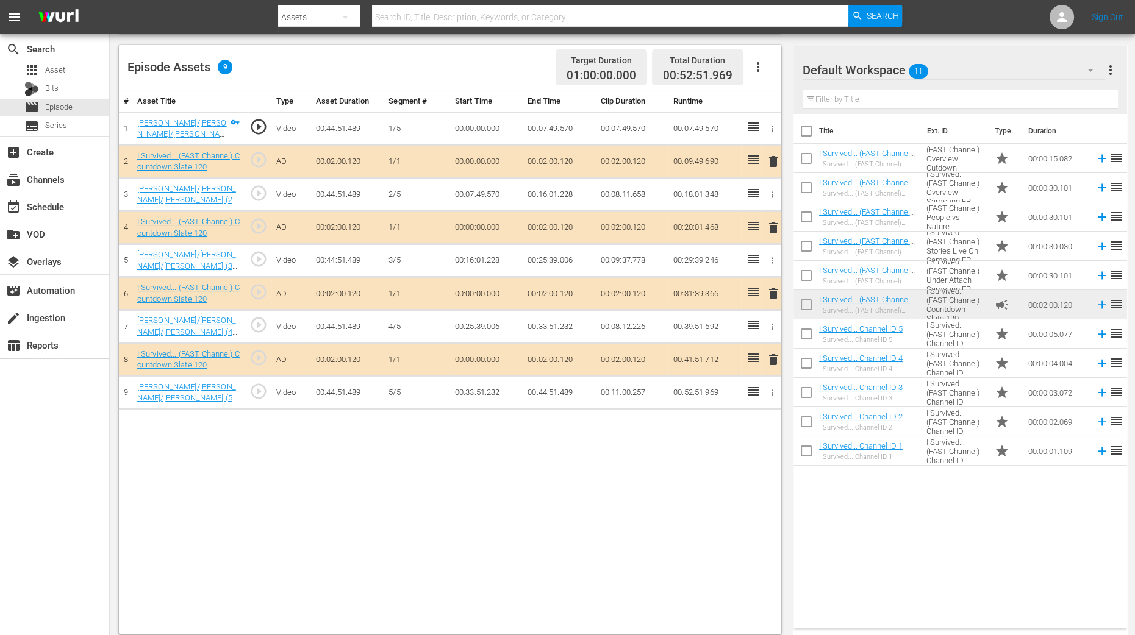
scroll to position [317, 0]
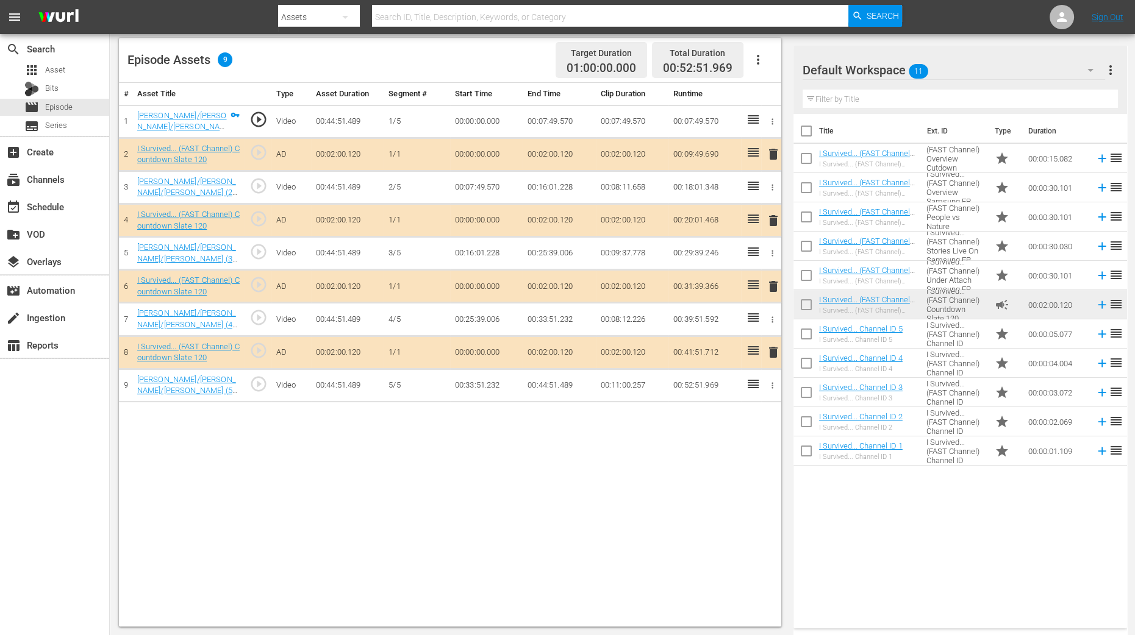
click at [771, 221] on span "delete" at bounding box center [773, 220] width 15 height 15
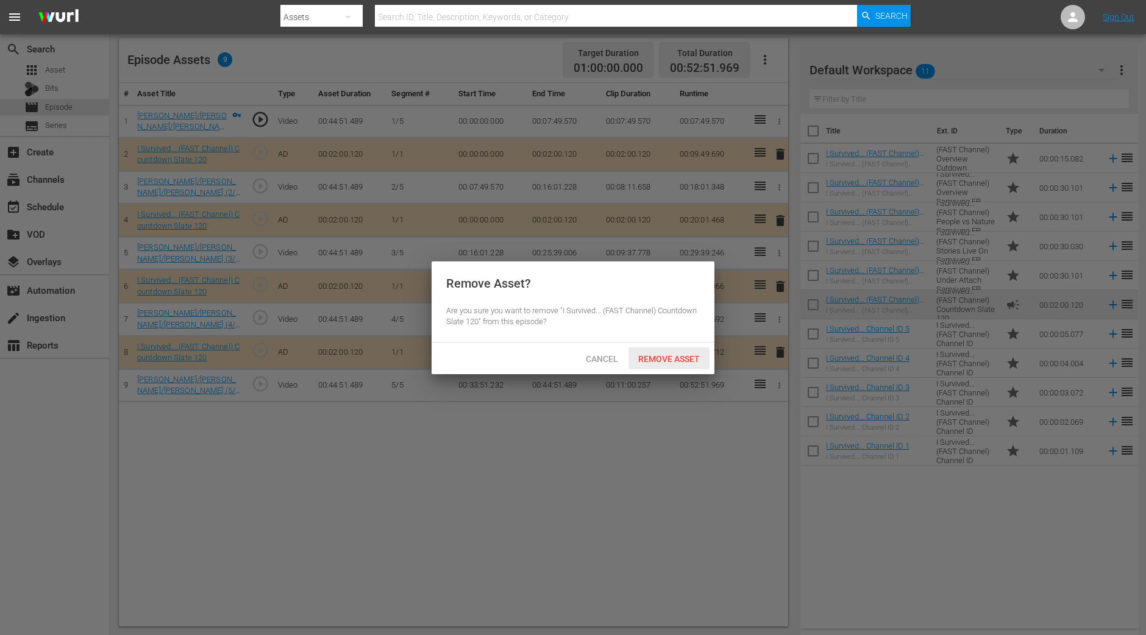
click at [676, 354] on span "Remove Asset" at bounding box center [669, 359] width 81 height 10
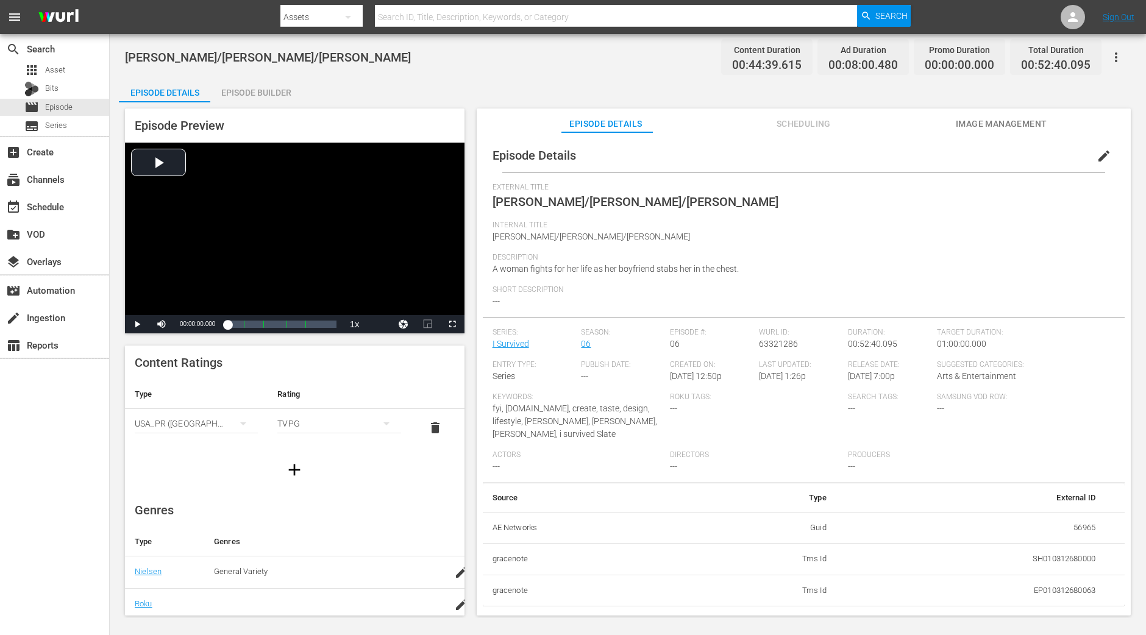
click at [275, 99] on div "Episode Builder" at bounding box center [255, 92] width 91 height 29
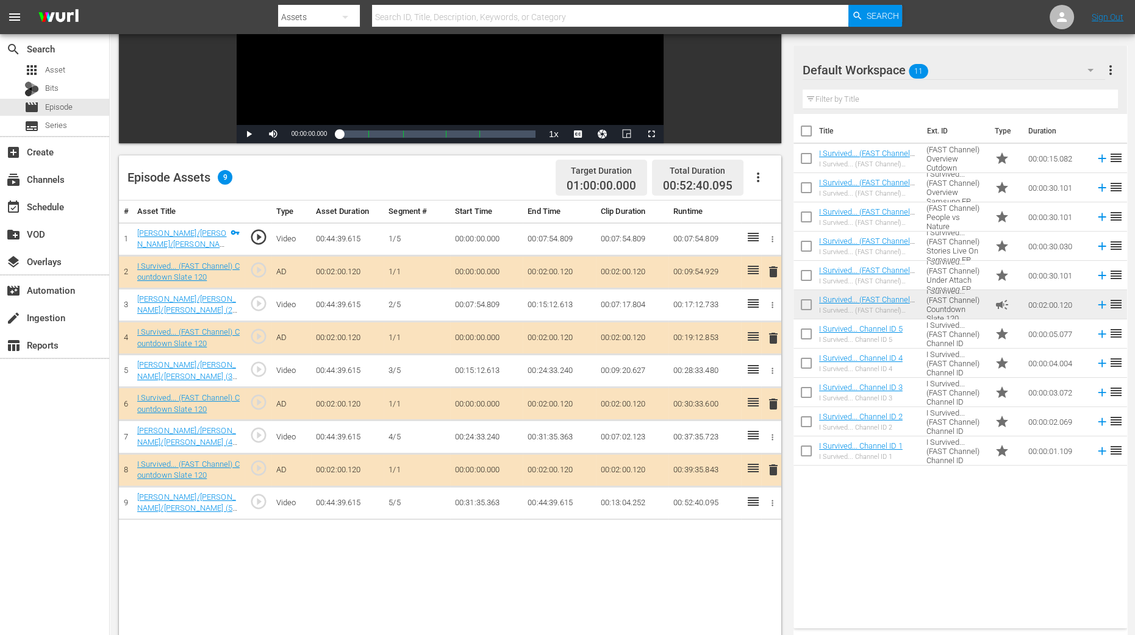
scroll to position [229, 0]
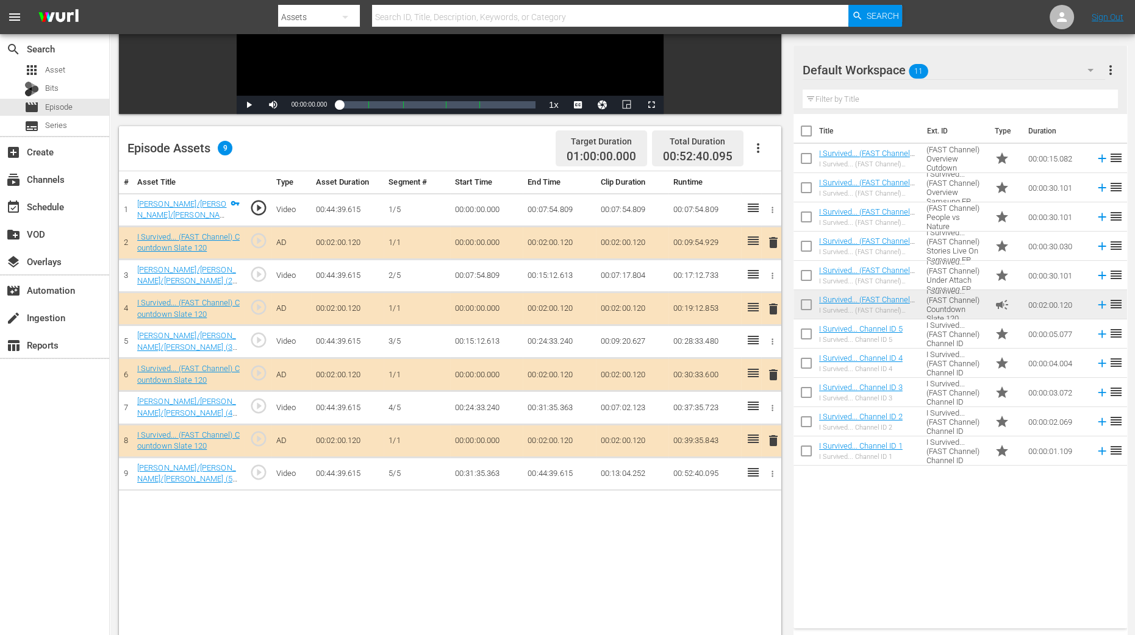
click at [771, 303] on span "delete" at bounding box center [773, 309] width 15 height 15
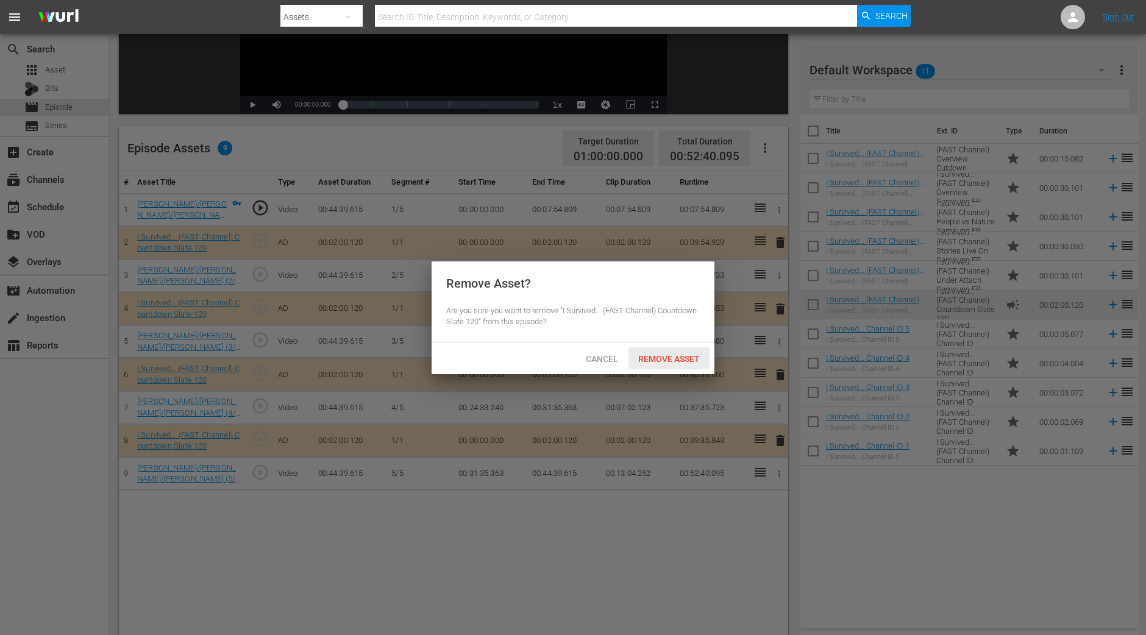
click at [686, 363] on span "Remove Asset" at bounding box center [669, 359] width 81 height 10
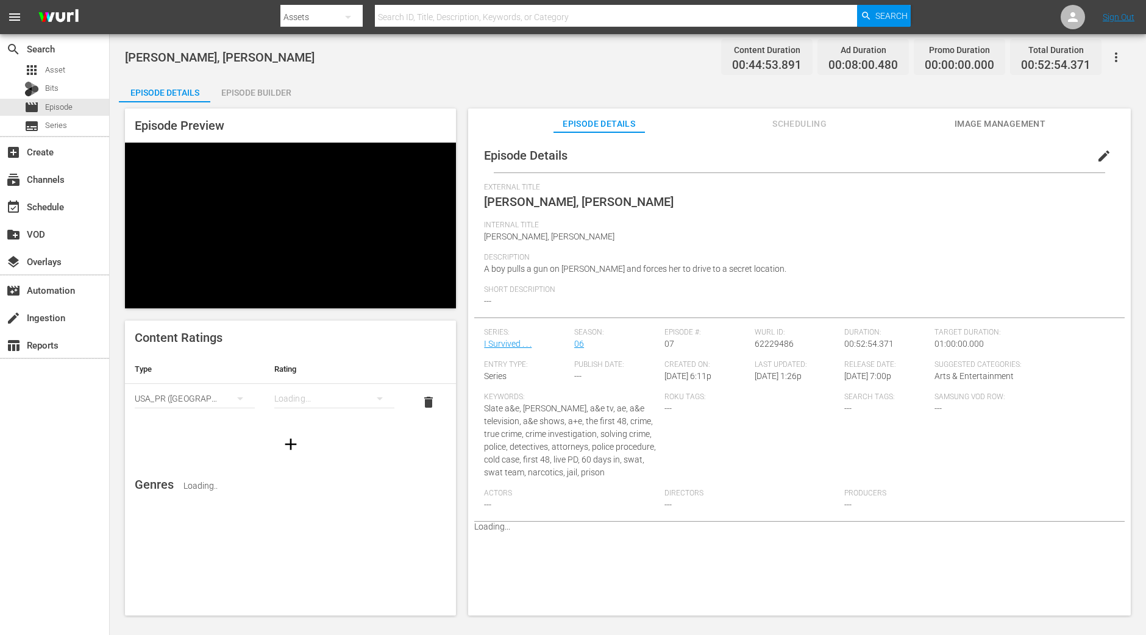
click at [280, 94] on div "Episode Builder" at bounding box center [255, 92] width 91 height 29
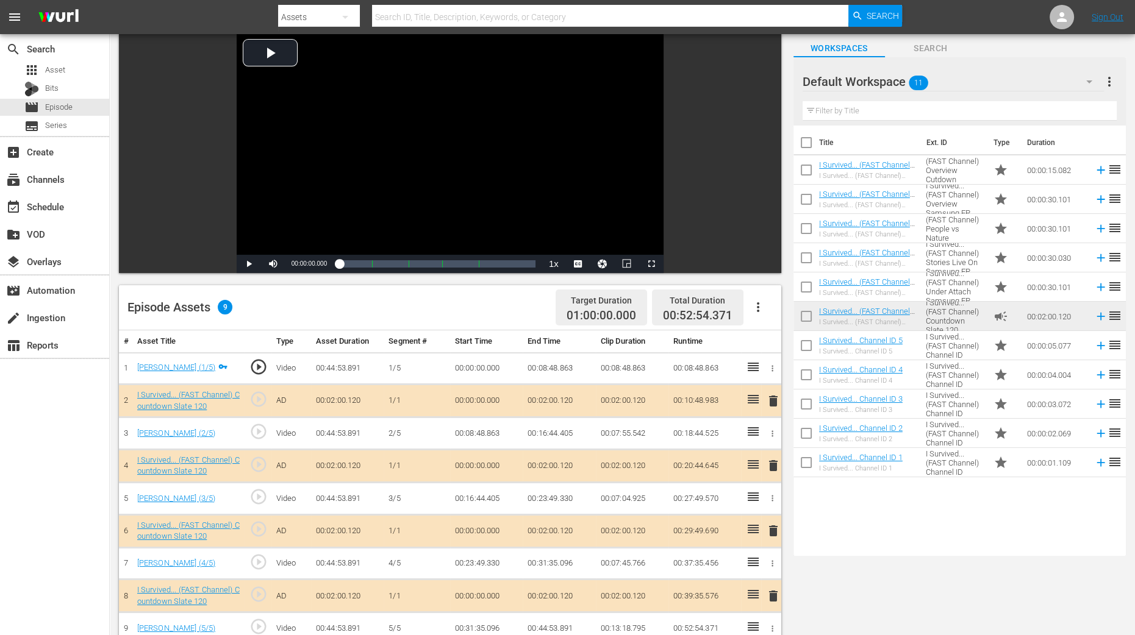
scroll to position [76, 0]
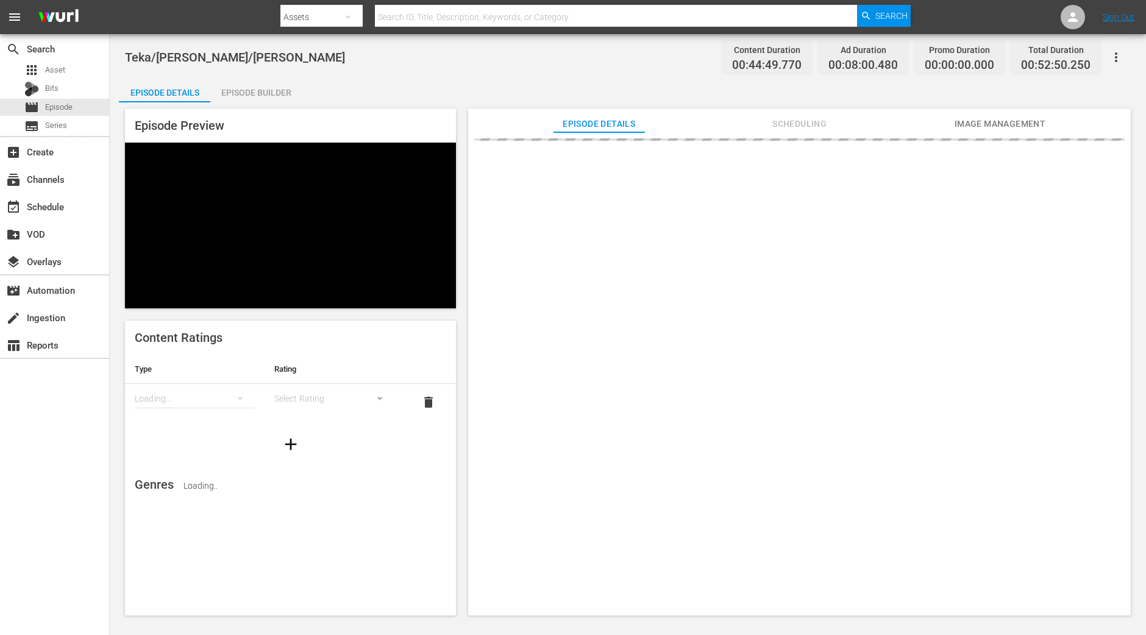
click at [268, 91] on div "Episode Builder" at bounding box center [255, 92] width 91 height 29
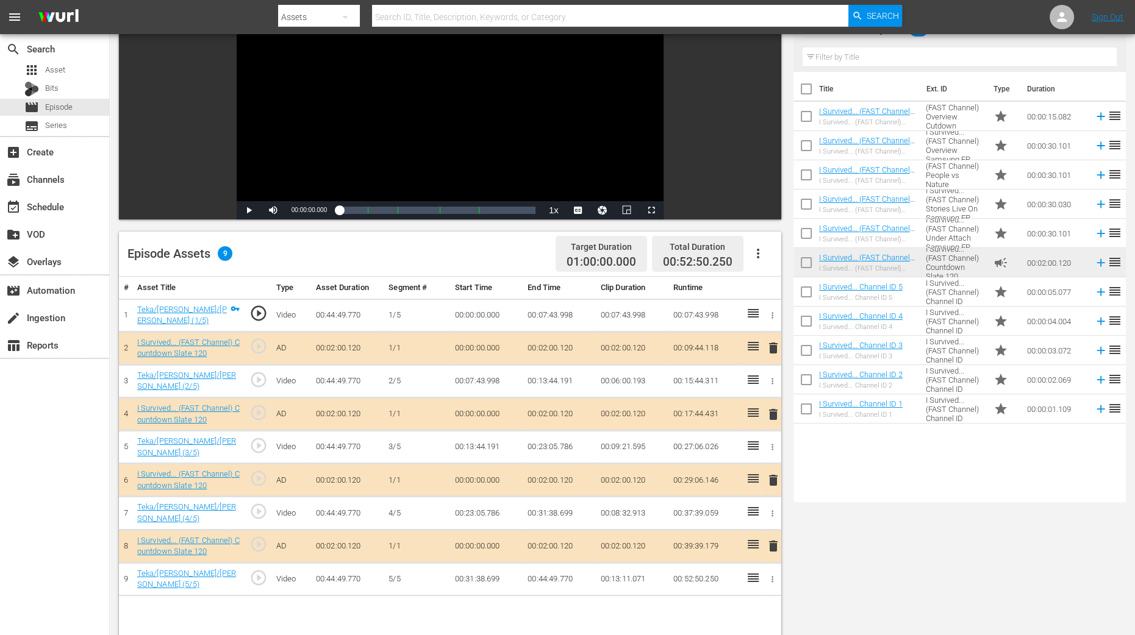
scroll to position [317, 0]
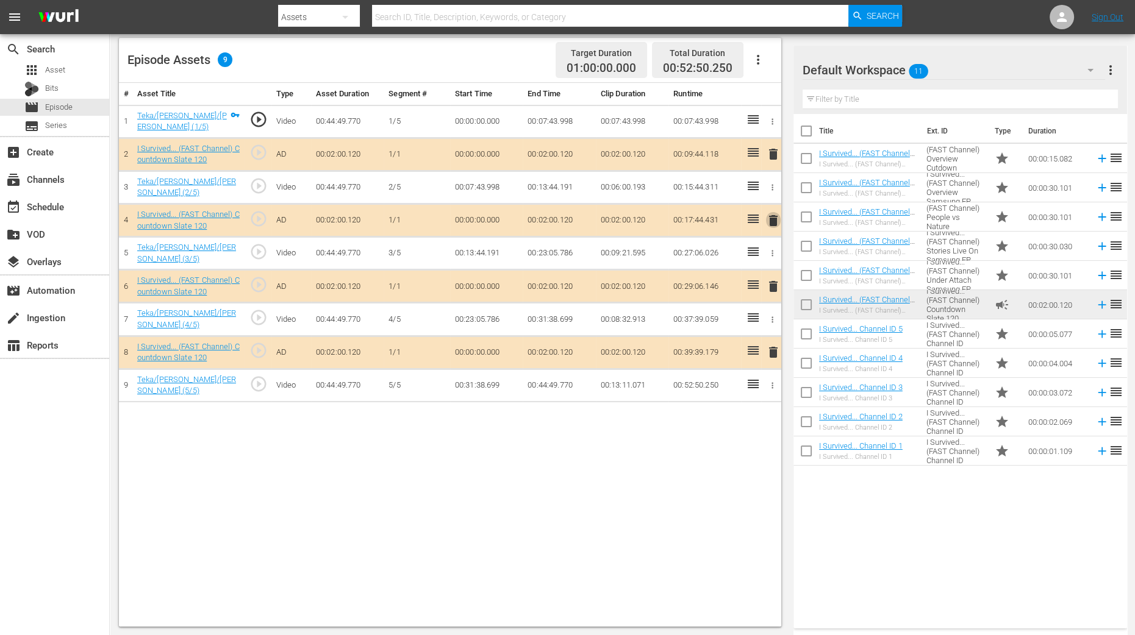
click at [769, 218] on span "delete" at bounding box center [773, 220] width 15 height 15
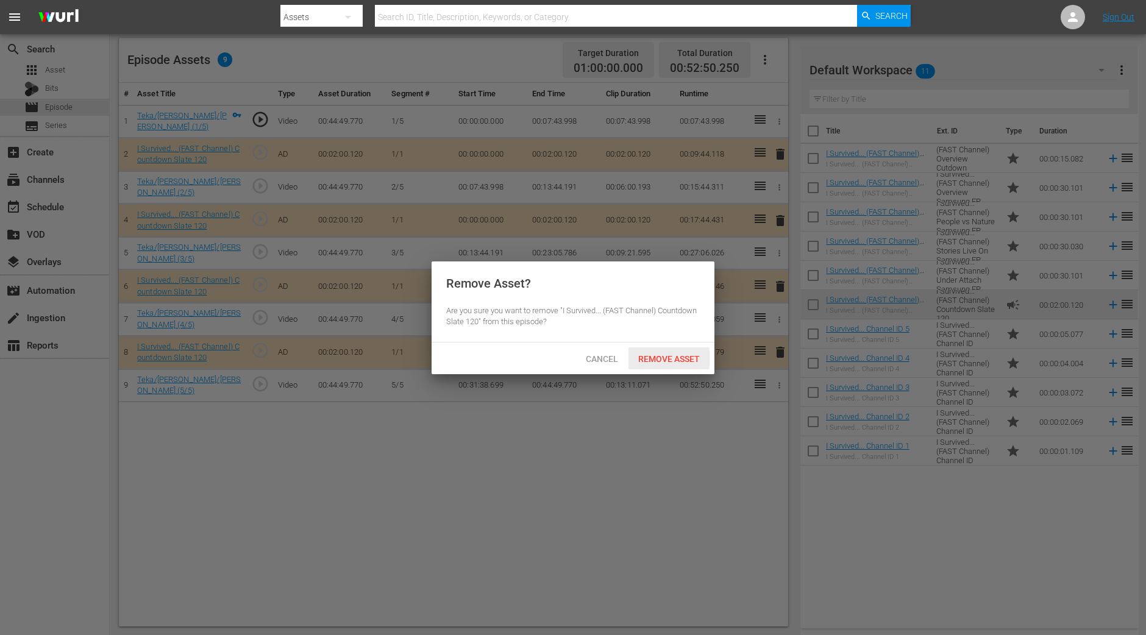
click at [675, 360] on span "Remove Asset" at bounding box center [669, 359] width 81 height 10
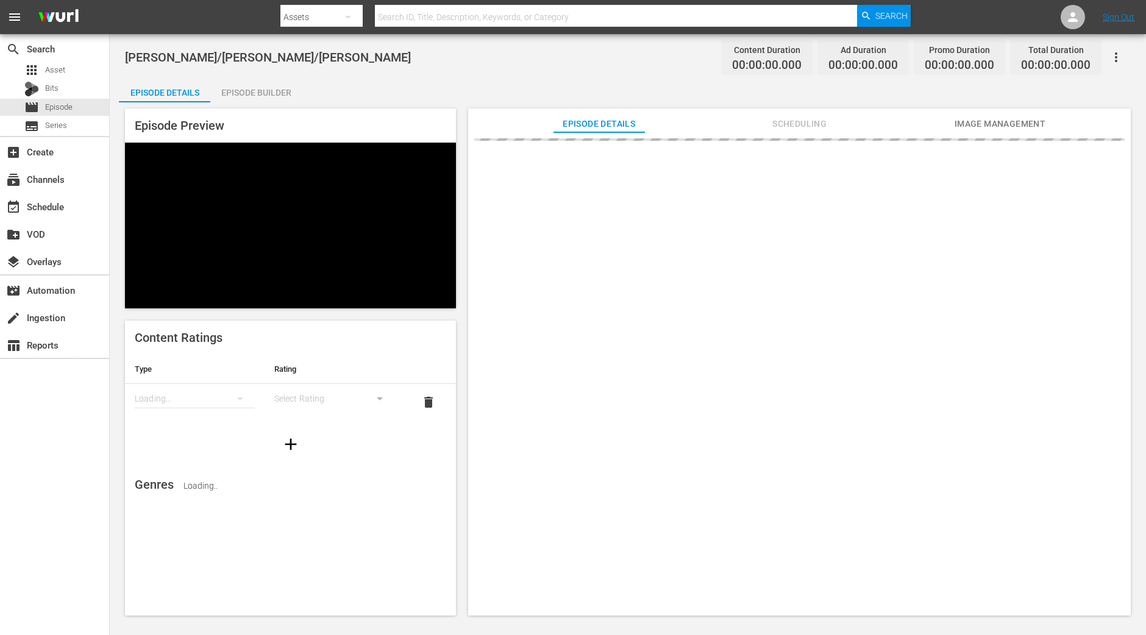
click at [284, 87] on div "Episode Builder" at bounding box center [255, 92] width 91 height 29
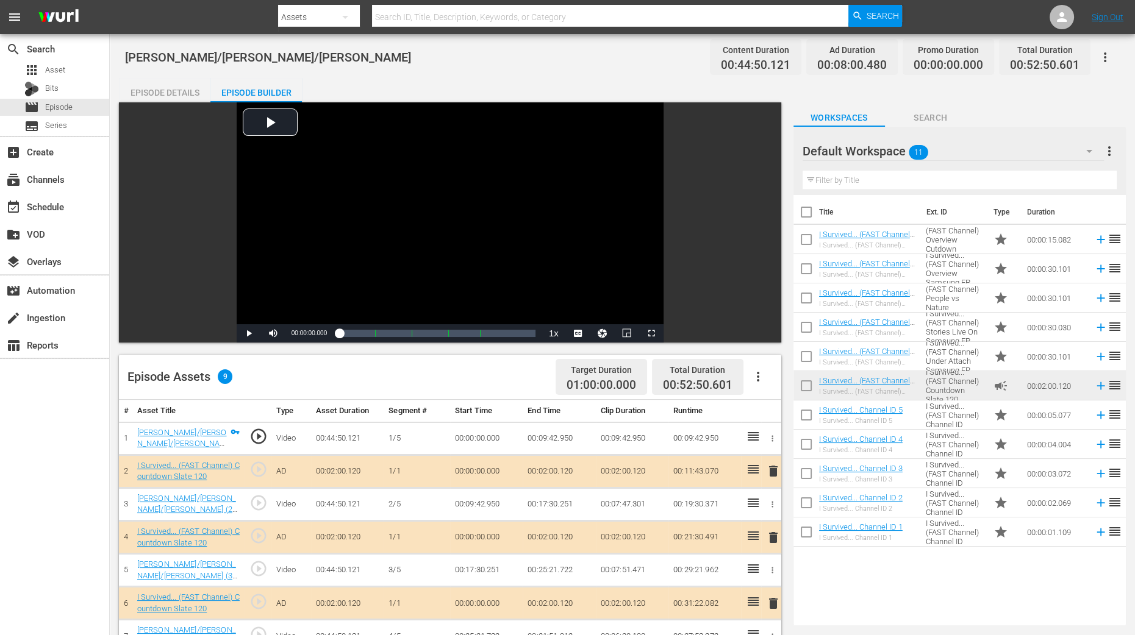
scroll to position [229, 0]
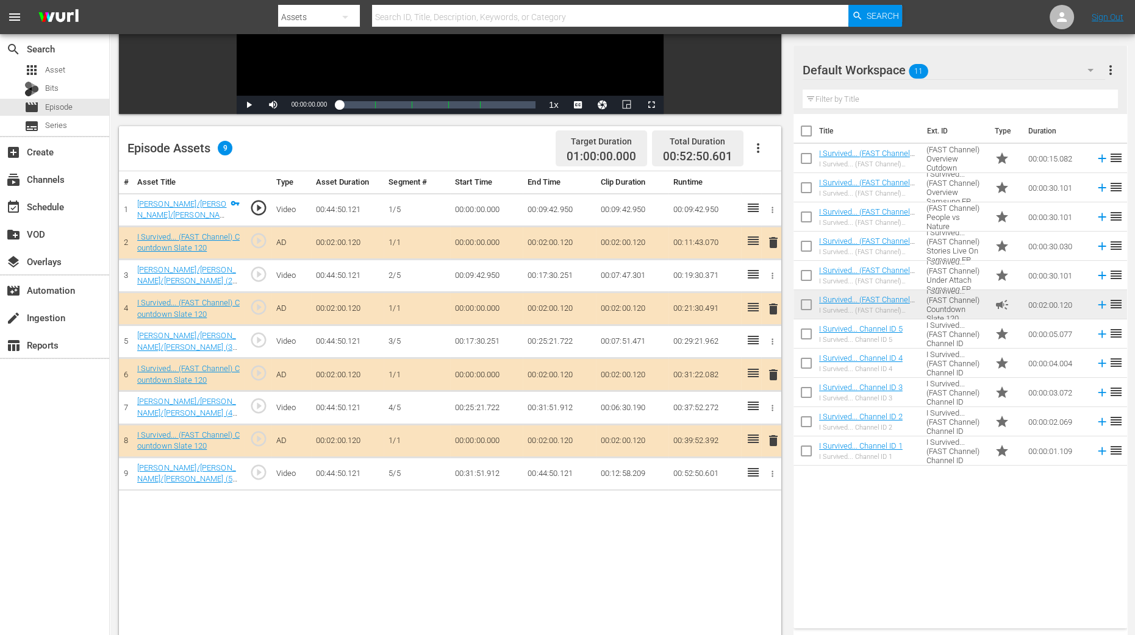
click at [768, 302] on span "delete" at bounding box center [773, 309] width 15 height 15
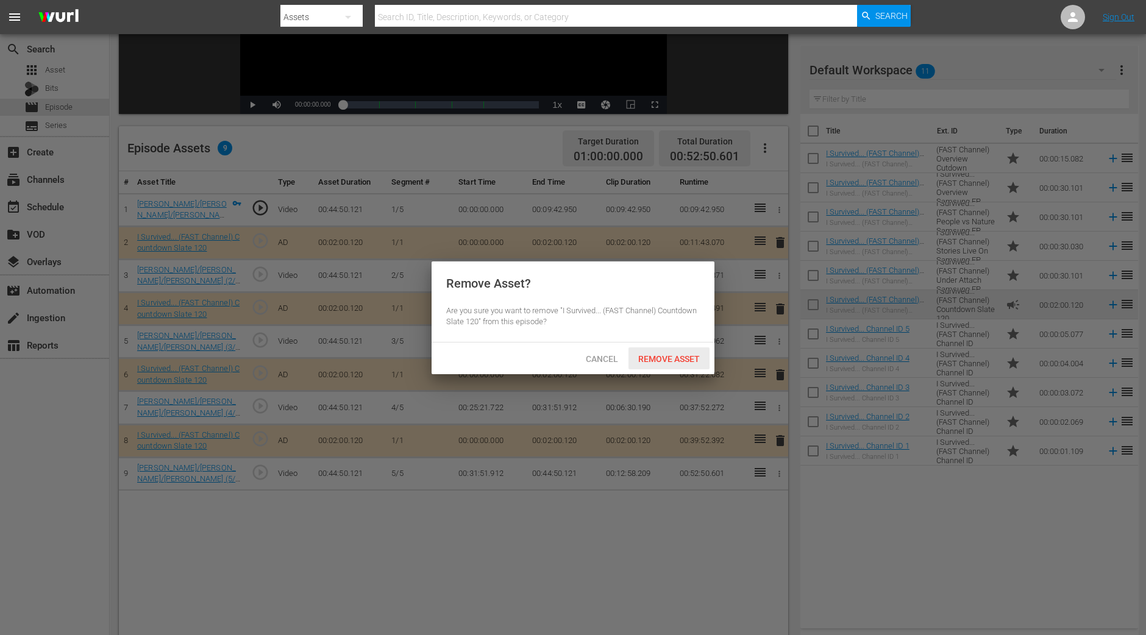
click at [680, 361] on span "Remove Asset" at bounding box center [669, 359] width 81 height 10
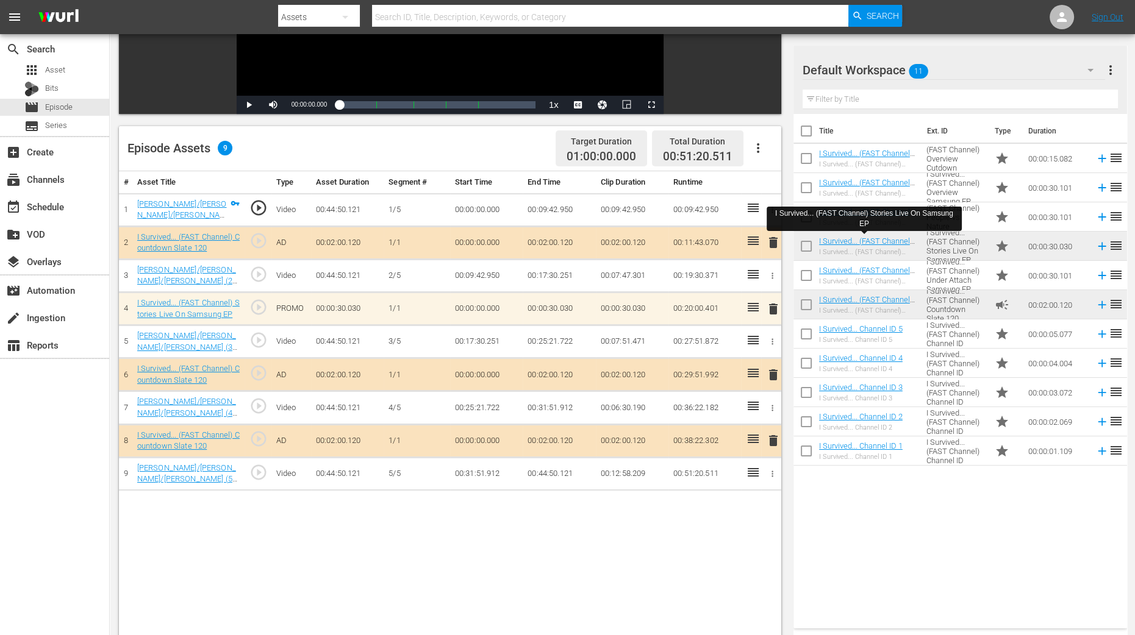
click at [674, 474] on td "00:51:20.511" at bounding box center [704, 473] width 73 height 33
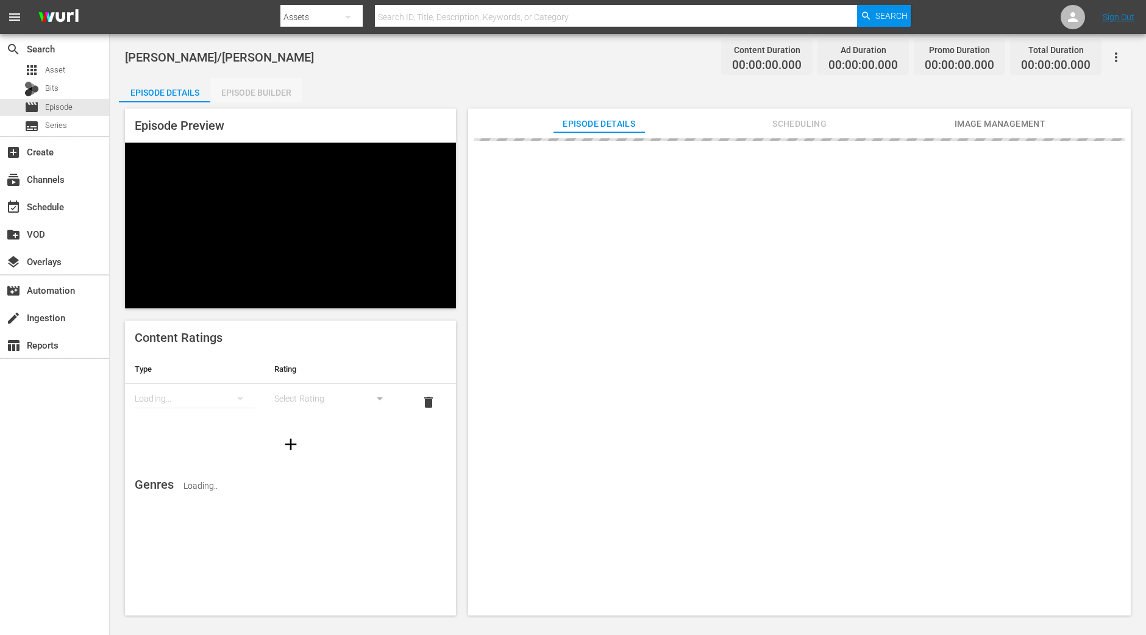
click at [267, 87] on div "Episode Builder" at bounding box center [255, 92] width 91 height 29
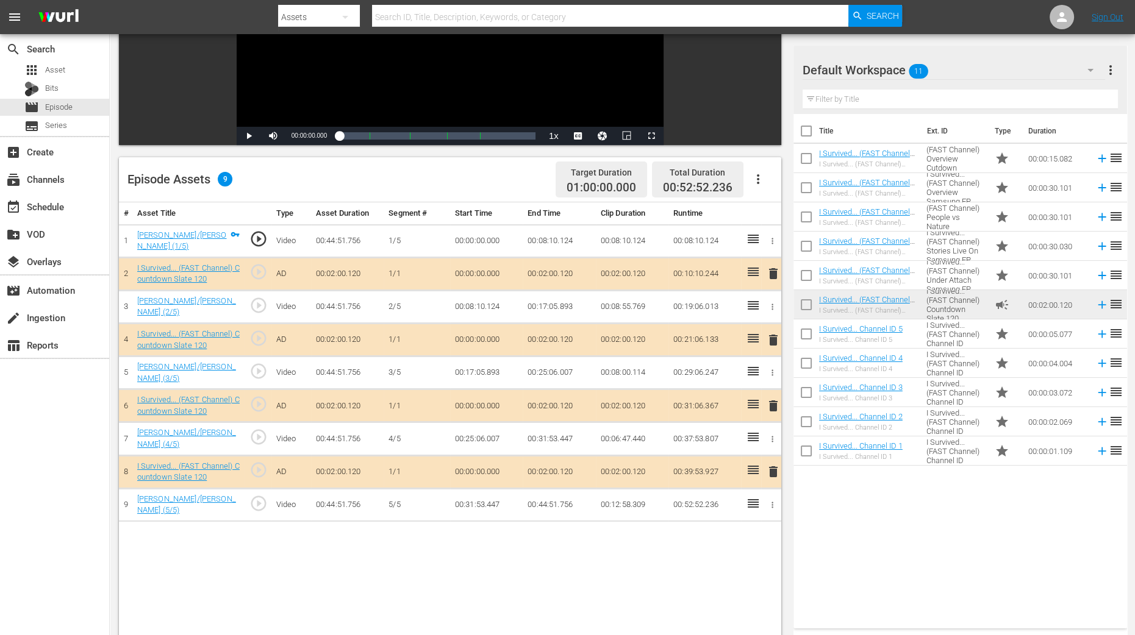
scroll to position [229, 0]
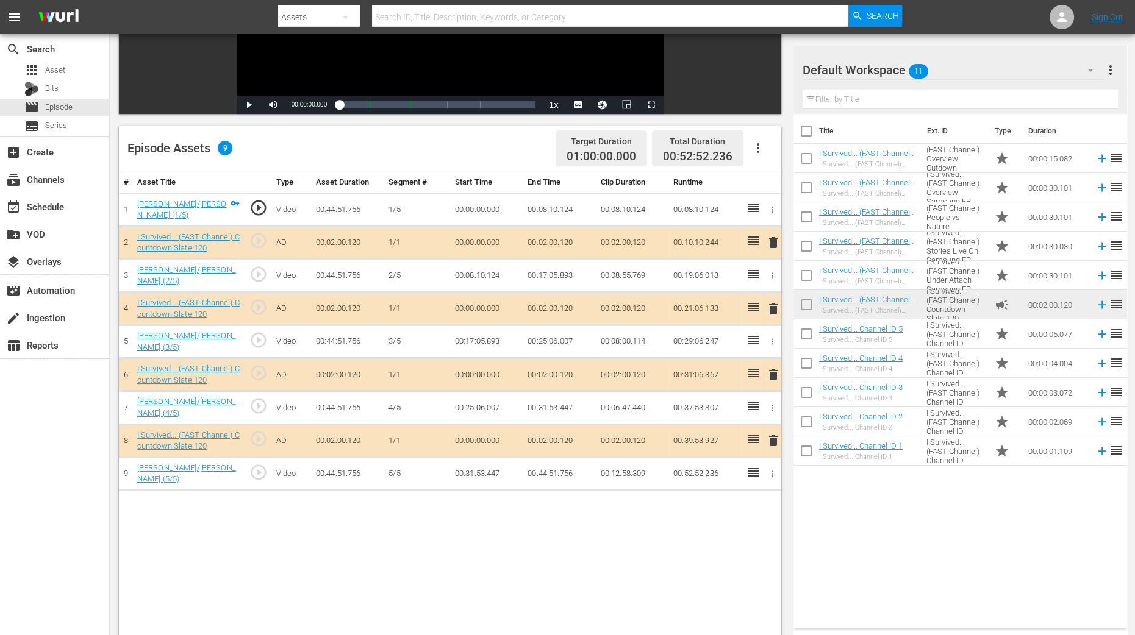
click at [771, 306] on span "delete" at bounding box center [773, 309] width 15 height 15
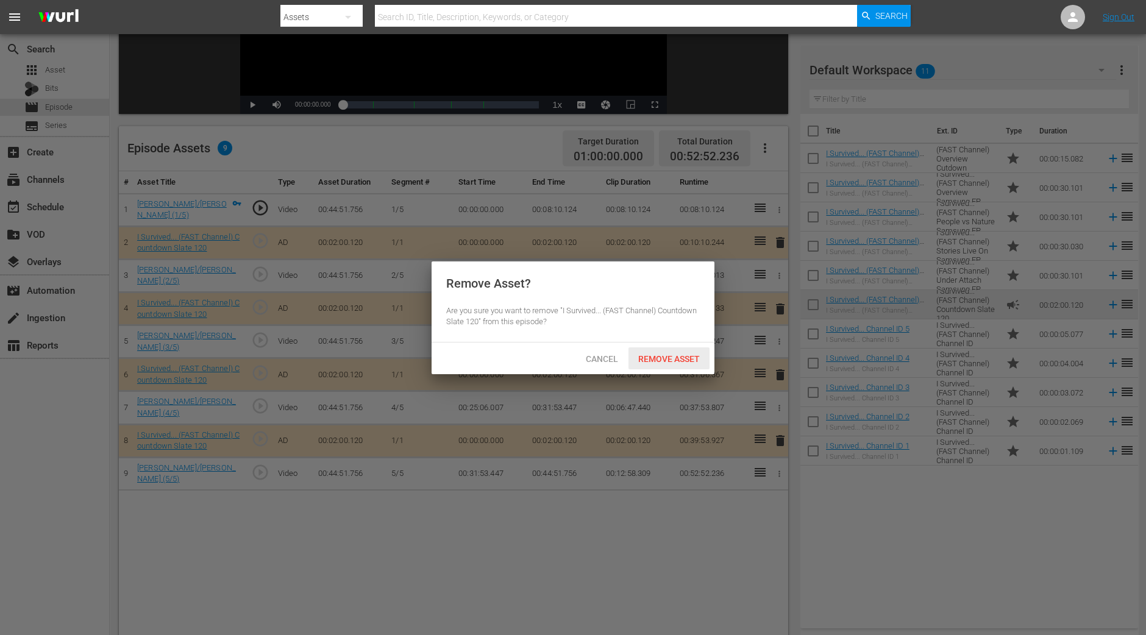
click at [676, 358] on span "Remove Asset" at bounding box center [669, 359] width 81 height 10
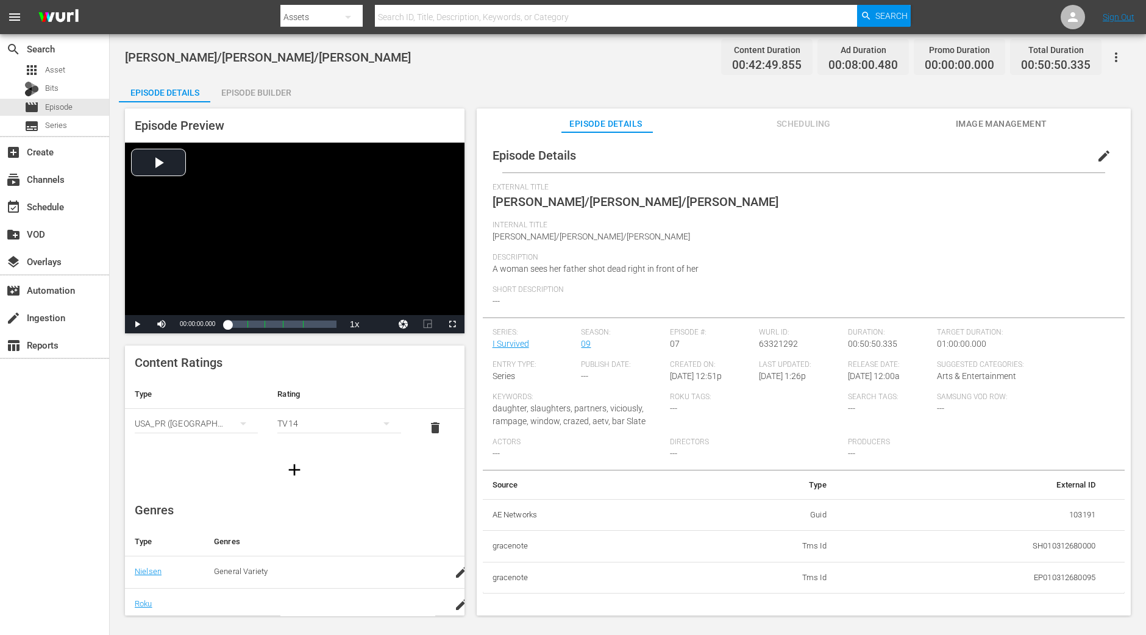
click at [273, 85] on div "Episode Builder" at bounding box center [255, 92] width 91 height 29
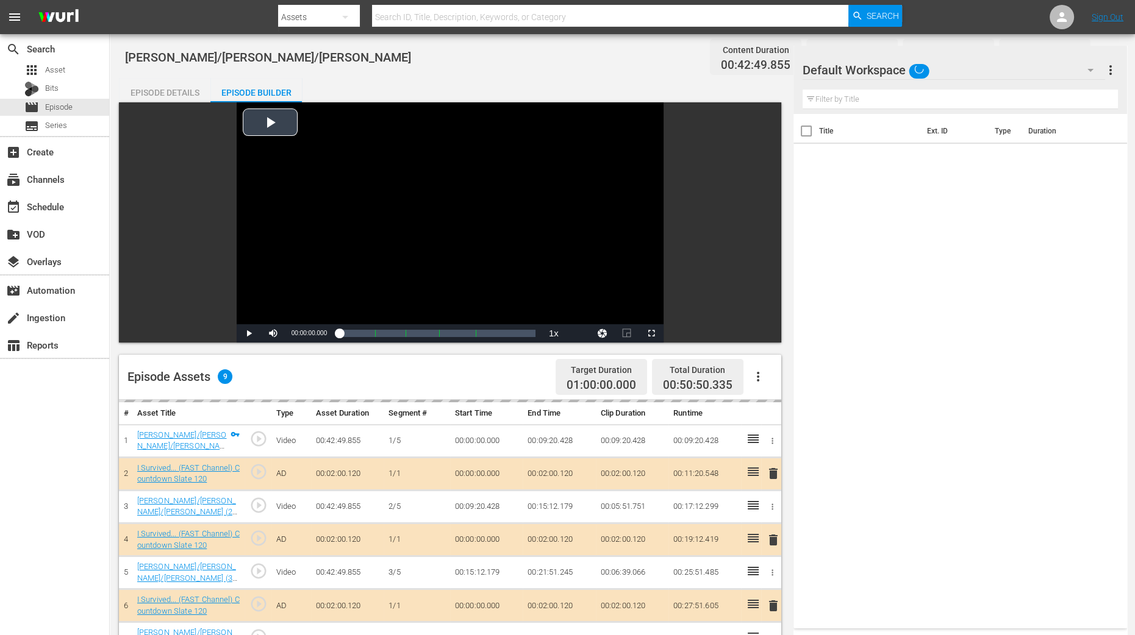
scroll to position [317, 0]
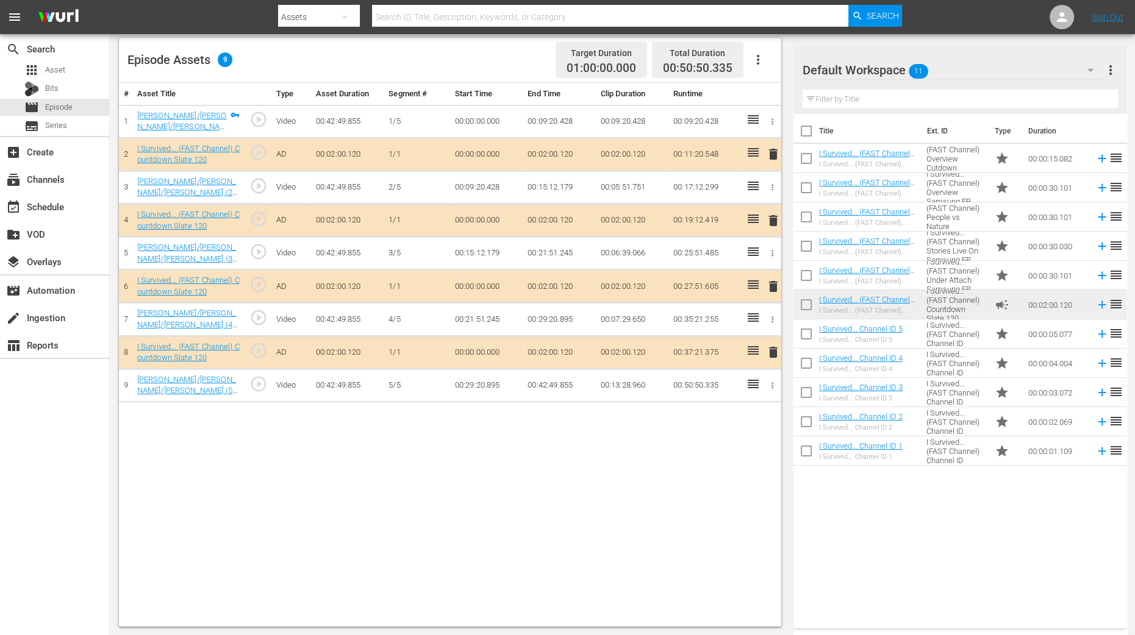
click at [773, 219] on span "delete" at bounding box center [773, 220] width 15 height 15
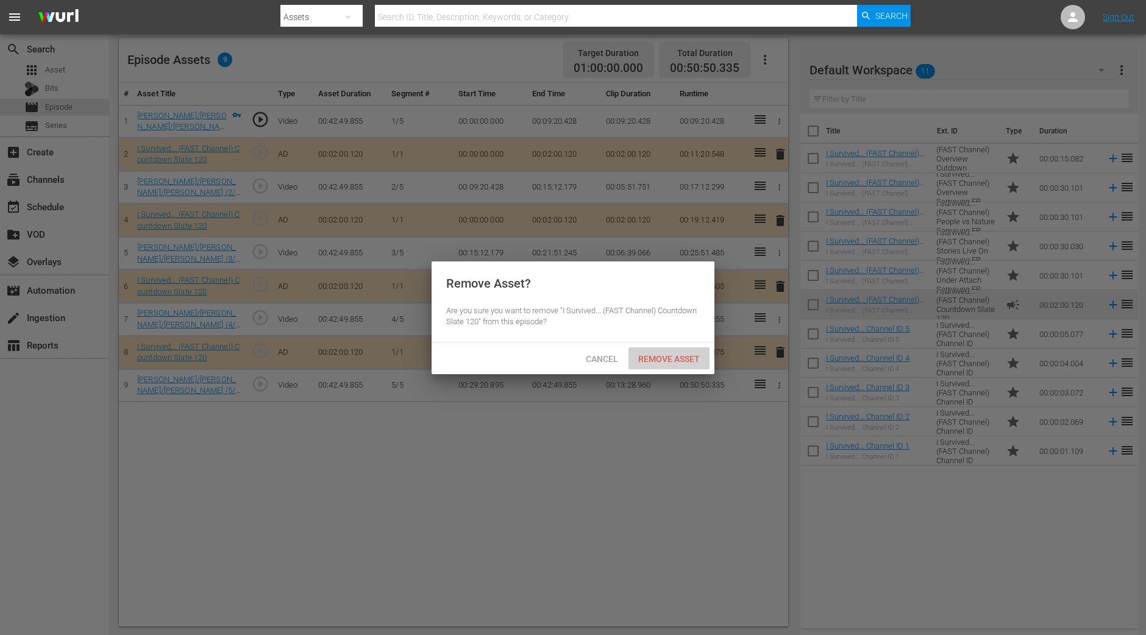
click at [675, 363] on div "Remove Asset" at bounding box center [669, 359] width 81 height 23
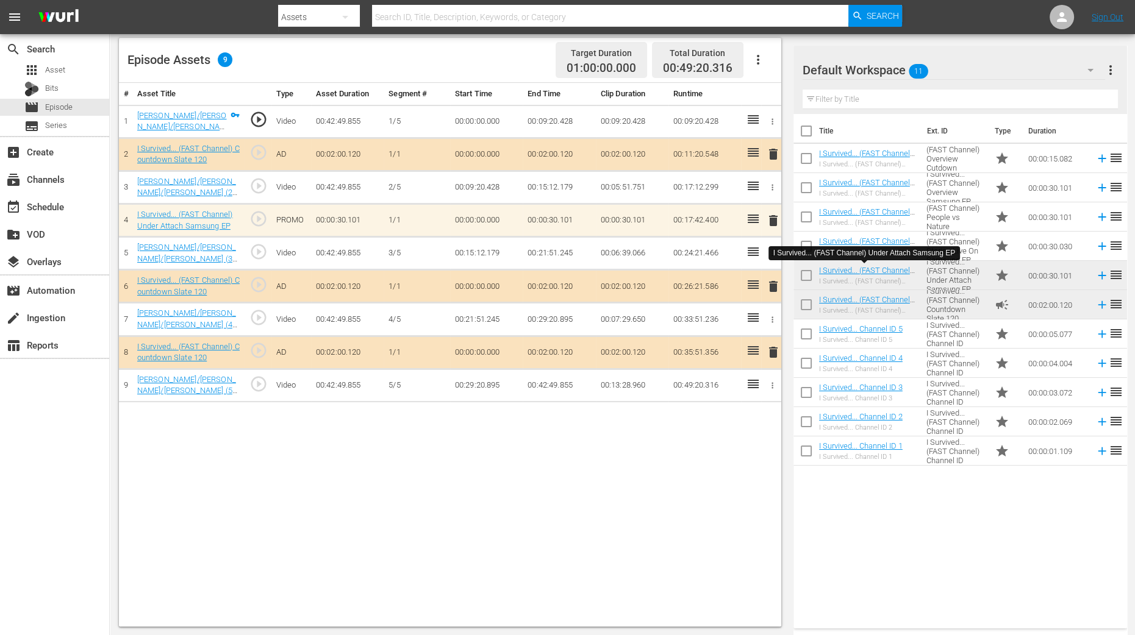
click at [707, 508] on div "# Asset Title Type Asset Duration Segment # Start Time End Time Clip Duration R…" at bounding box center [450, 355] width 662 height 544
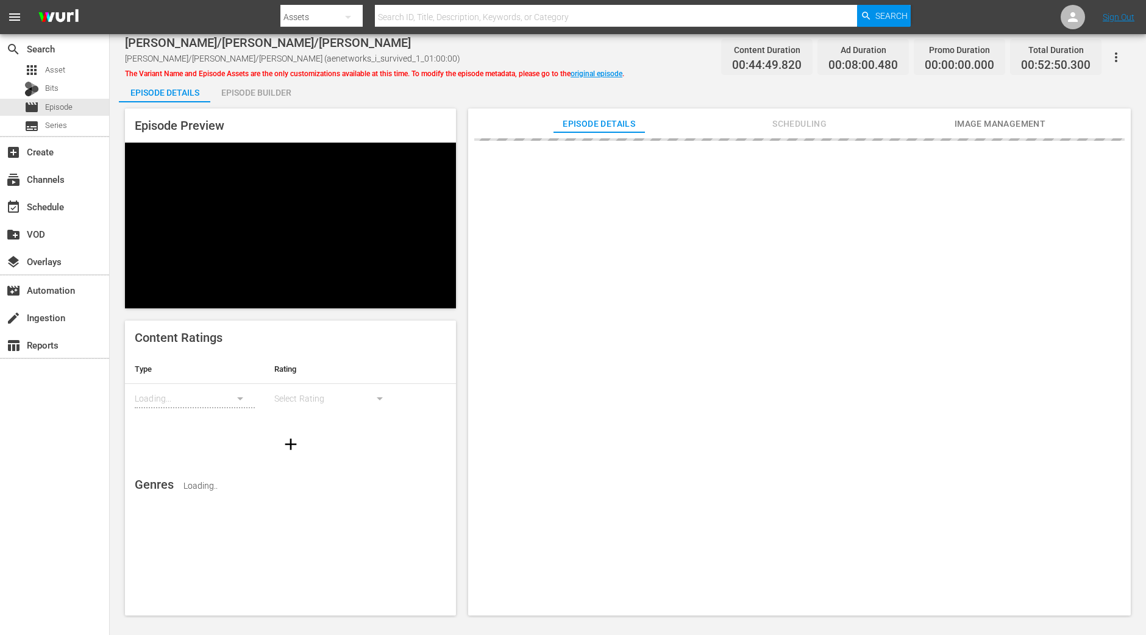
click at [277, 96] on div "Episode Builder" at bounding box center [255, 92] width 91 height 29
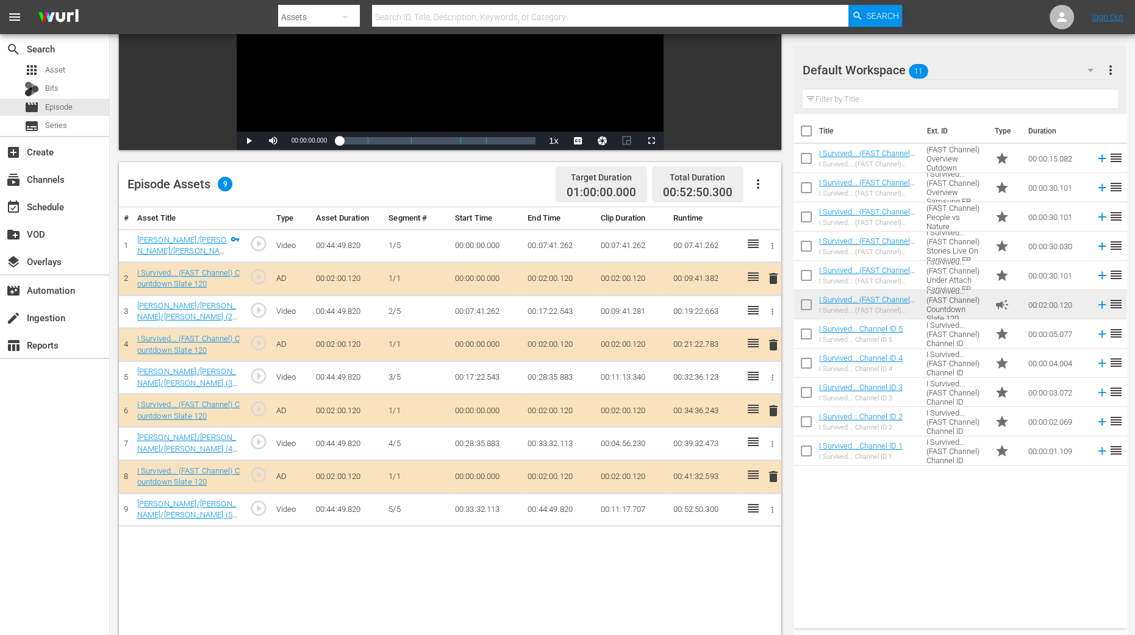
scroll to position [229, 0]
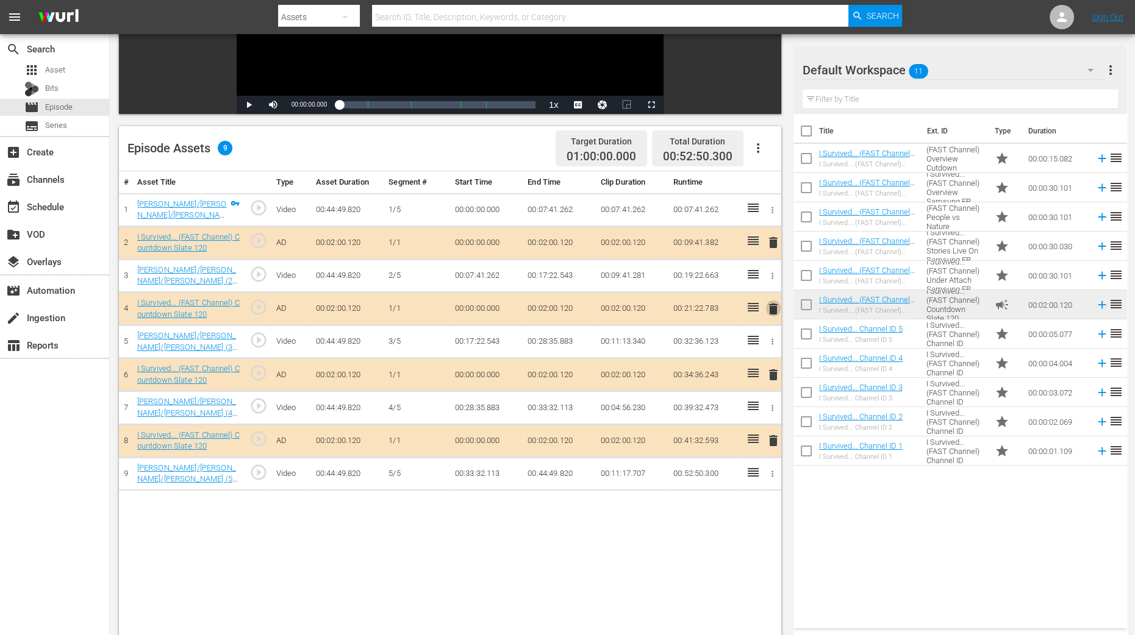
click at [773, 307] on span "delete" at bounding box center [773, 309] width 15 height 15
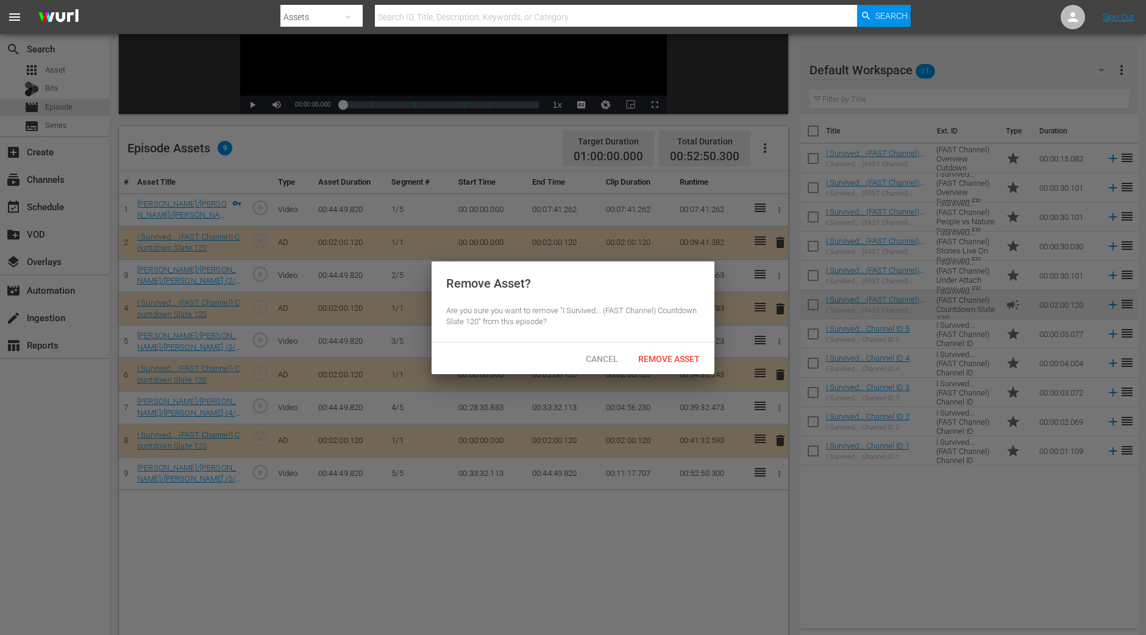
click at [682, 370] on div "Cancel Remove Asset" at bounding box center [573, 359] width 283 height 32
click at [682, 367] on div "Remove Asset" at bounding box center [669, 359] width 81 height 23
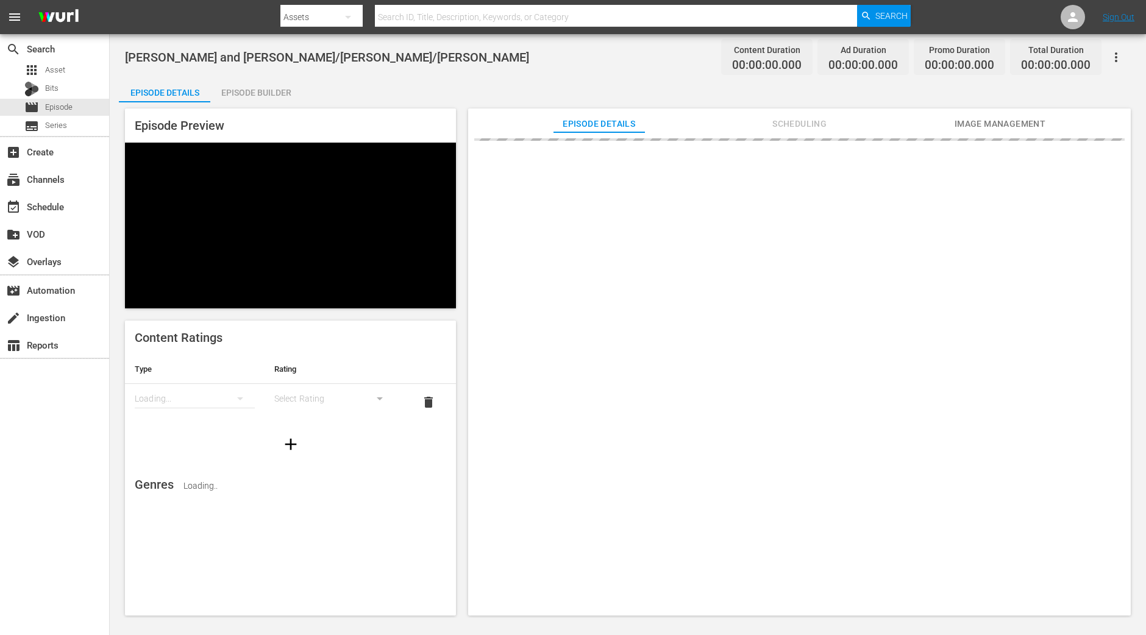
click at [279, 93] on div "Episode Builder" at bounding box center [255, 92] width 91 height 29
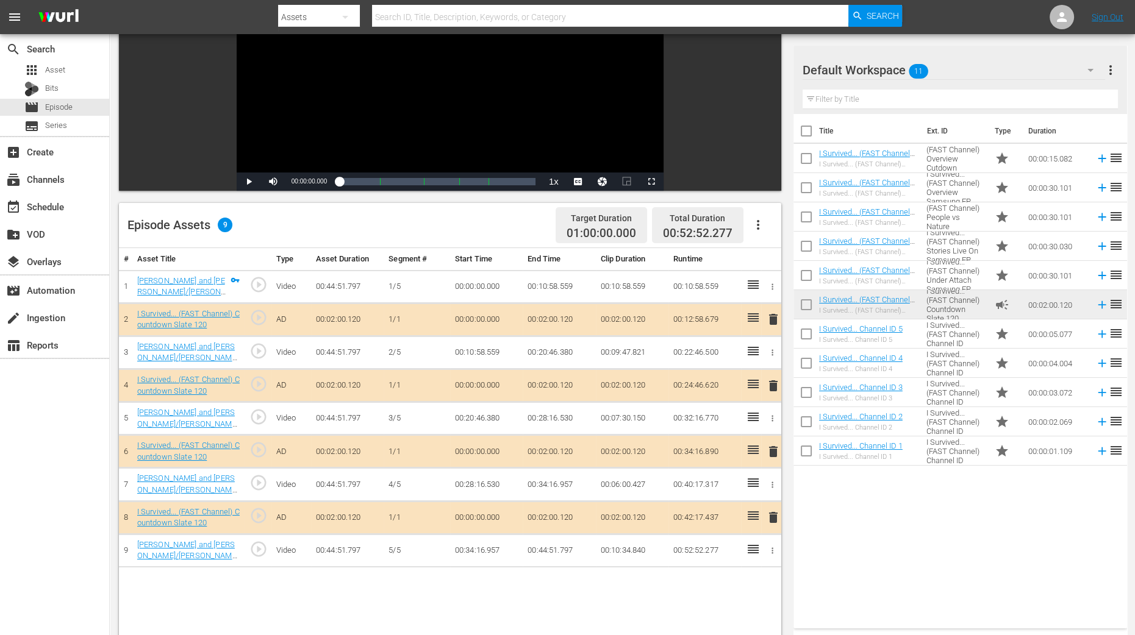
scroll to position [152, 0]
click at [773, 385] on span "delete" at bounding box center [773, 386] width 15 height 15
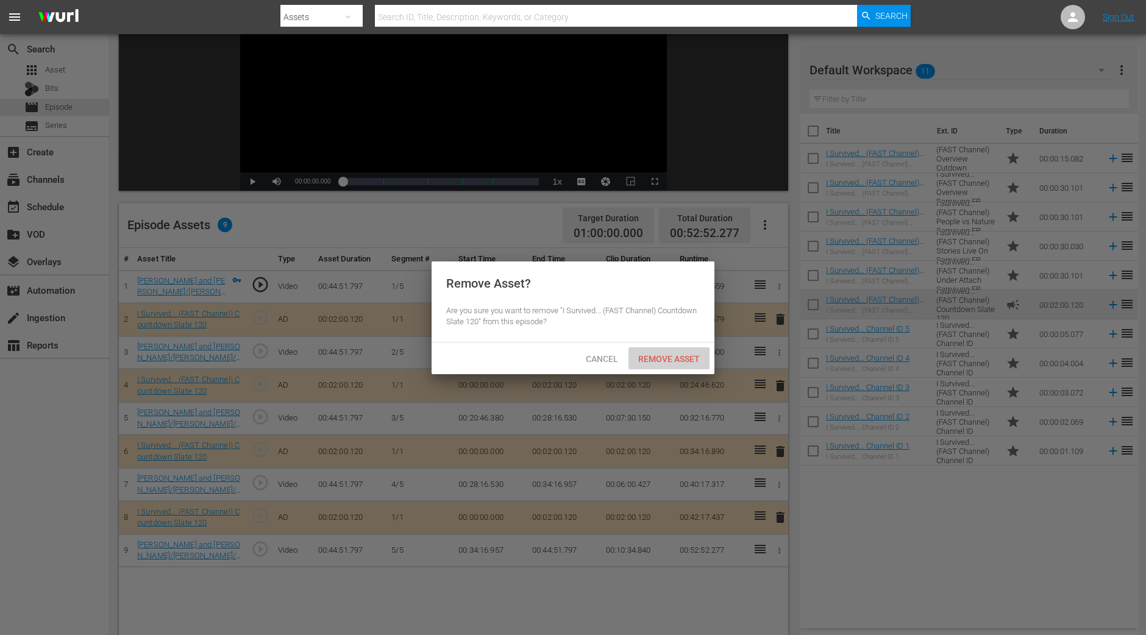
click at [687, 349] on div "Remove Asset" at bounding box center [669, 359] width 81 height 23
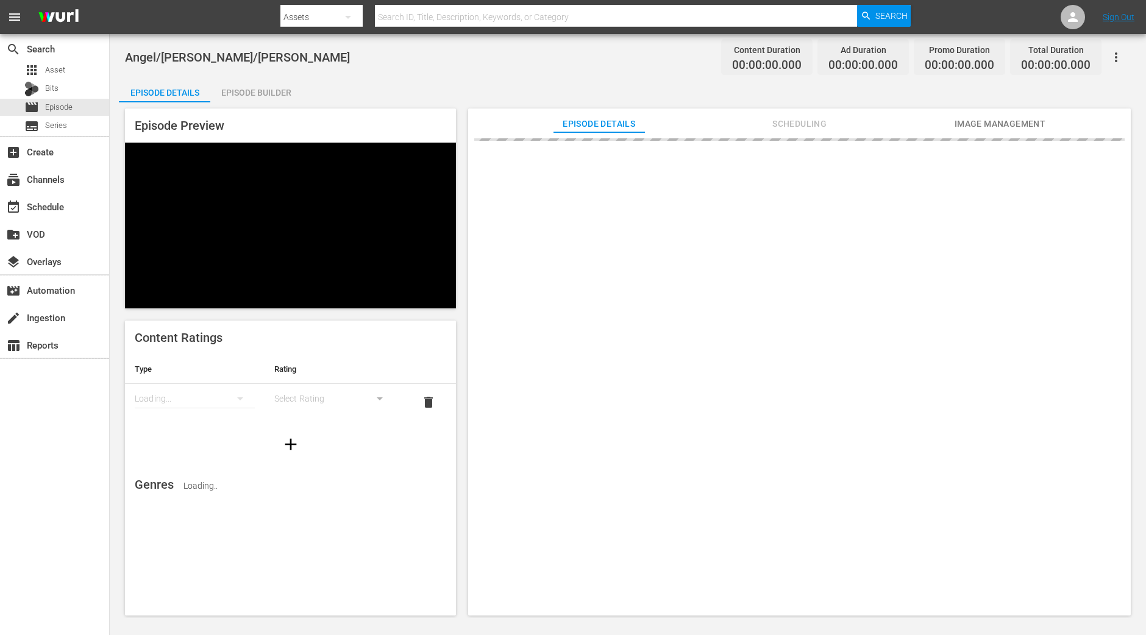
click at [288, 94] on div "Episode Builder" at bounding box center [255, 92] width 91 height 29
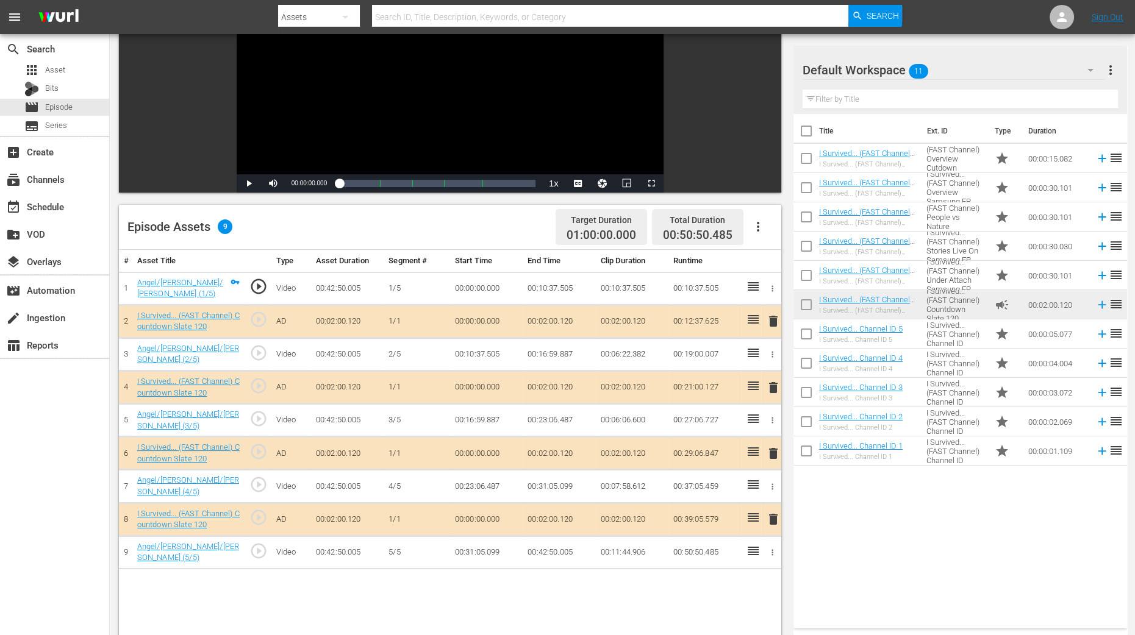
scroll to position [152, 0]
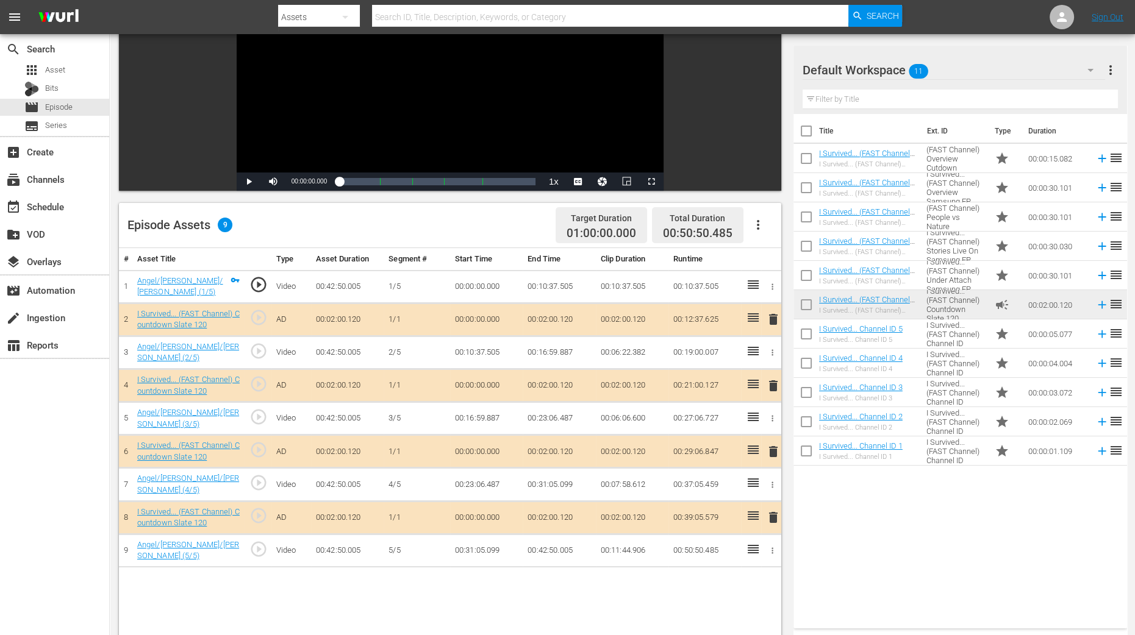
click at [774, 385] on span "delete" at bounding box center [773, 386] width 15 height 15
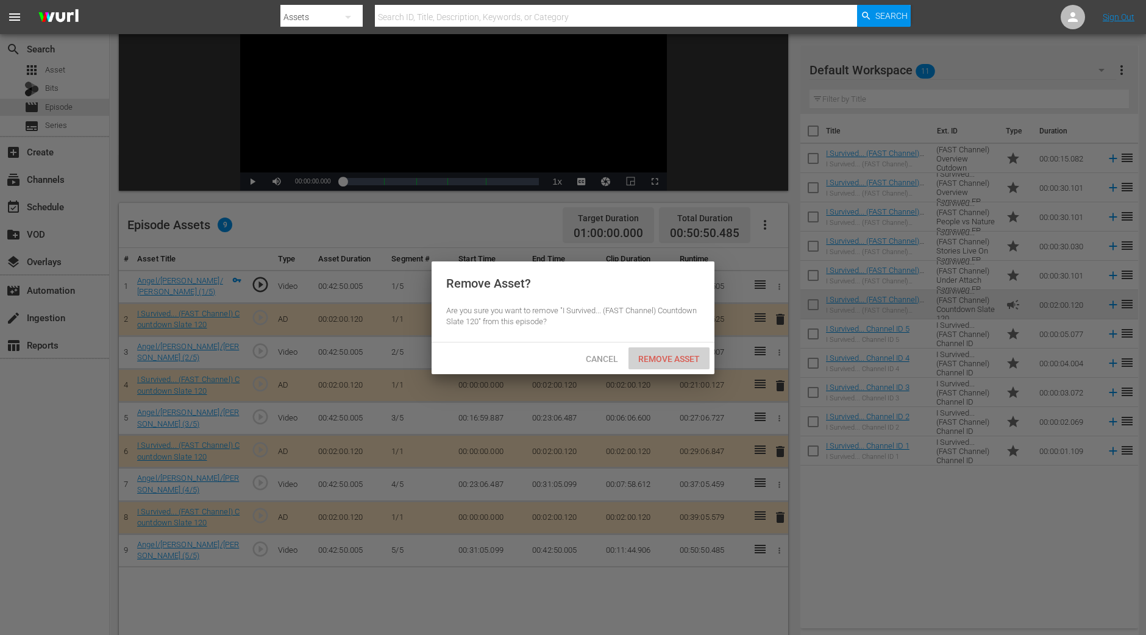
click at [664, 352] on div "Remove Asset" at bounding box center [669, 359] width 81 height 23
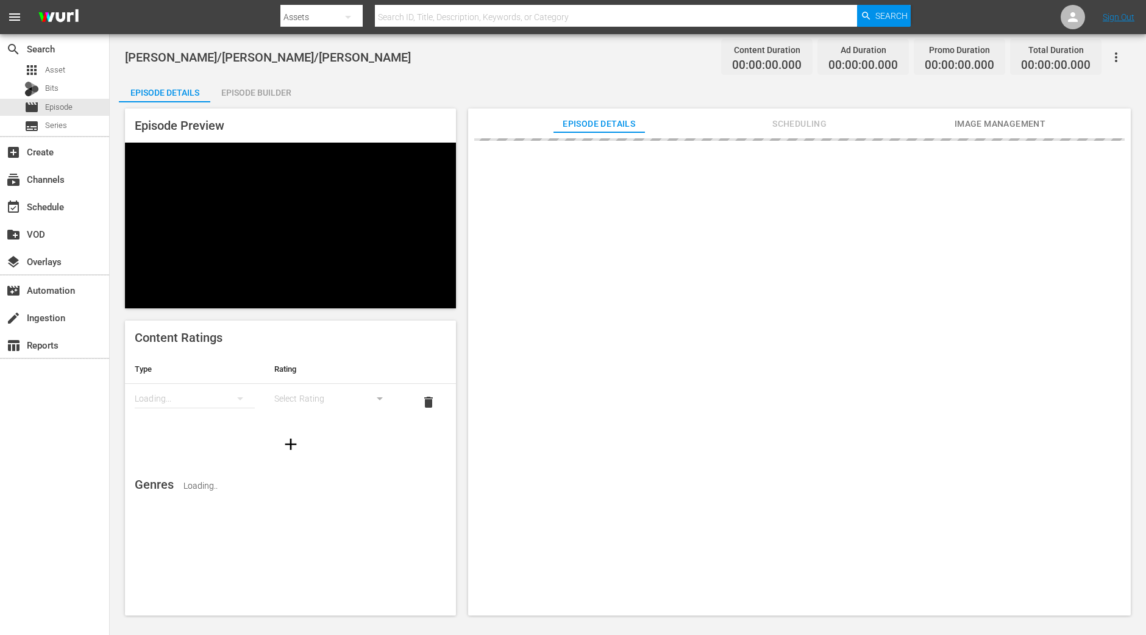
click at [268, 92] on div "Episode Builder" at bounding box center [255, 92] width 91 height 29
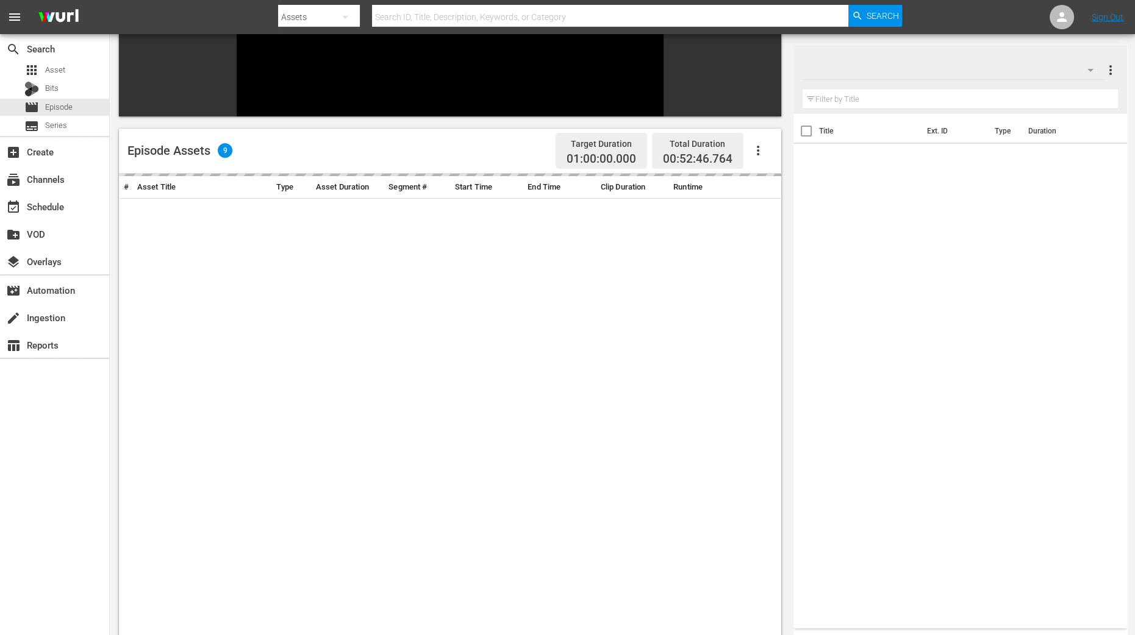
scroll to position [229, 0]
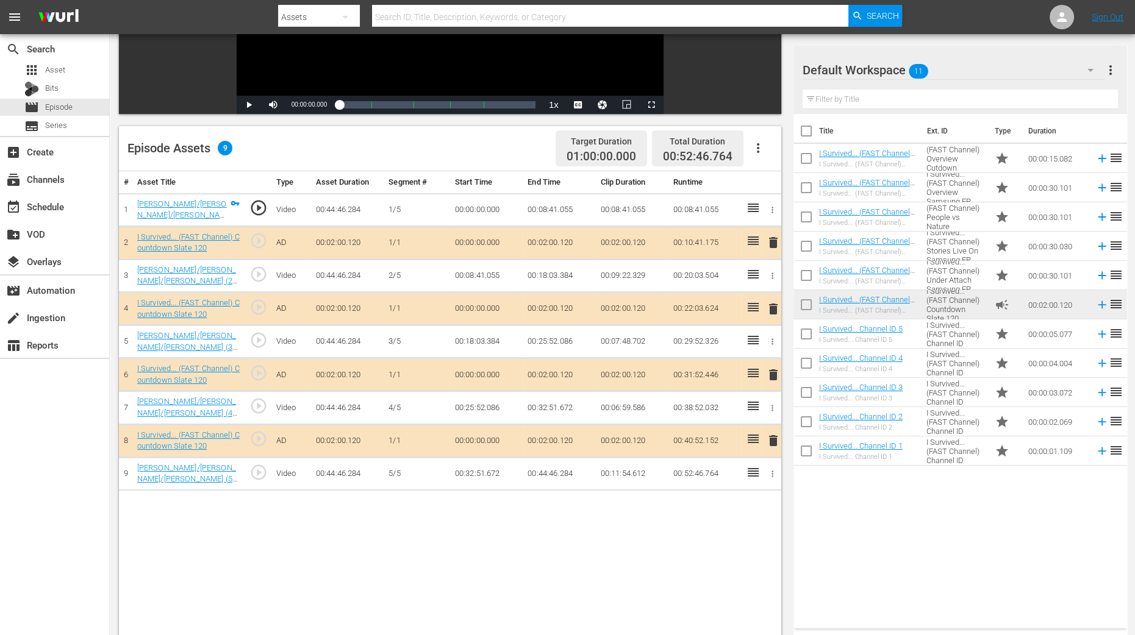
click at [771, 308] on span "delete" at bounding box center [773, 309] width 15 height 15
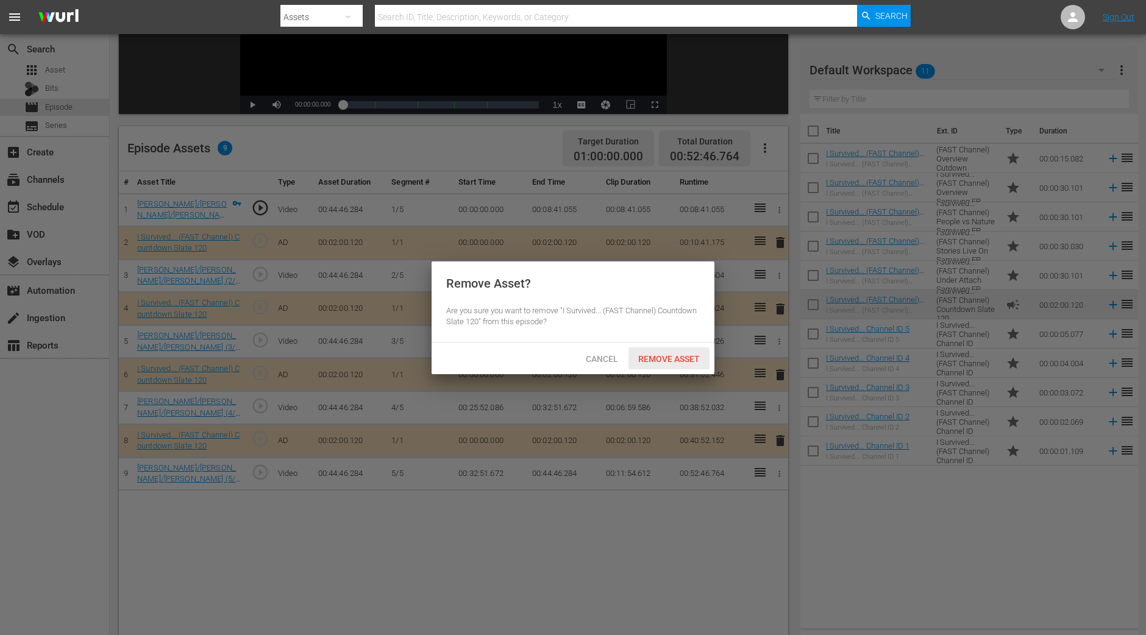
click at [684, 365] on div "Remove Asset" at bounding box center [669, 359] width 81 height 23
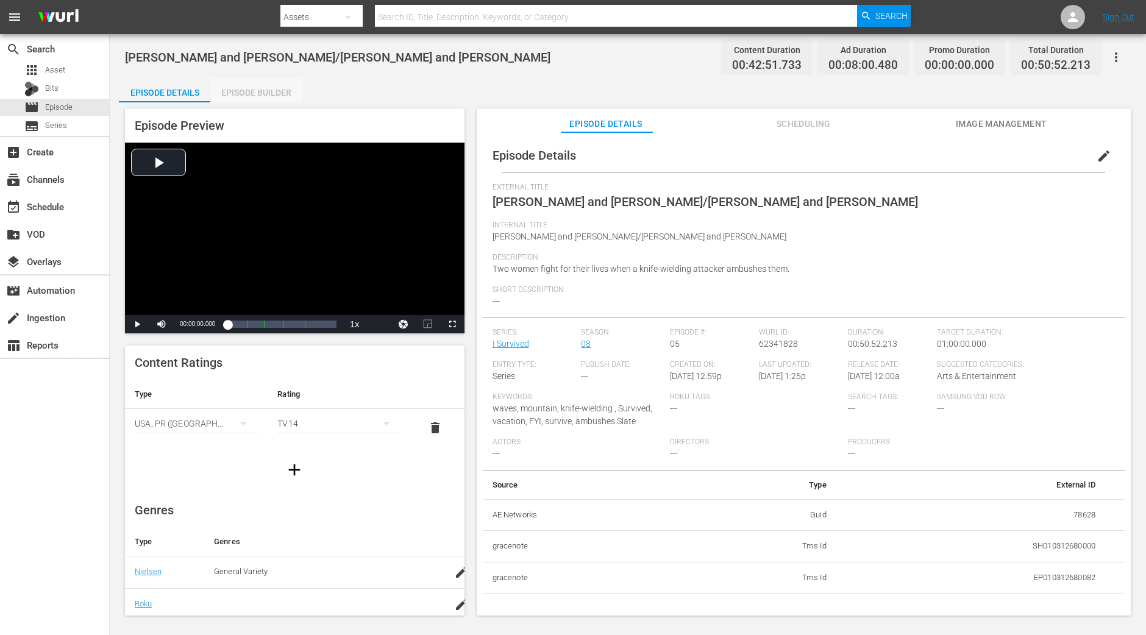
click at [285, 96] on div "Episode Builder" at bounding box center [255, 92] width 91 height 29
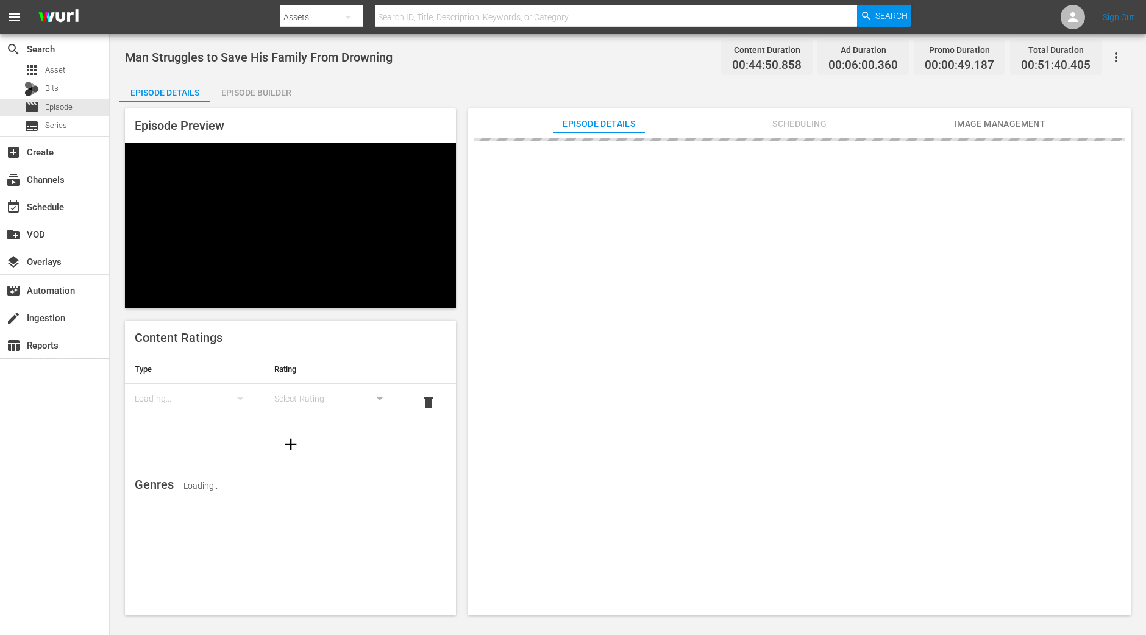
drag, startPoint x: 236, startPoint y: 89, endPoint x: 271, endPoint y: 72, distance: 39.3
click at [238, 90] on div "Episode Builder" at bounding box center [255, 92] width 91 height 29
click at [279, 88] on div "Episode Builder" at bounding box center [255, 92] width 91 height 29
click at [265, 84] on div "Episode Builder" at bounding box center [255, 92] width 91 height 29
